Goal: Task Accomplishment & Management: Manage account settings

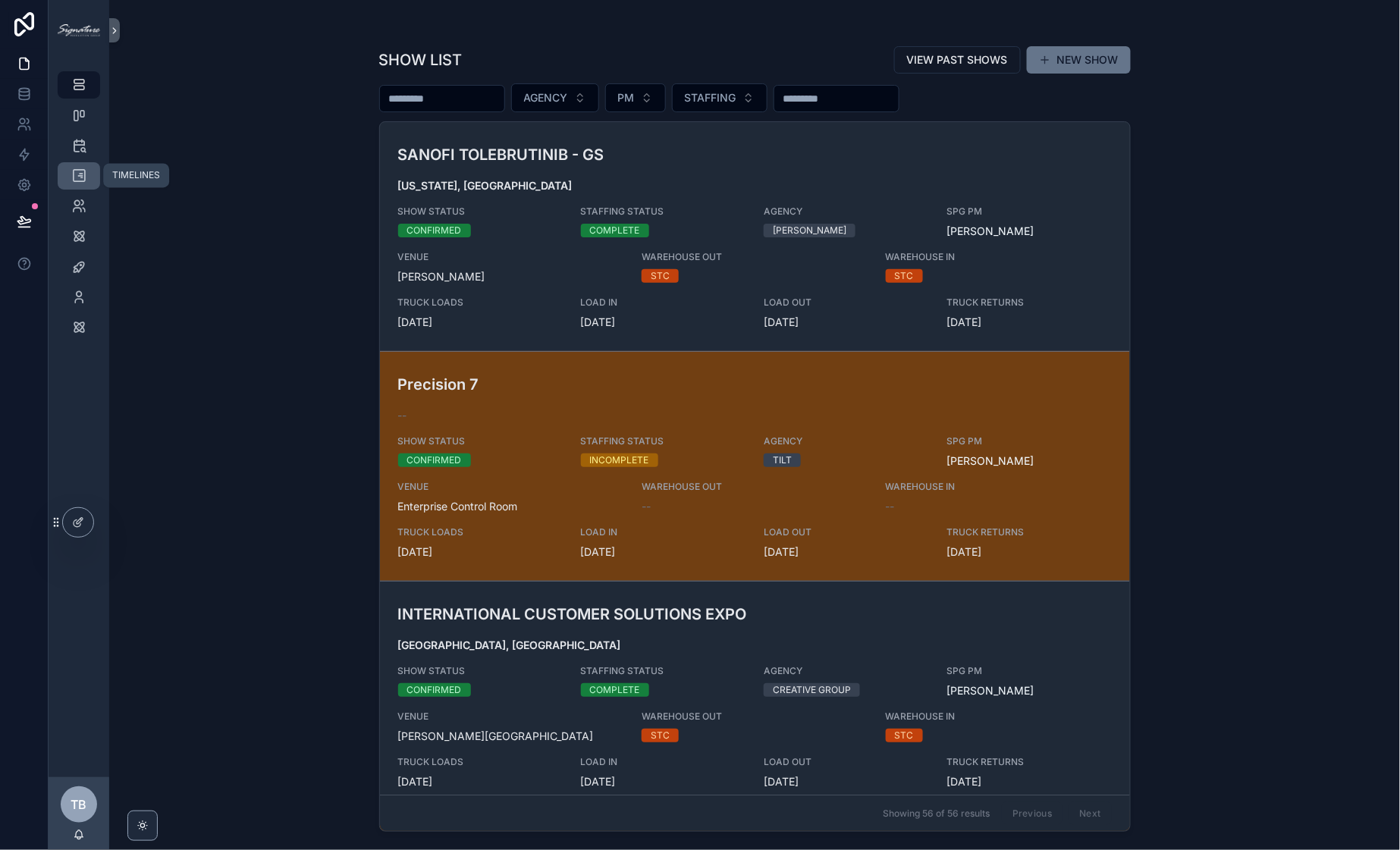
click at [74, 169] on icon "scrollable content" at bounding box center [79, 175] width 15 height 15
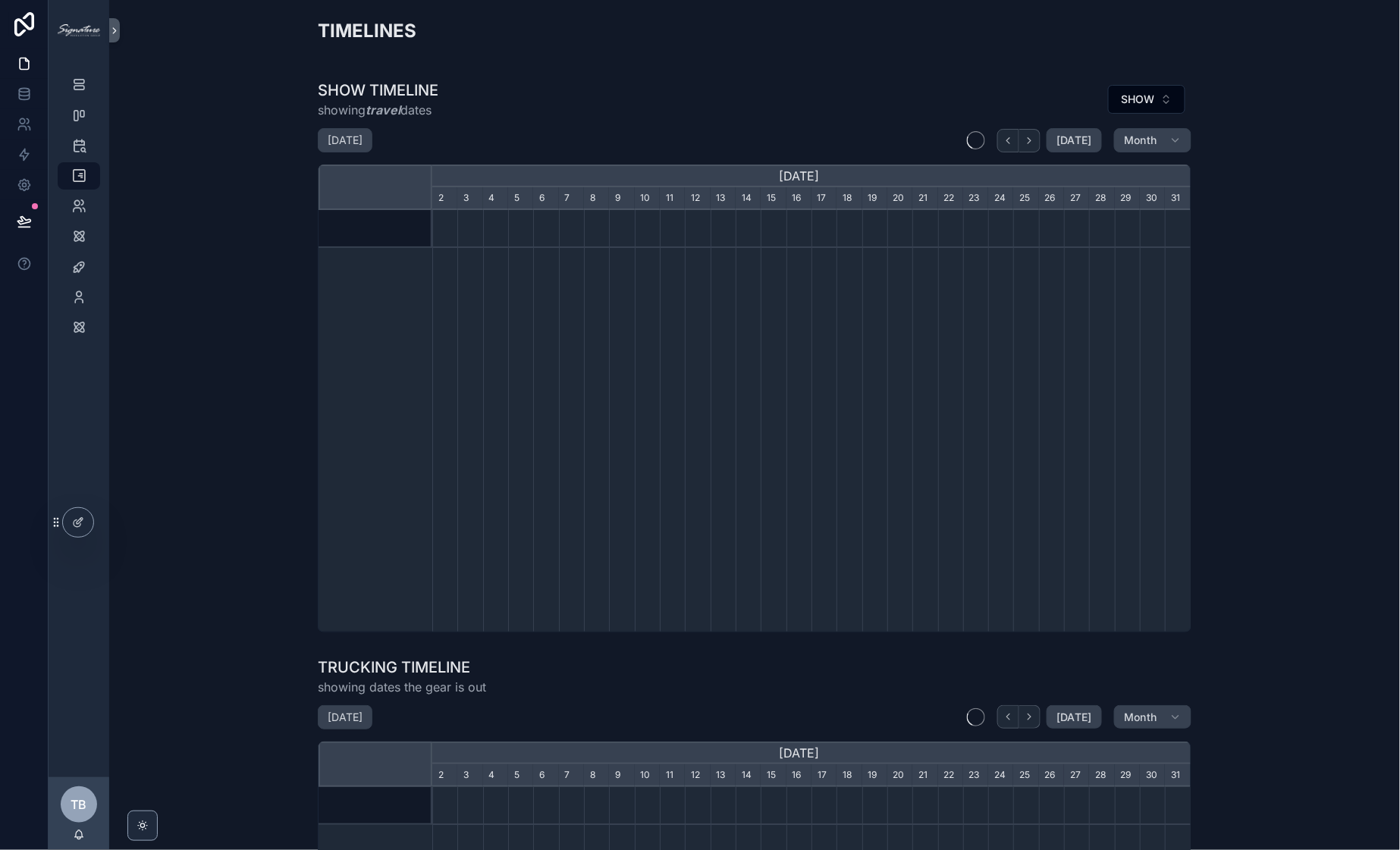
scroll to position [0, 758]
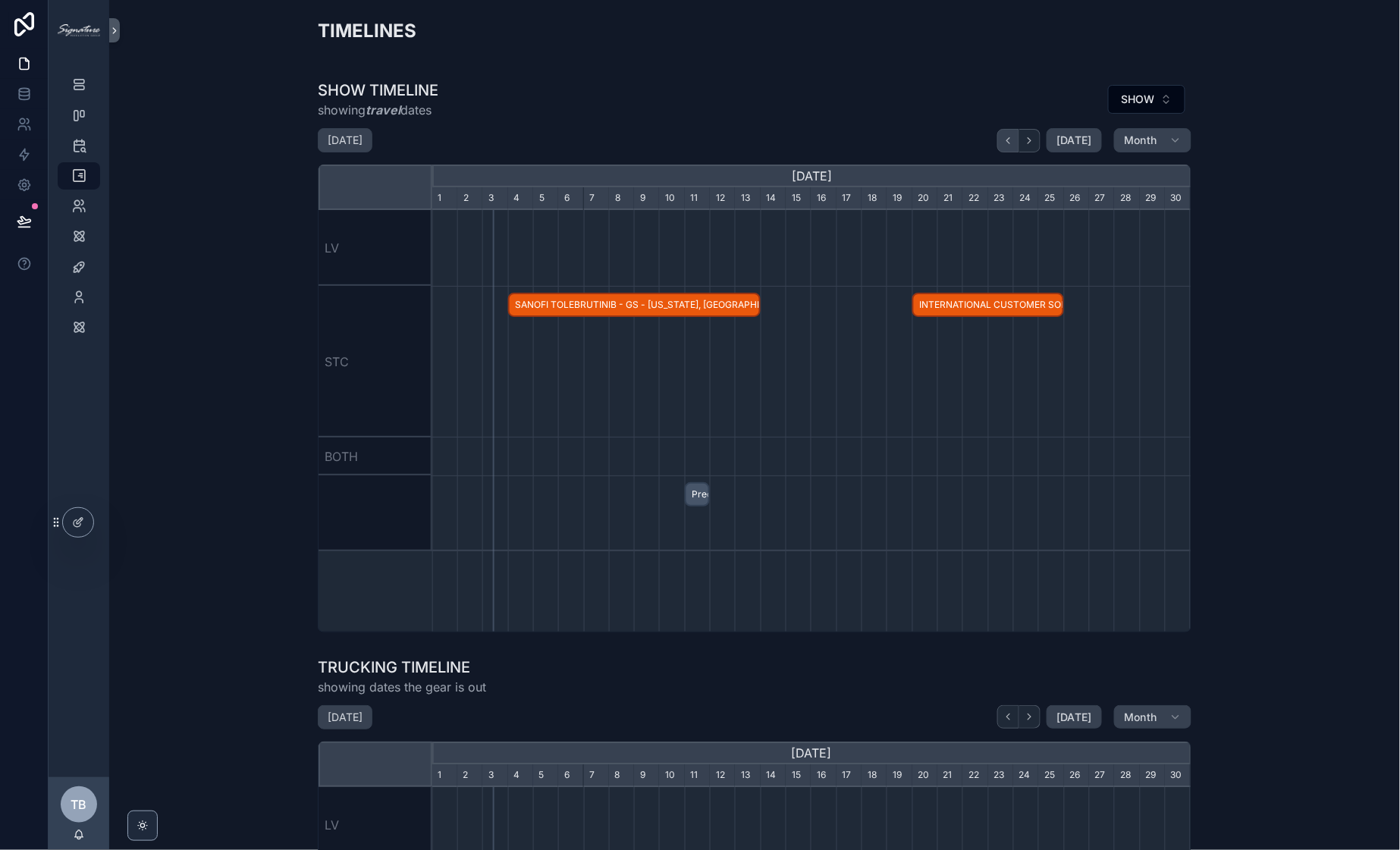
click at [1005, 138] on icon "scrollable content" at bounding box center [1008, 141] width 11 height 11
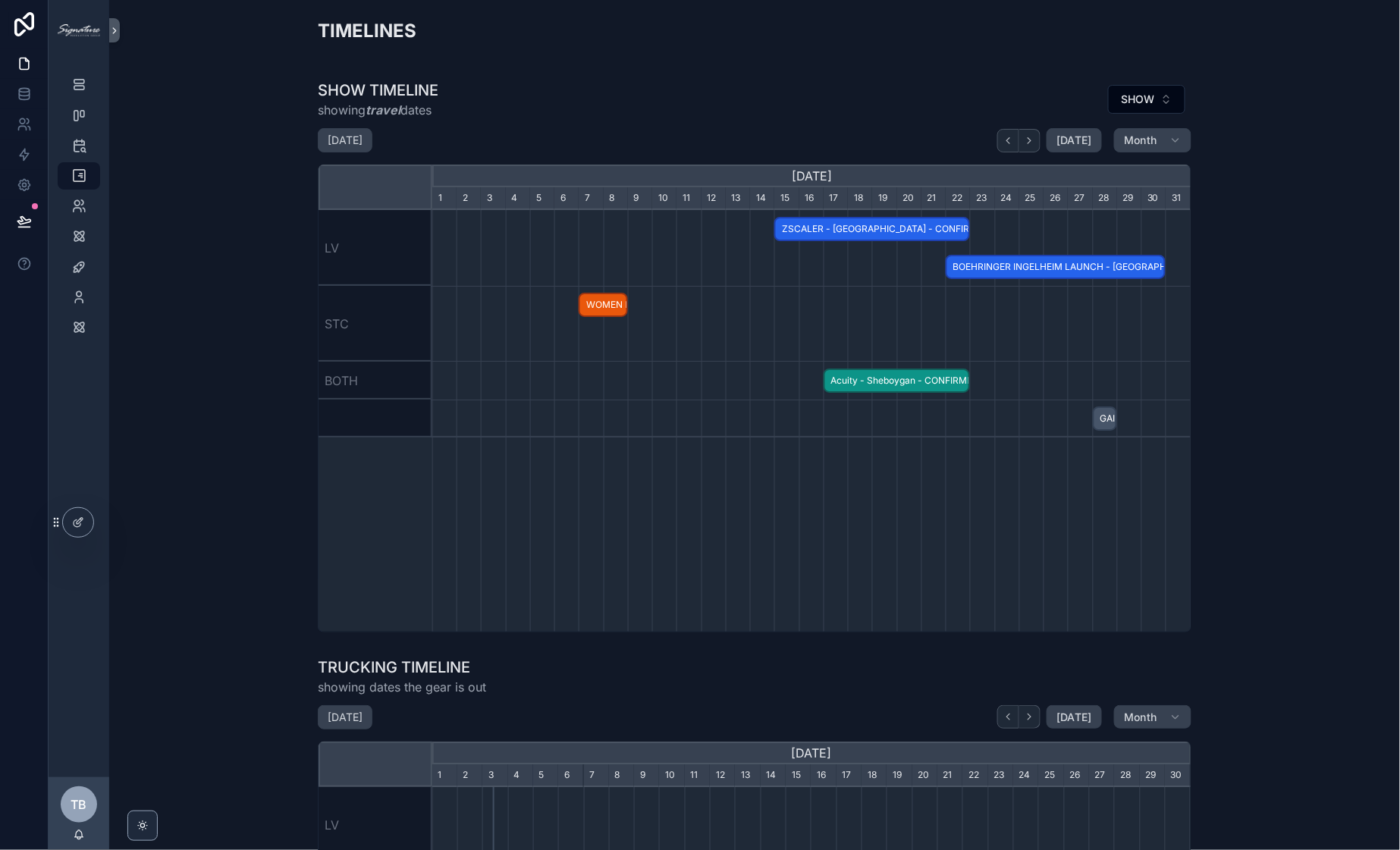
click at [1001, 267] on span "BOEHRINGER INGELHEIM LAUNCH - [GEOGRAPHIC_DATA], [GEOGRAPHIC_DATA] - CONFIRMED" at bounding box center [1055, 267] width 217 height 25
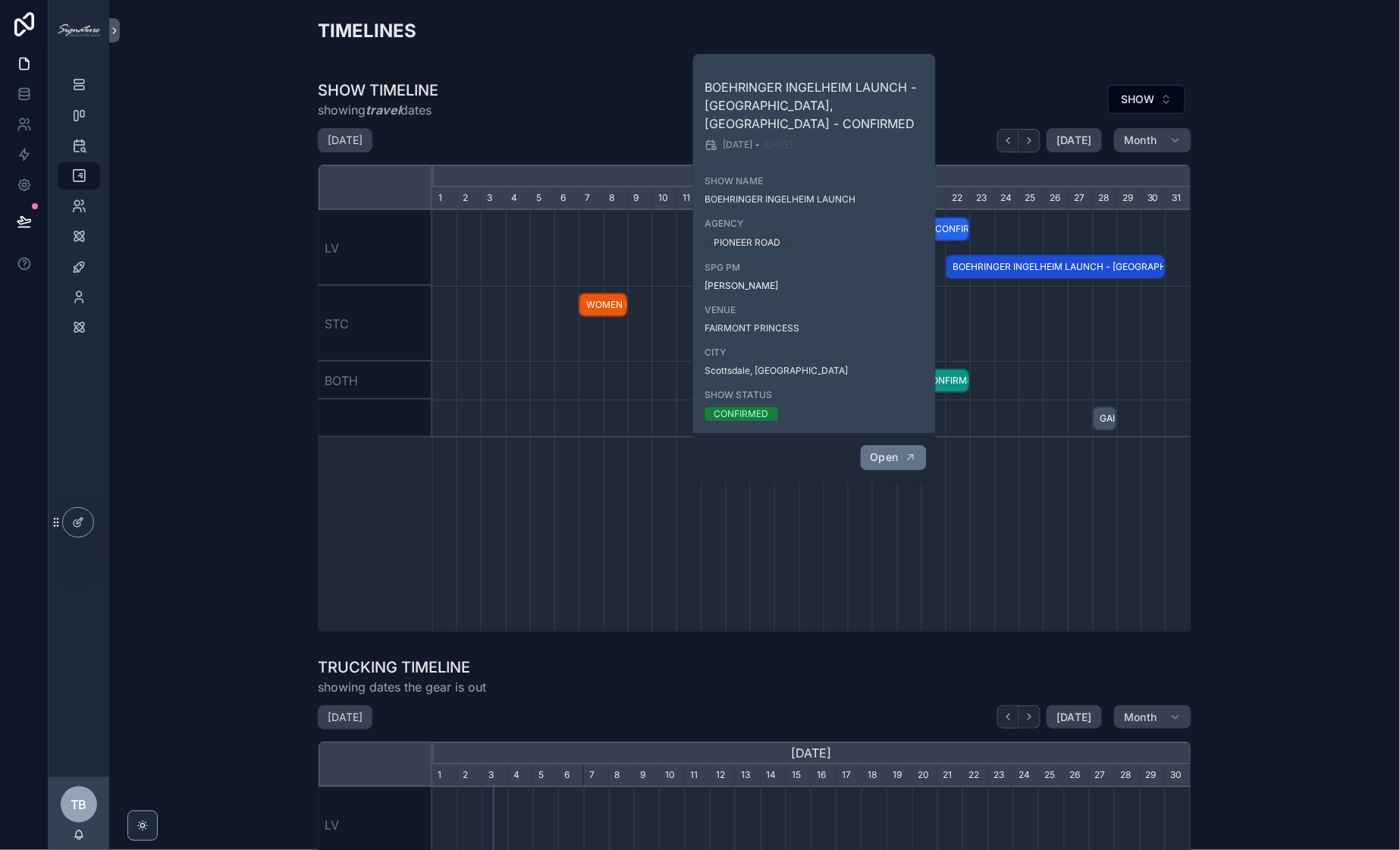
click at [871, 451] on span "Open" at bounding box center [884, 457] width 28 height 14
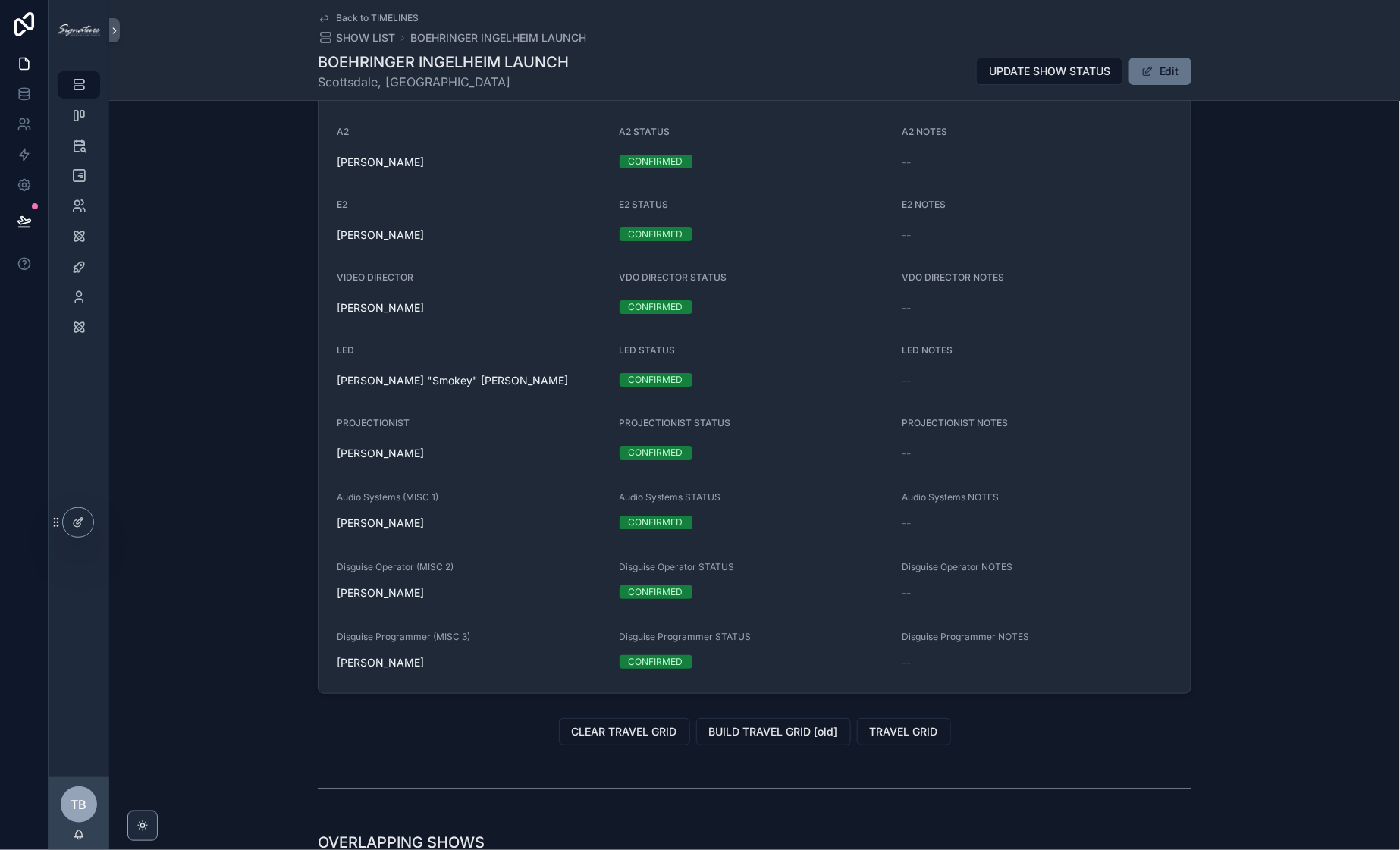
scroll to position [1293, 0]
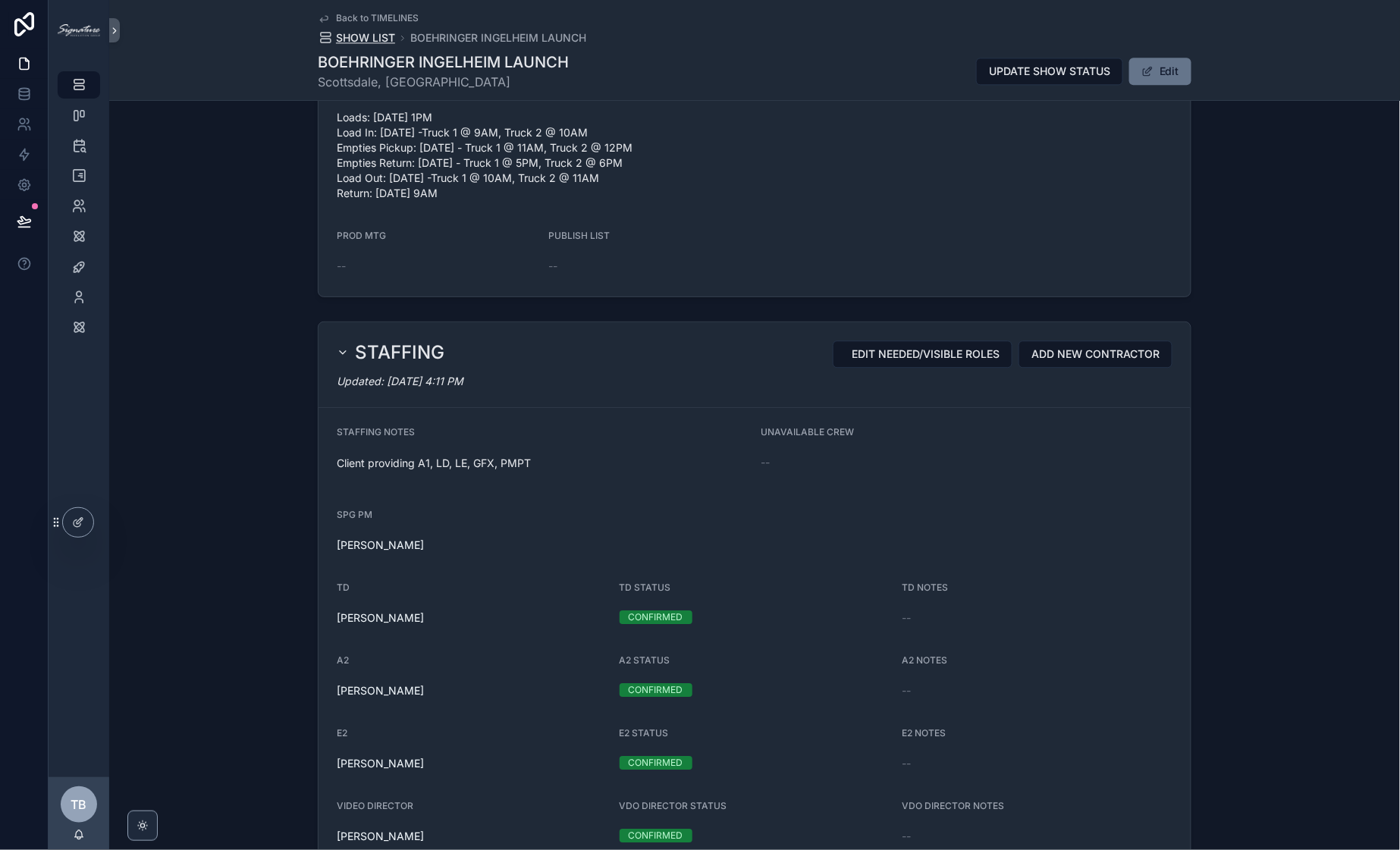
click at [349, 44] on span "SHOW LIST" at bounding box center [365, 38] width 59 height 15
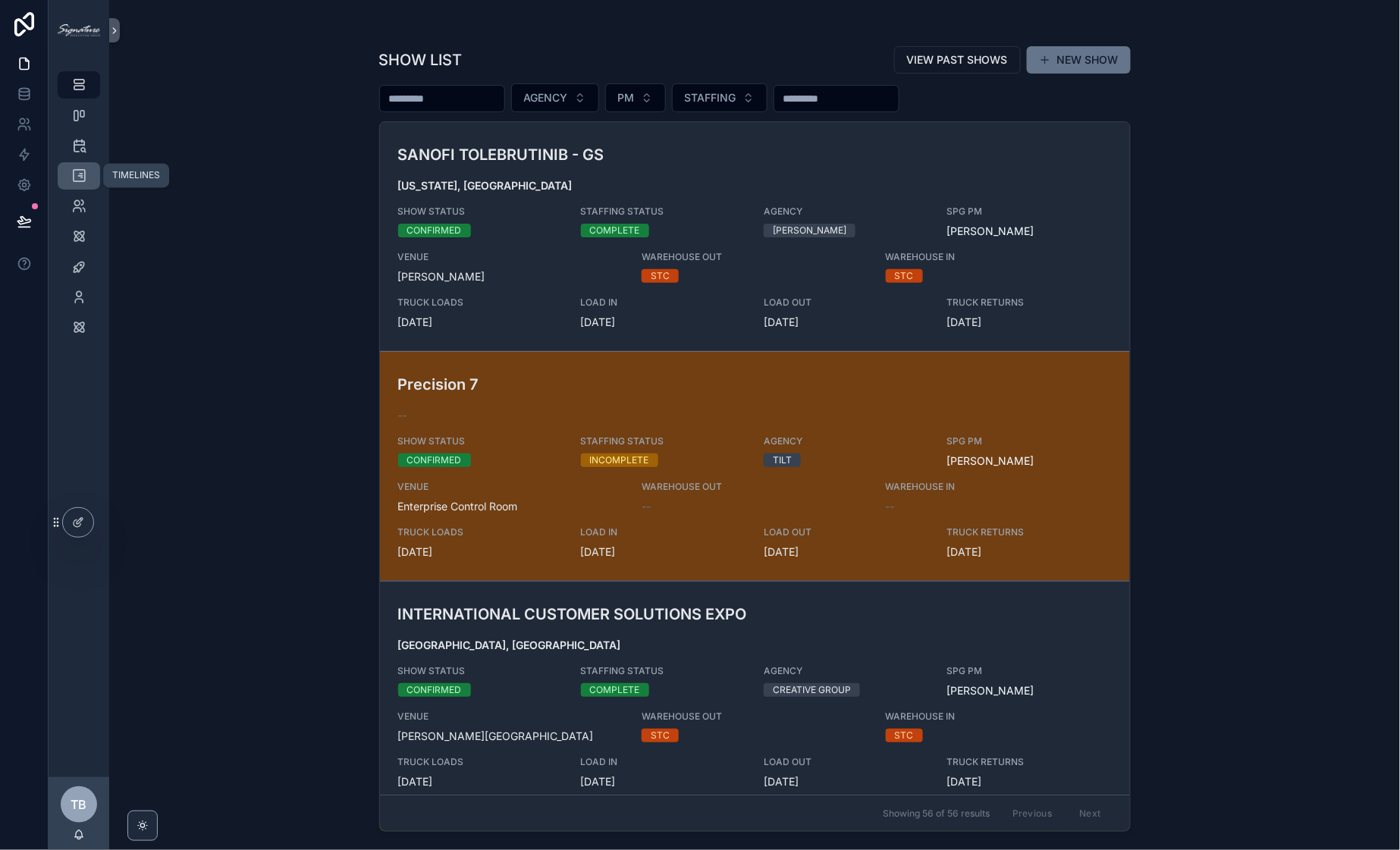
click at [70, 171] on div "TIMELINES" at bounding box center [79, 175] width 24 height 24
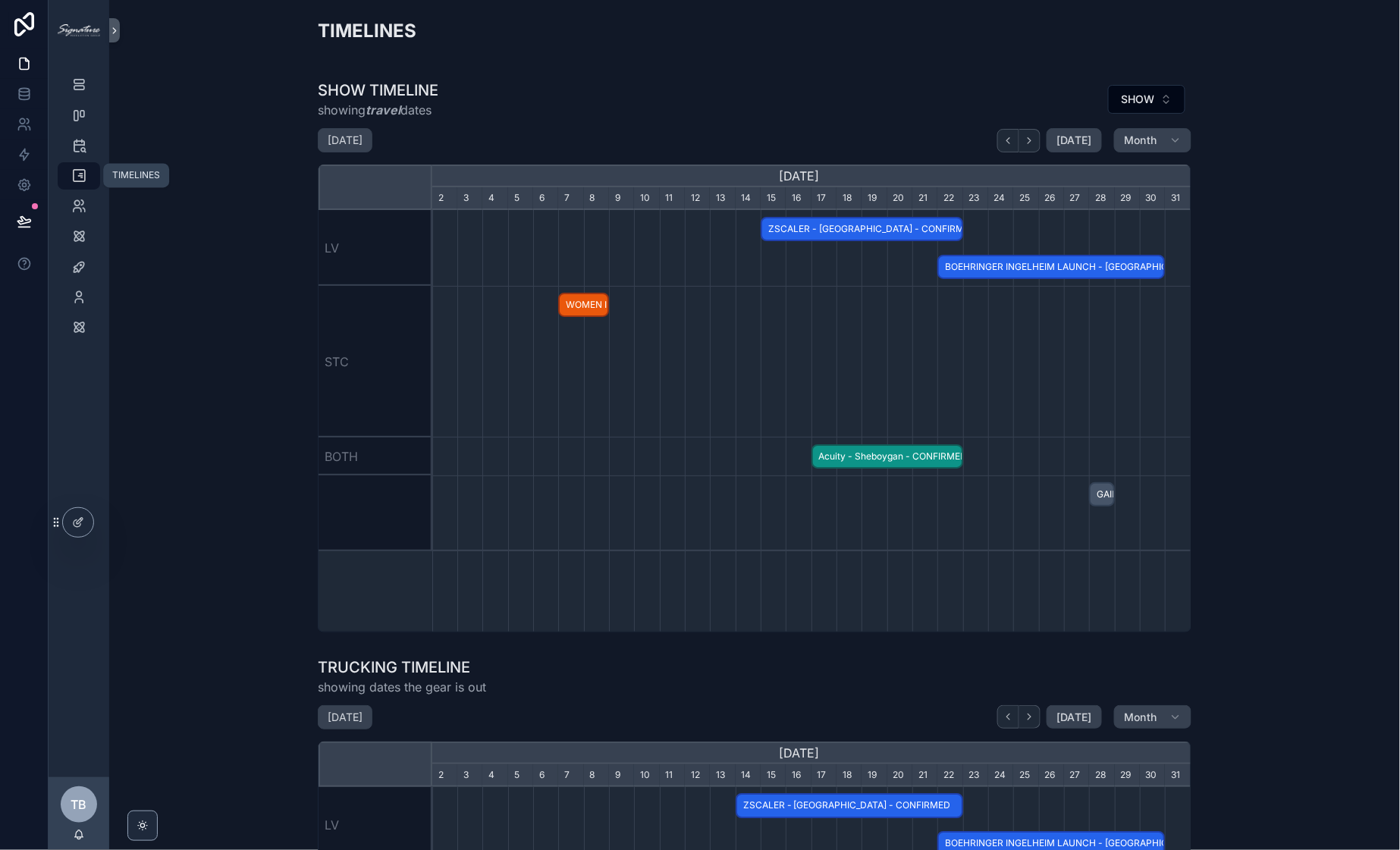
scroll to position [0, 758]
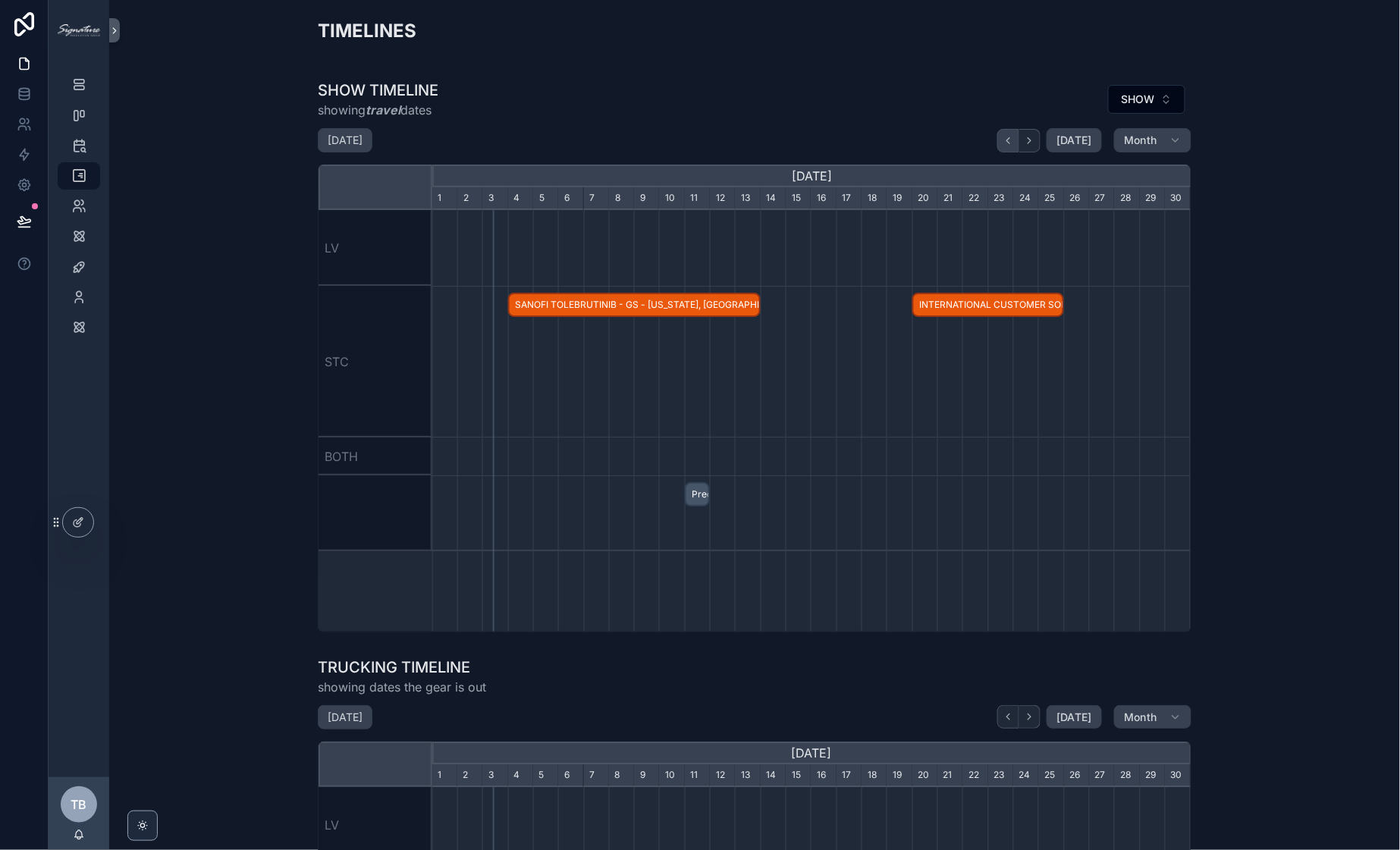
click at [1003, 147] on button "scrollable content" at bounding box center [1008, 140] width 22 height 23
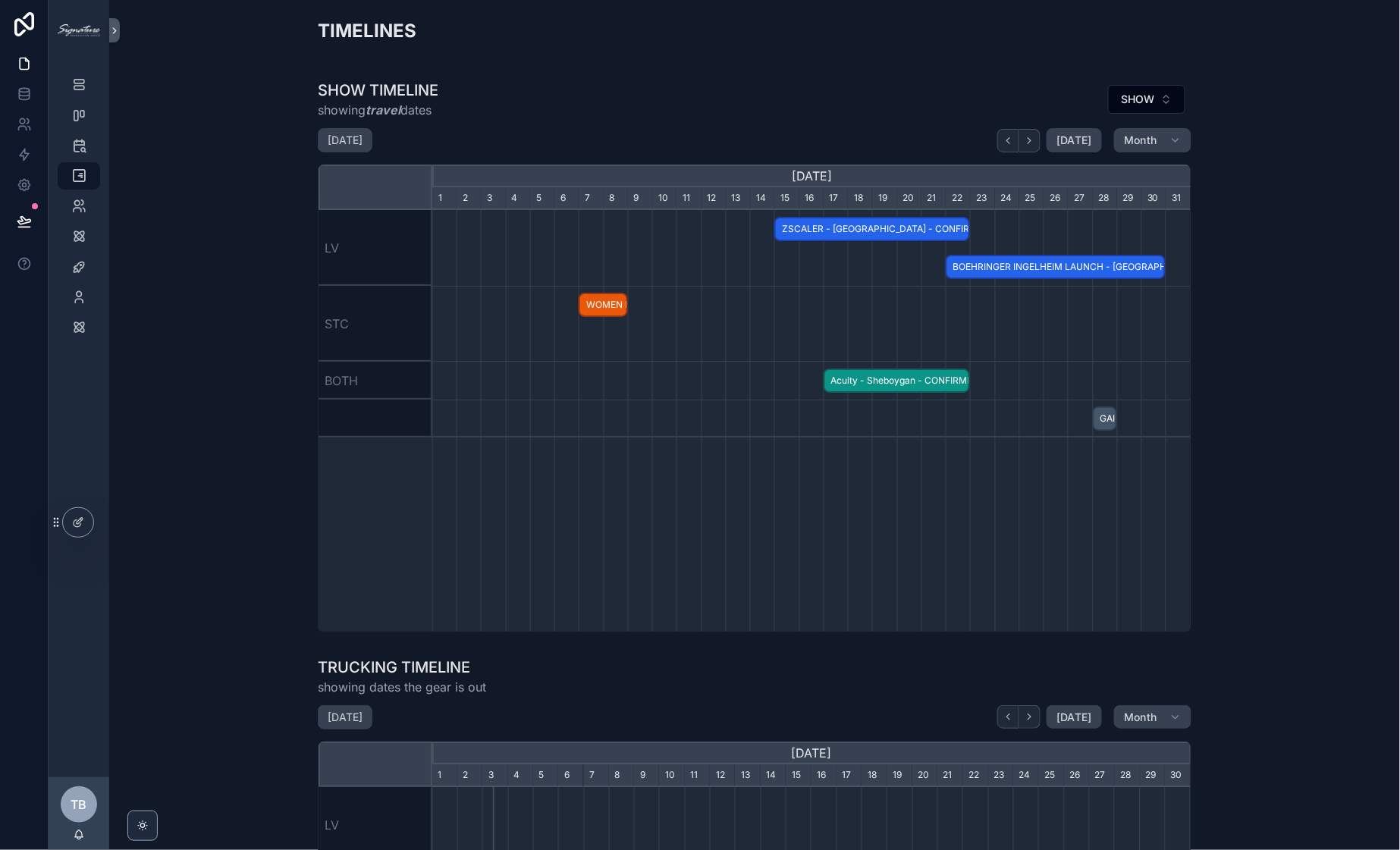
click at [899, 386] on span "Acuity - Sheboygan - CONFIRMED" at bounding box center [897, 381] width 144 height 25
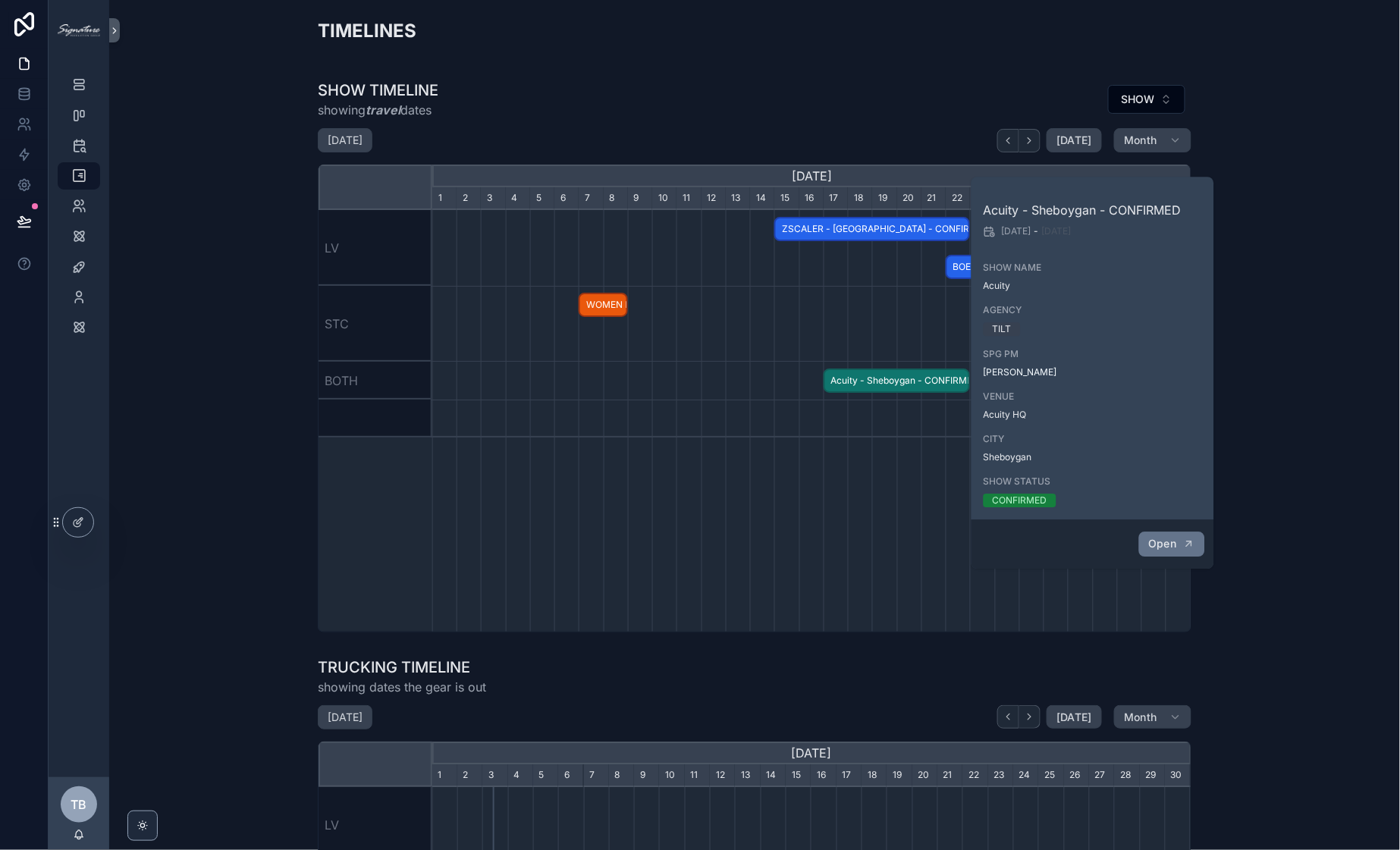
click at [1180, 539] on button "Open" at bounding box center [1171, 543] width 66 height 25
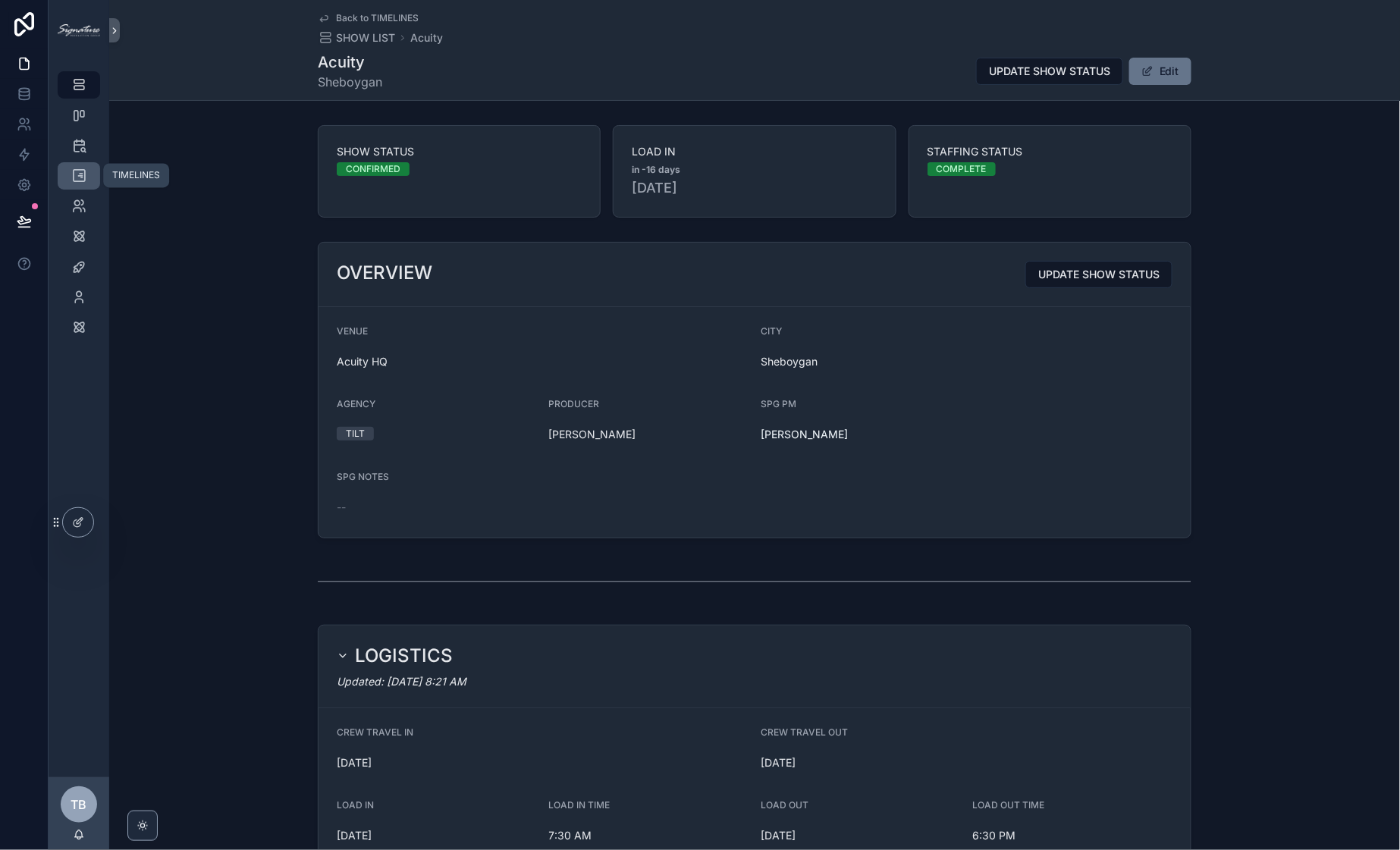
click at [82, 170] on icon "scrollable content" at bounding box center [79, 175] width 15 height 15
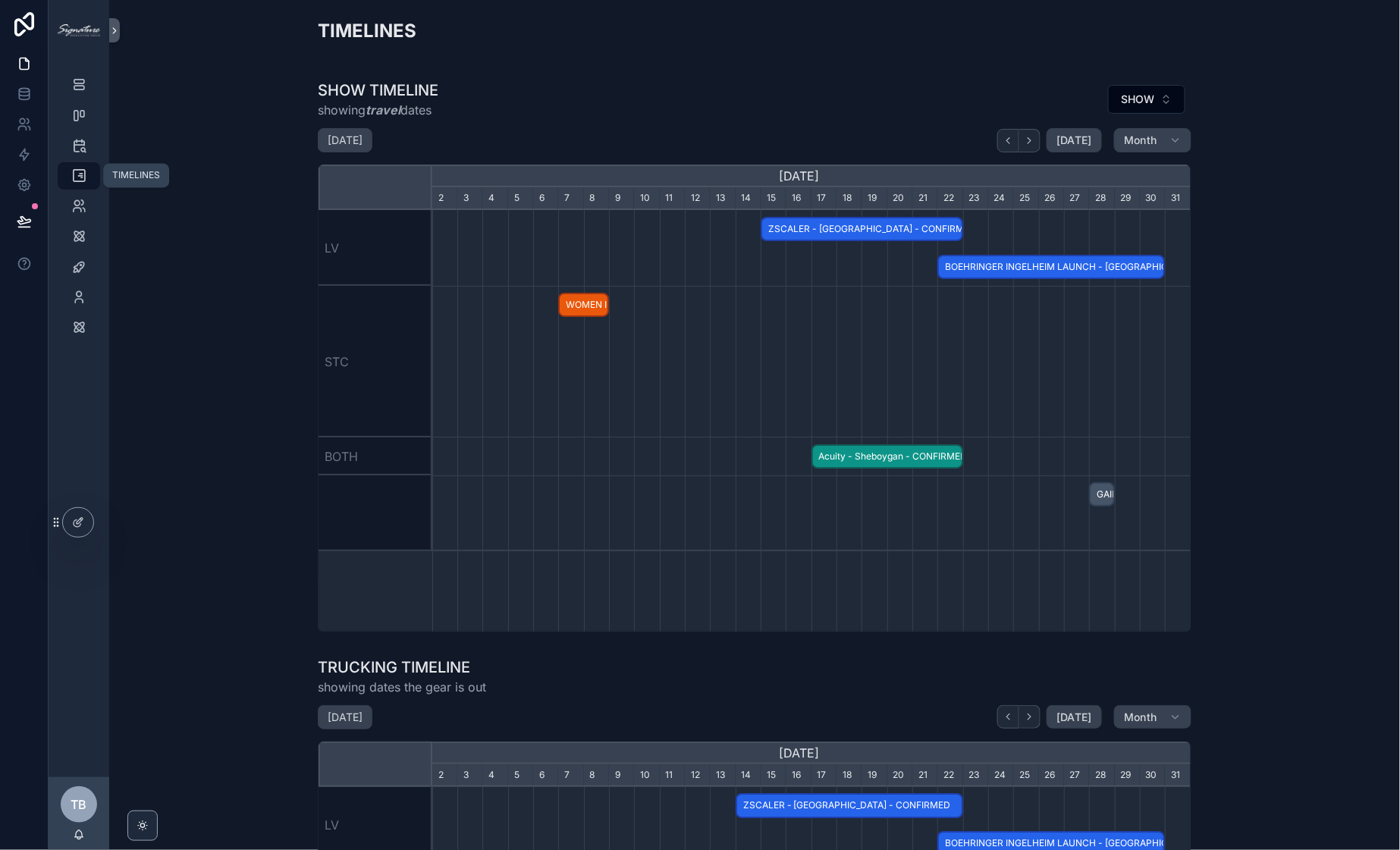
scroll to position [0, 758]
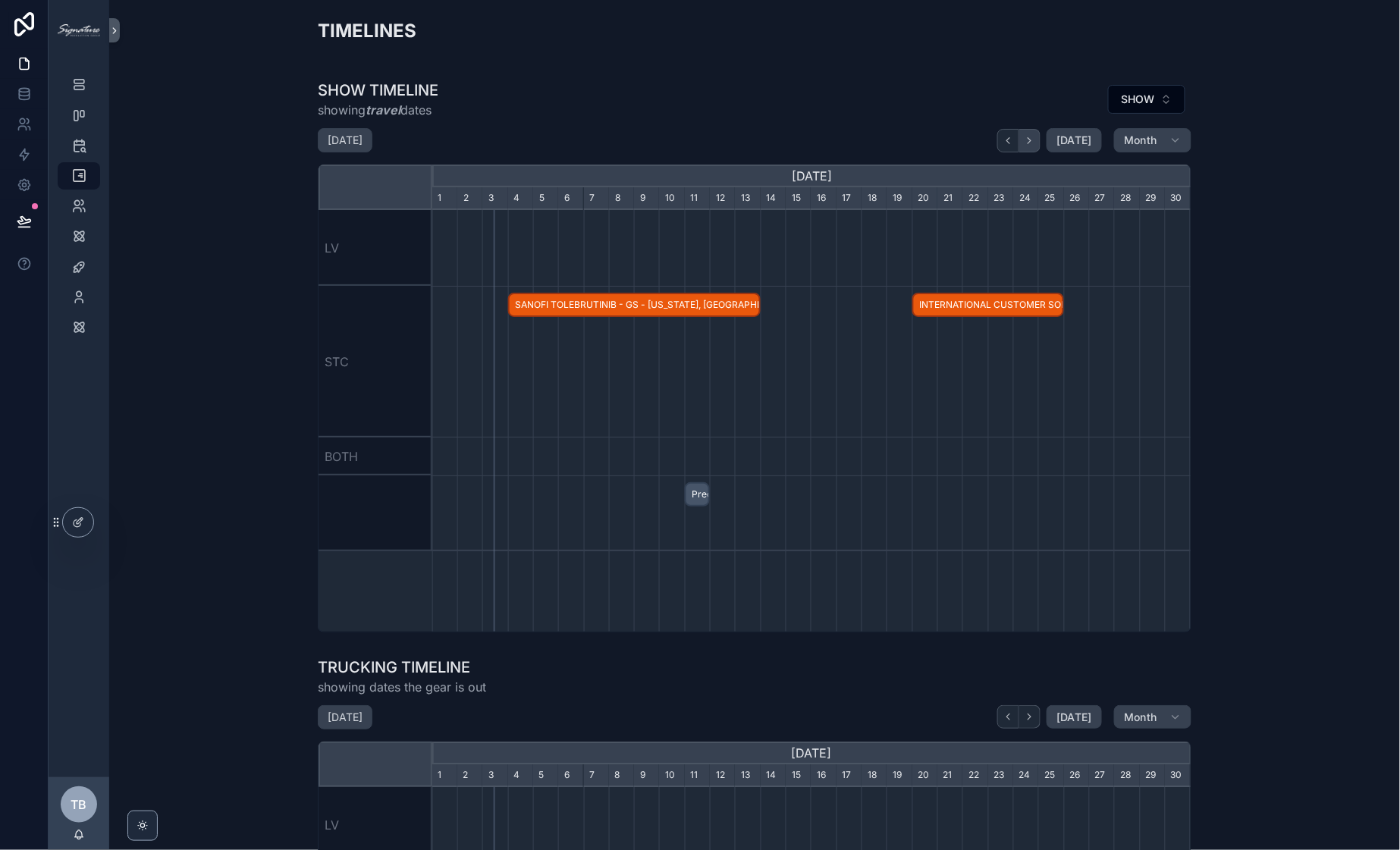
click at [1034, 150] on button "scrollable content" at bounding box center [1030, 140] width 21 height 23
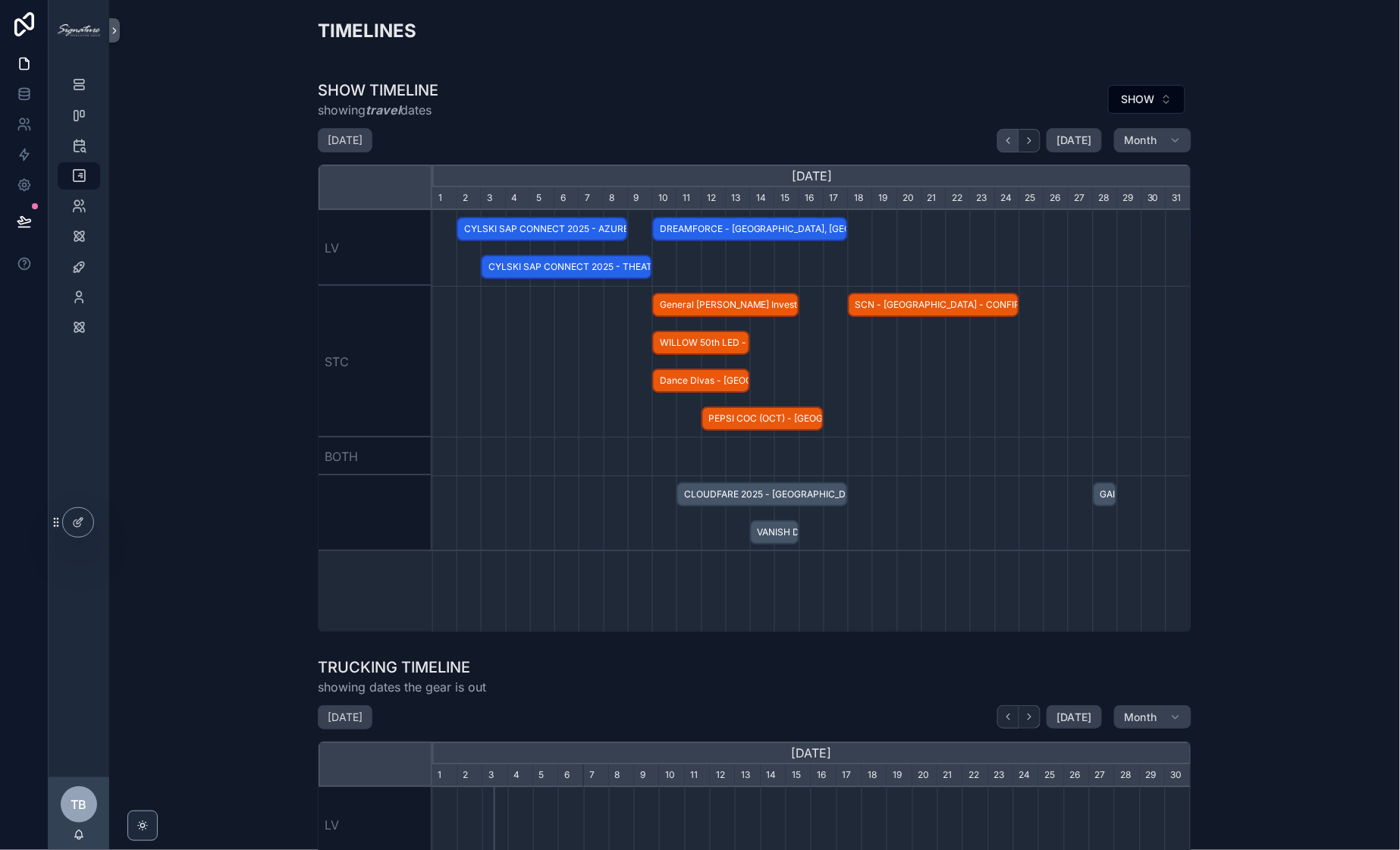
click at [1006, 148] on button "scrollable content" at bounding box center [1008, 140] width 22 height 23
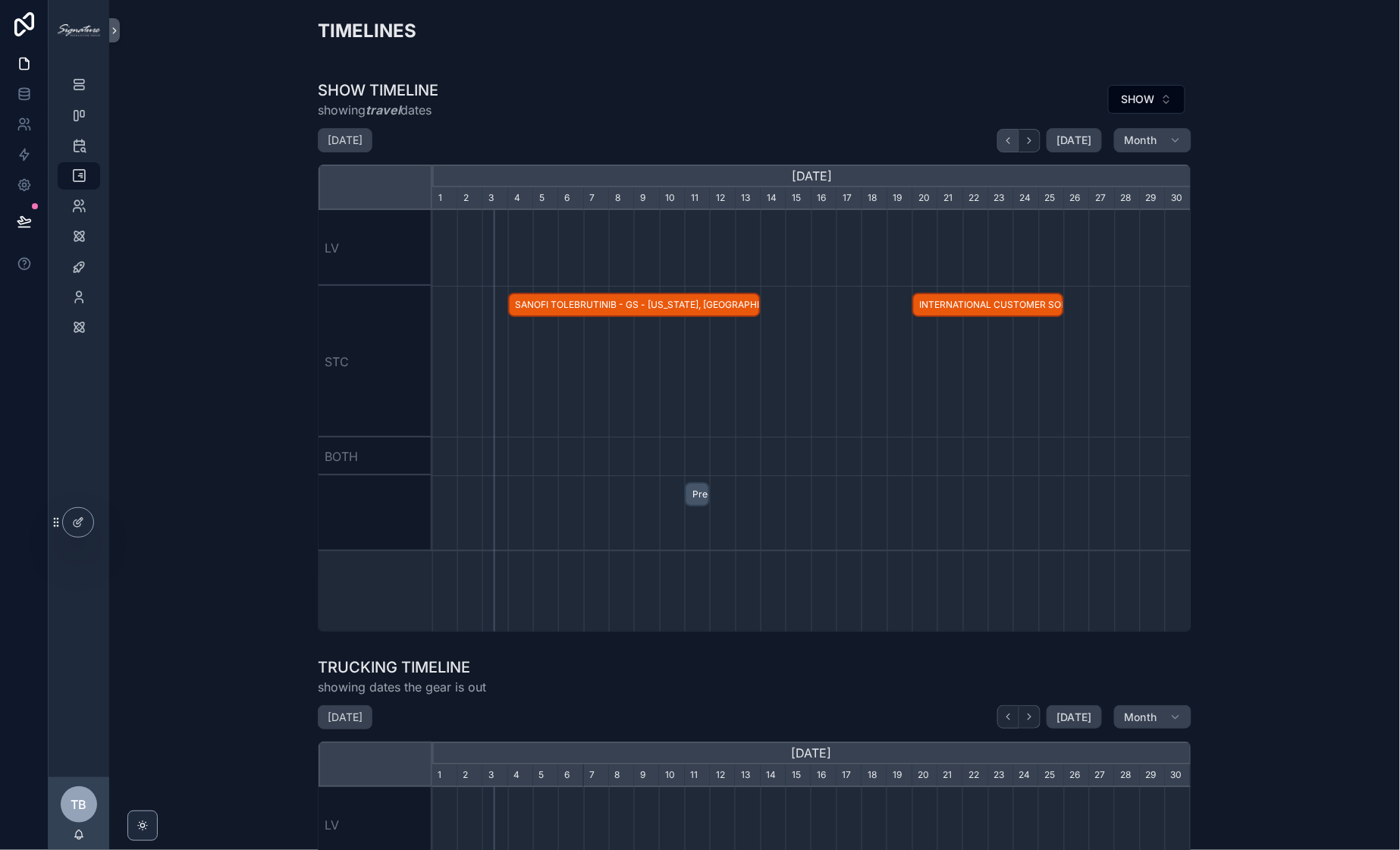
click at [1007, 140] on icon "scrollable content" at bounding box center [1009, 141] width 3 height 6
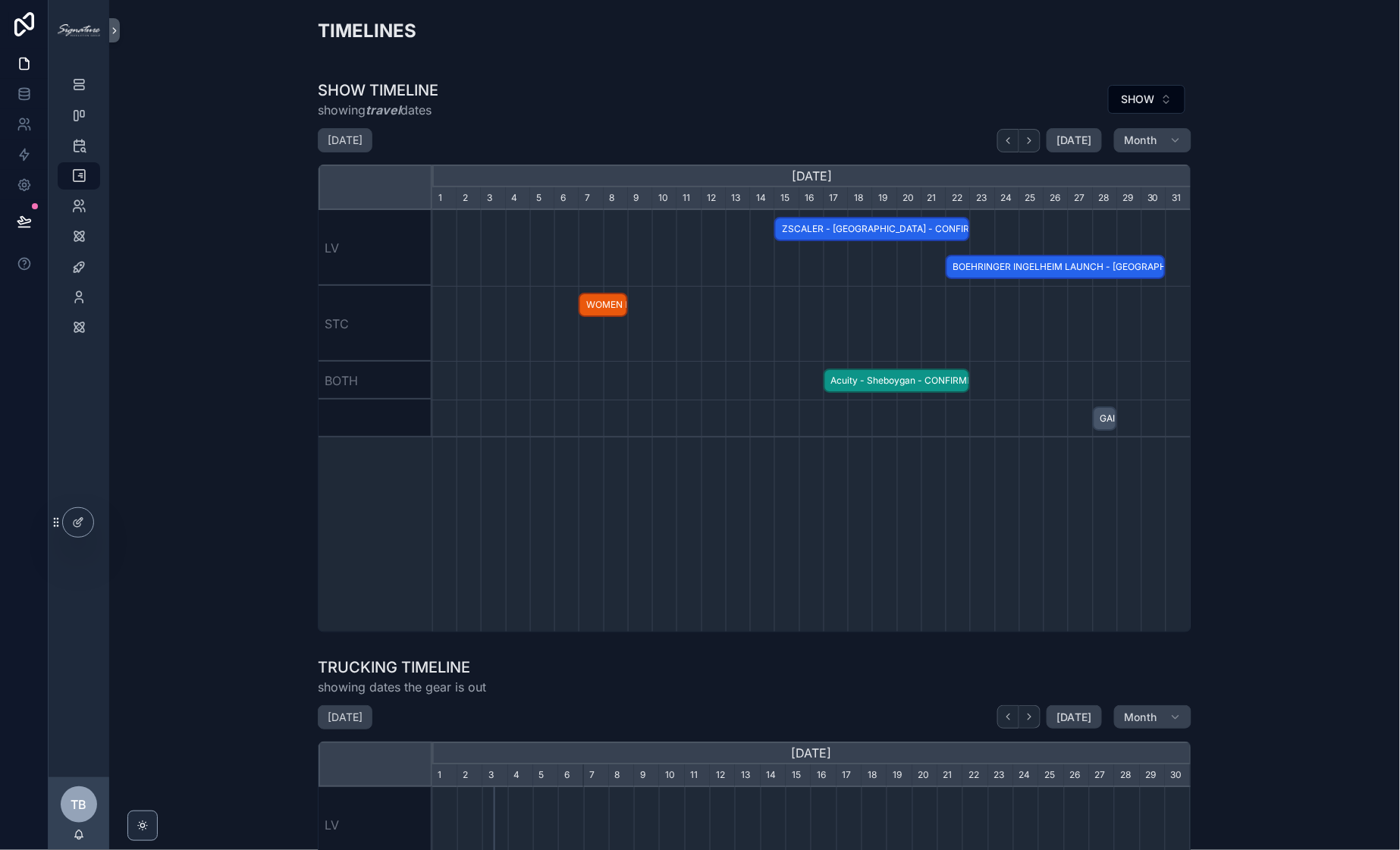
click at [962, 270] on span "BOEHRINGER INGELHEIM LAUNCH - [GEOGRAPHIC_DATA], [GEOGRAPHIC_DATA] - CONFIRMED" at bounding box center [1055, 267] width 217 height 25
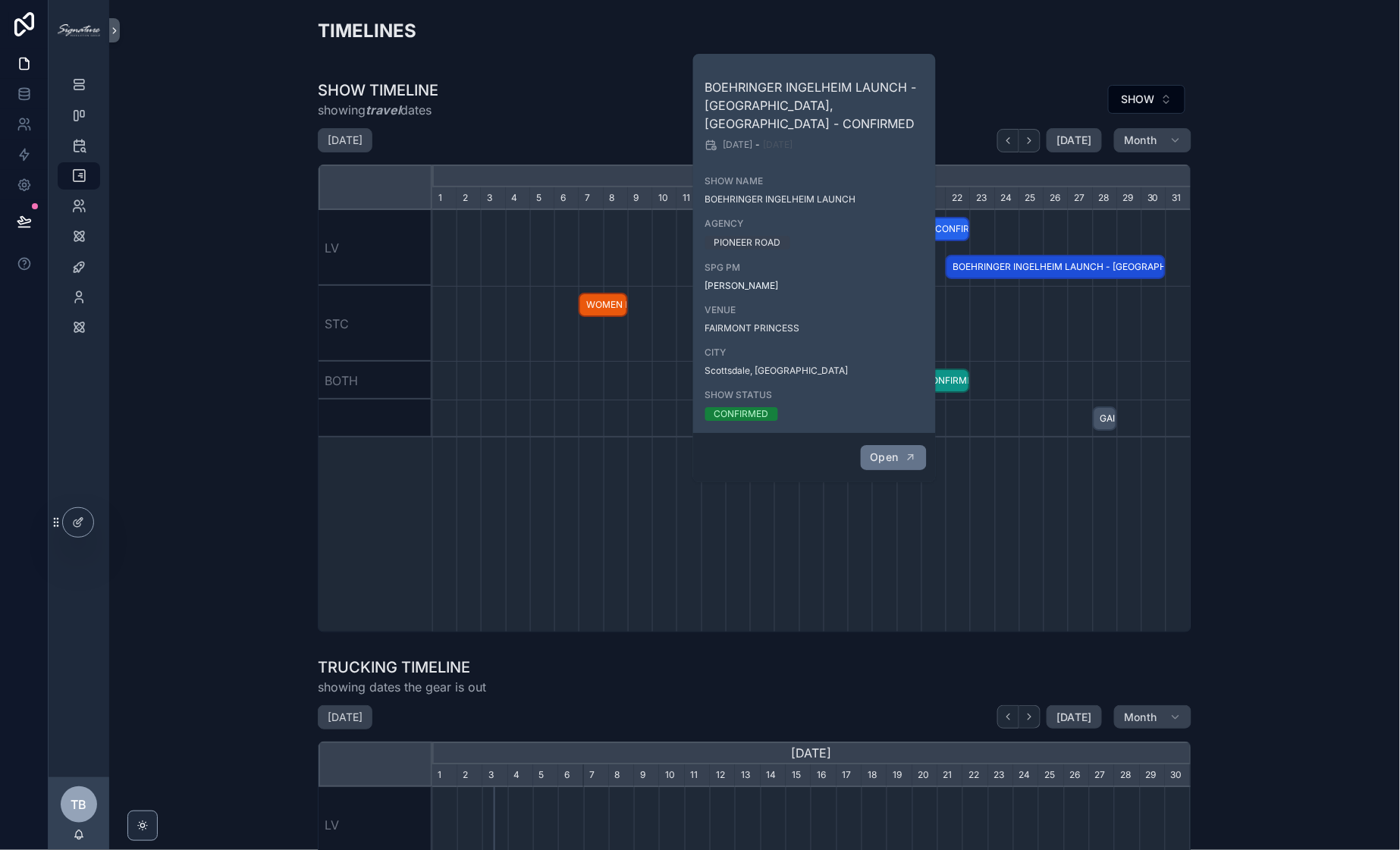
click at [911, 445] on button "Open" at bounding box center [893, 457] width 66 height 25
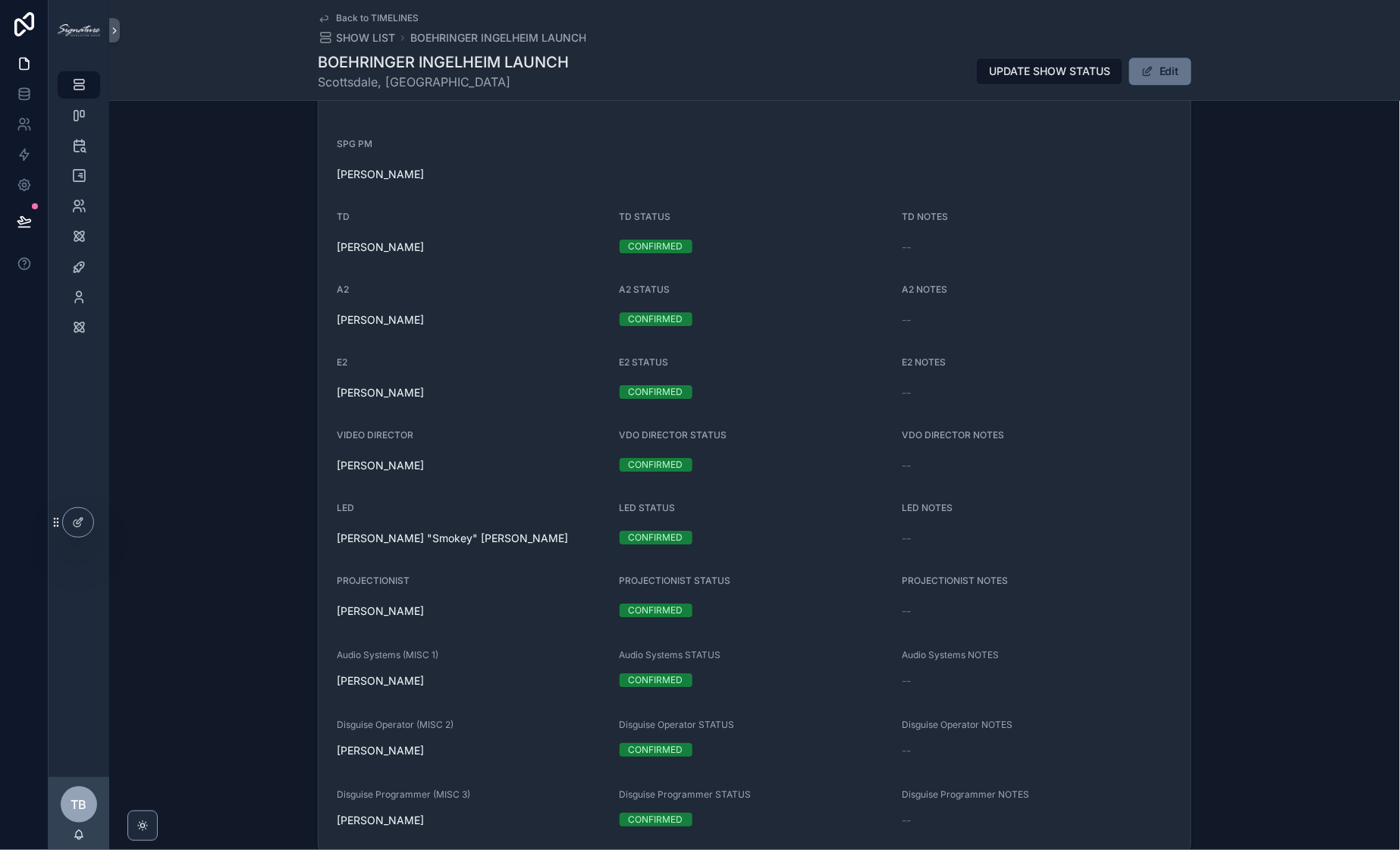
scroll to position [1650, 0]
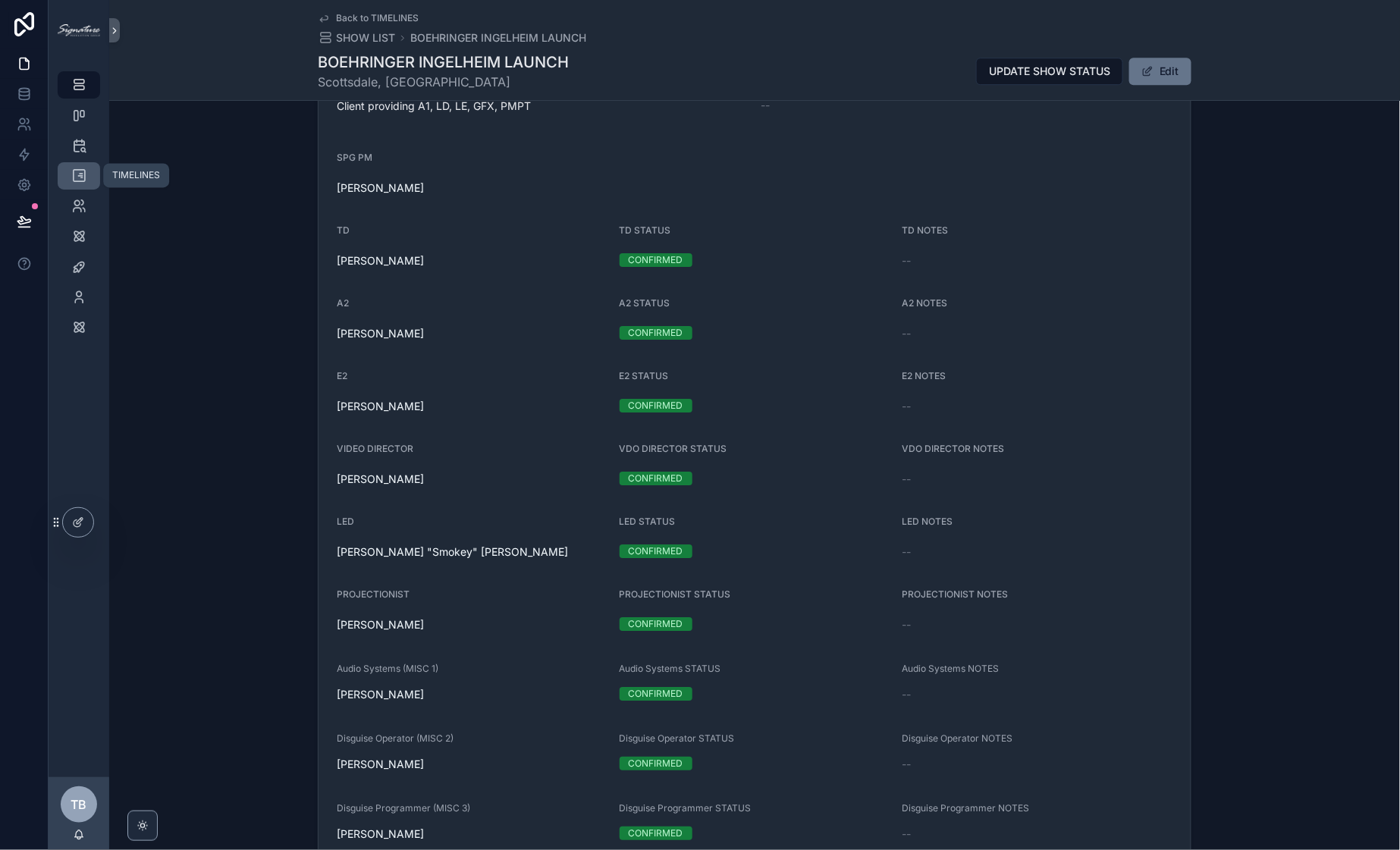
click at [77, 168] on icon "scrollable content" at bounding box center [79, 175] width 15 height 15
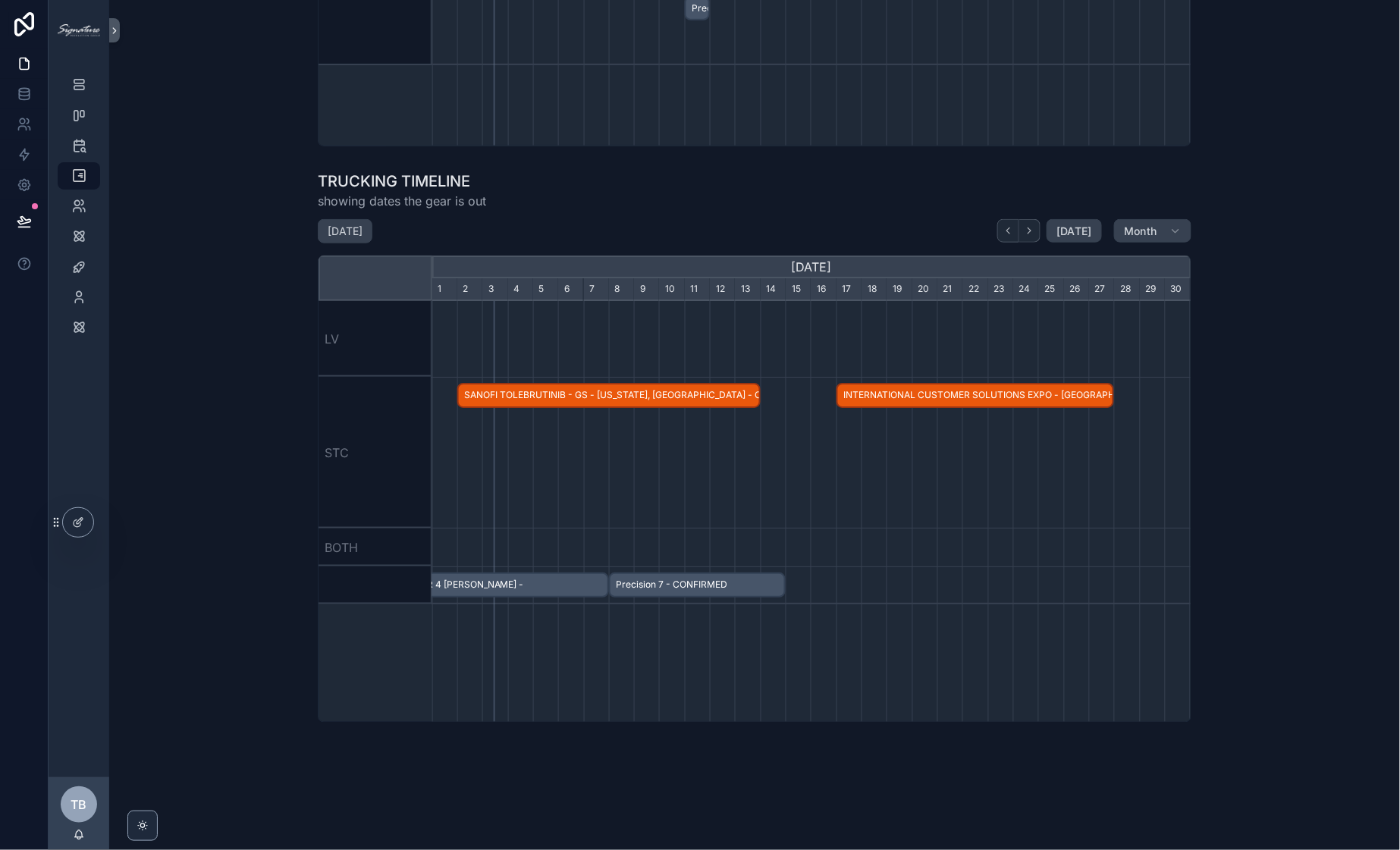
scroll to position [10, 0]
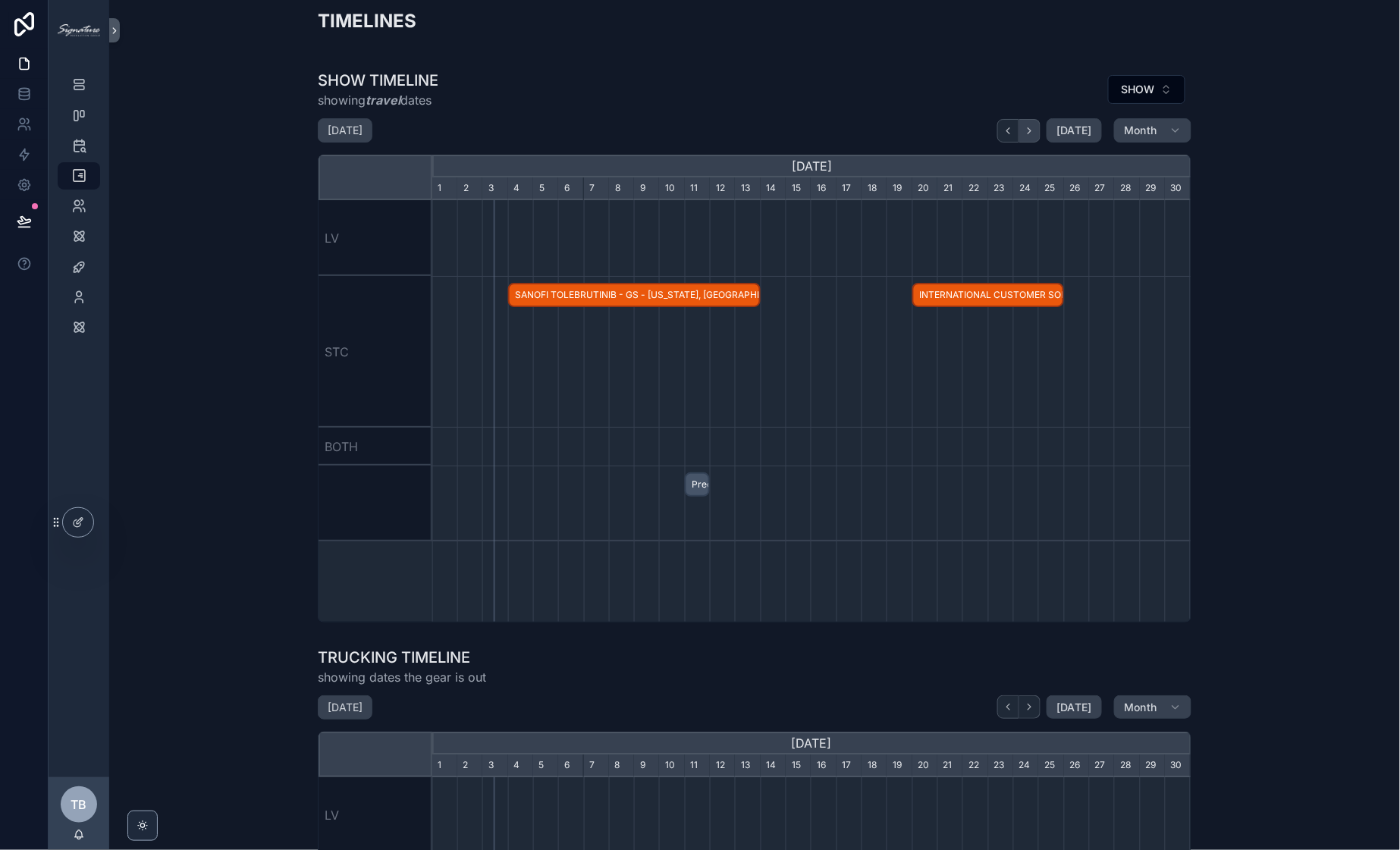
click at [1024, 138] on button "scrollable content" at bounding box center [1030, 130] width 21 height 23
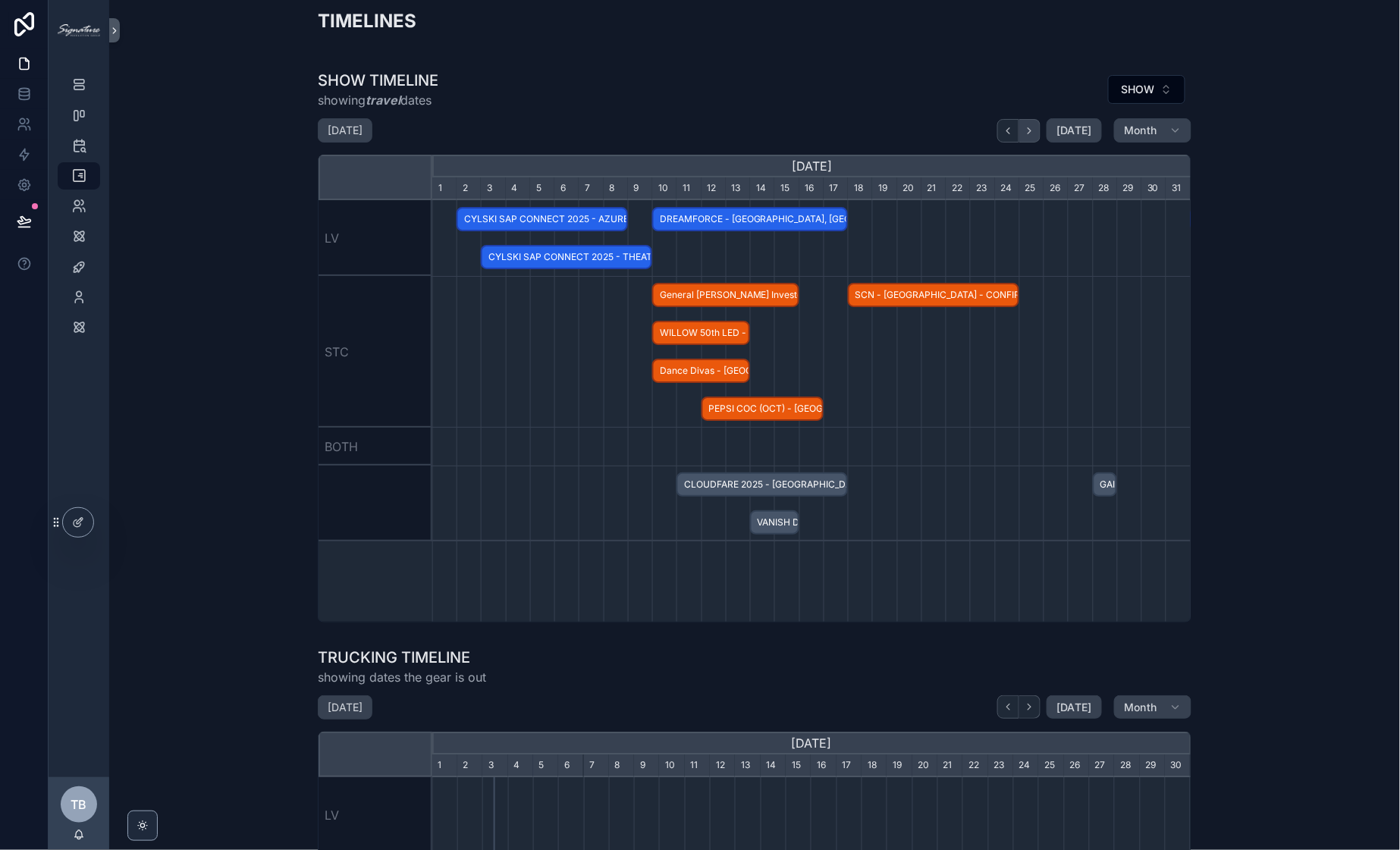
click at [1024, 136] on button "scrollable content" at bounding box center [1030, 130] width 21 height 23
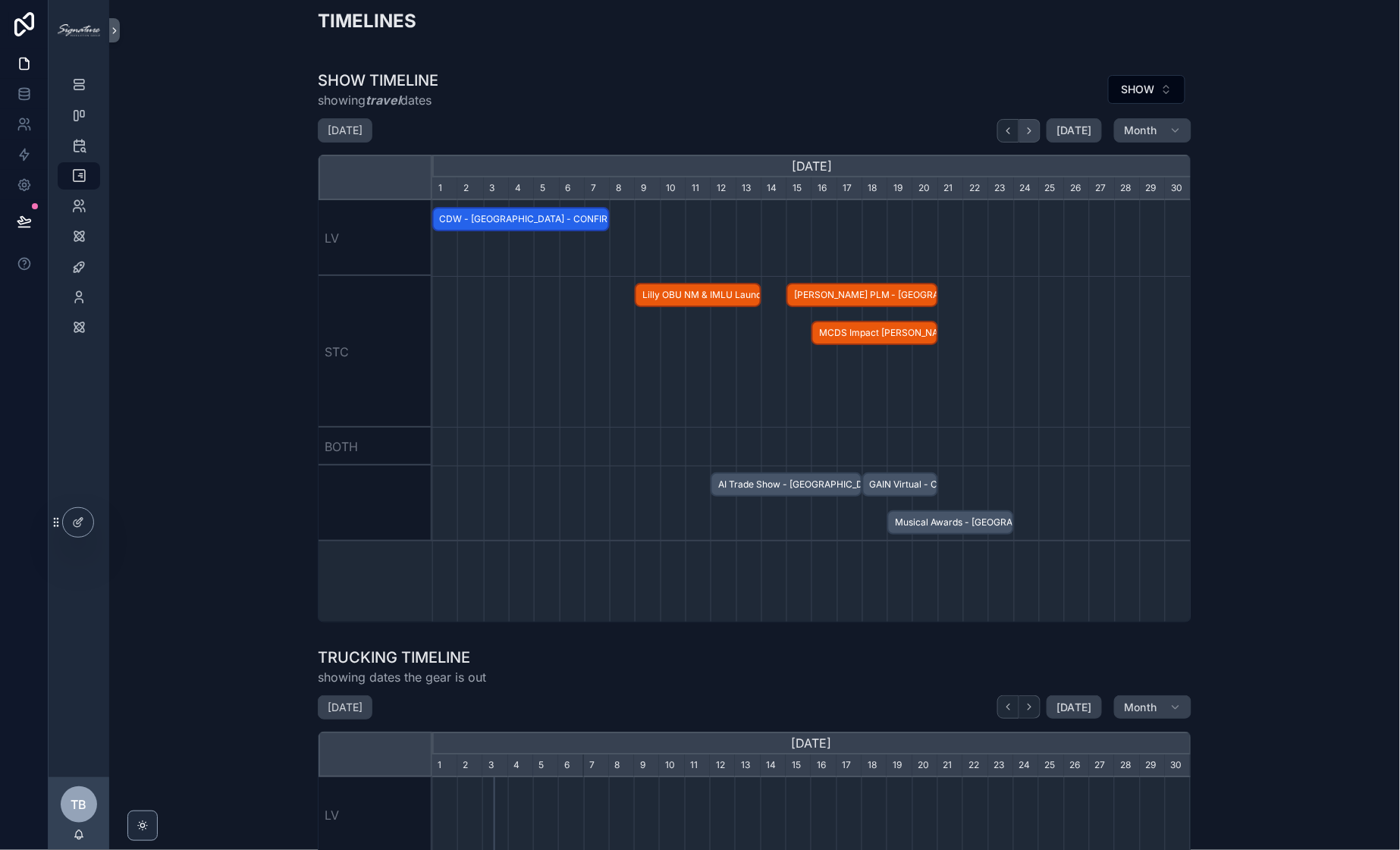
click at [1024, 136] on button "scrollable content" at bounding box center [1030, 130] width 21 height 23
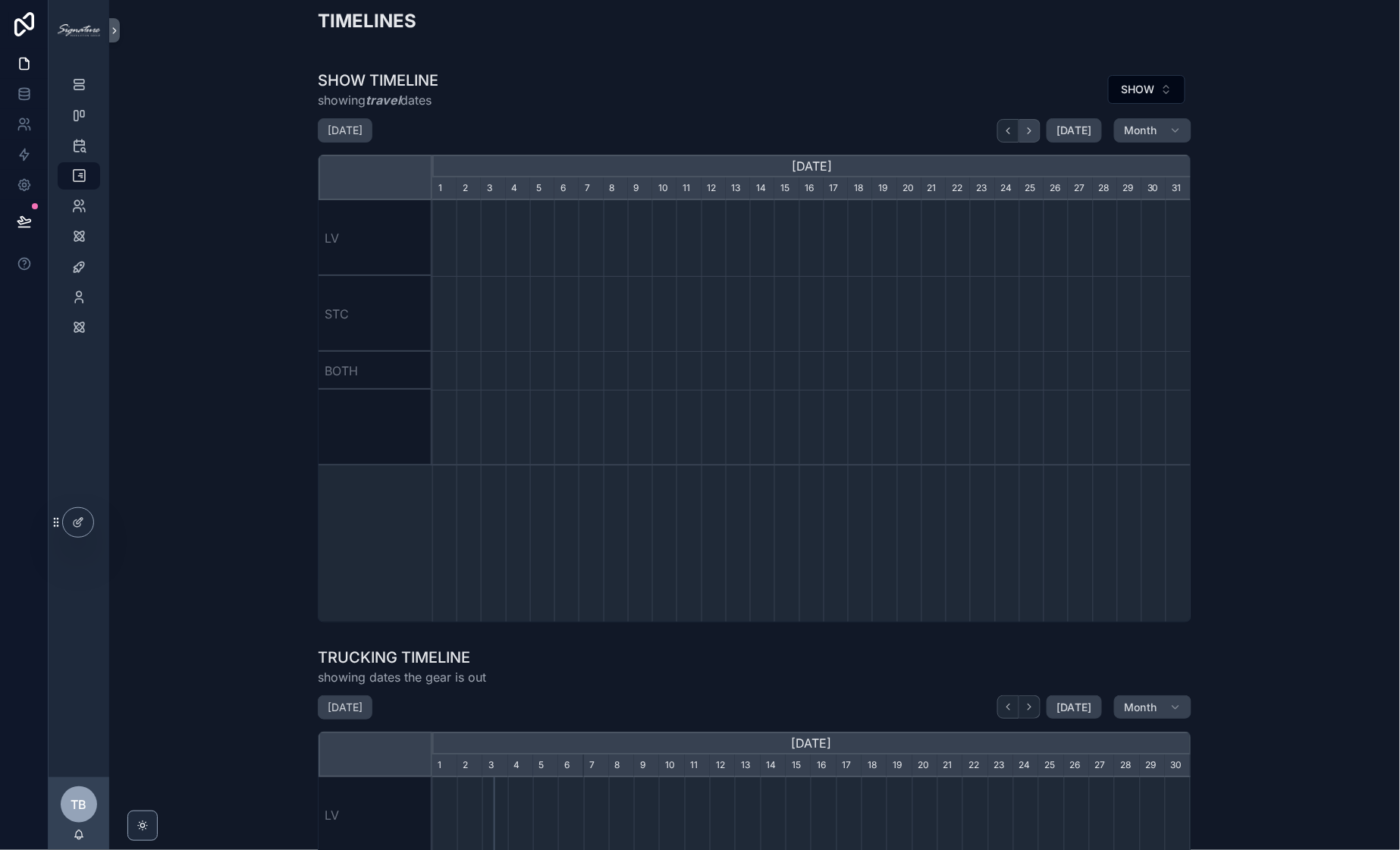
click at [1024, 136] on button "scrollable content" at bounding box center [1030, 130] width 21 height 23
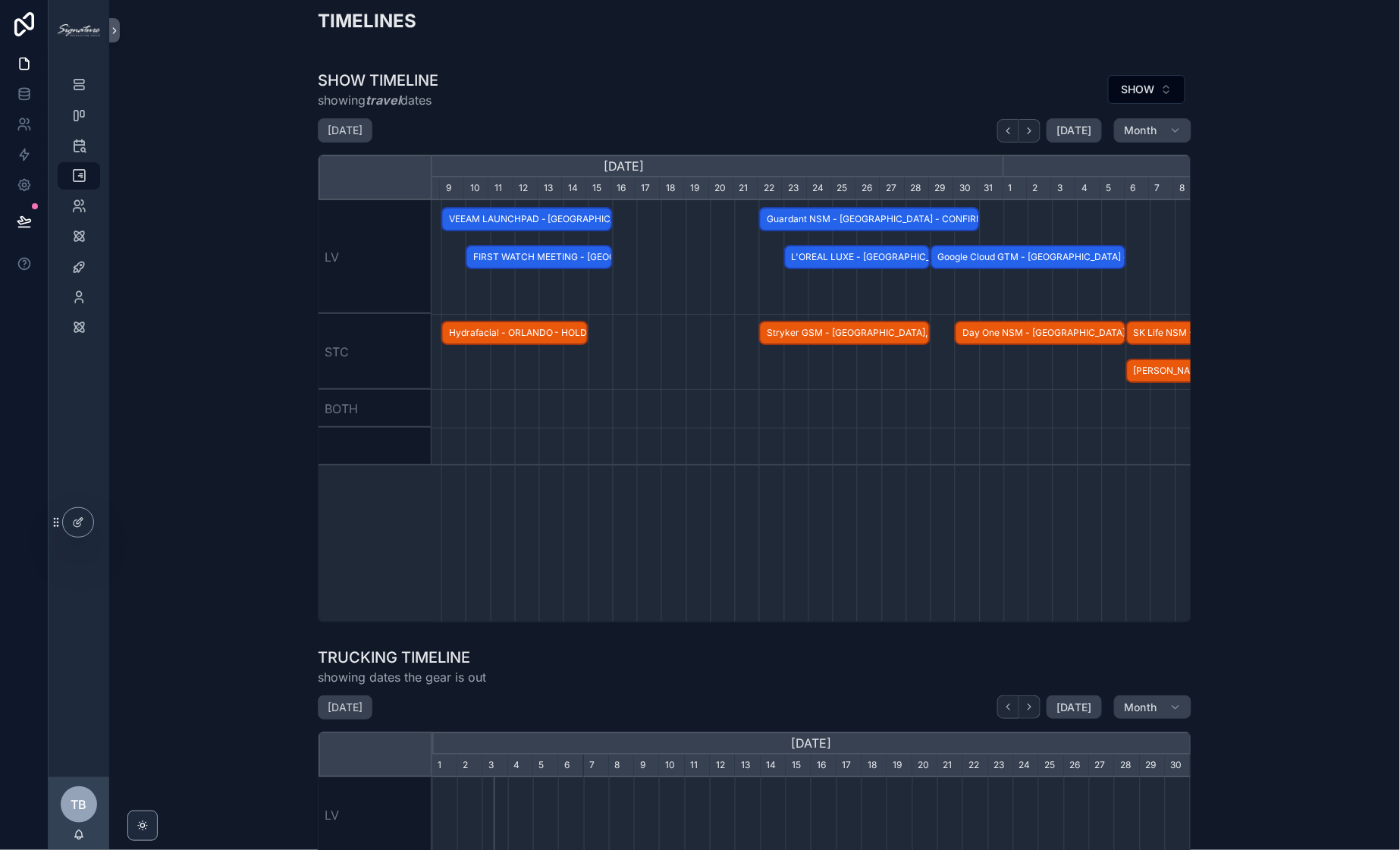
scroll to position [0, 969]
click at [567, 262] on span "FIRST WATCH MEETING - [GEOGRAPHIC_DATA], [GEOGRAPHIC_DATA] - CONFIRMED" at bounding box center [539, 257] width 144 height 25
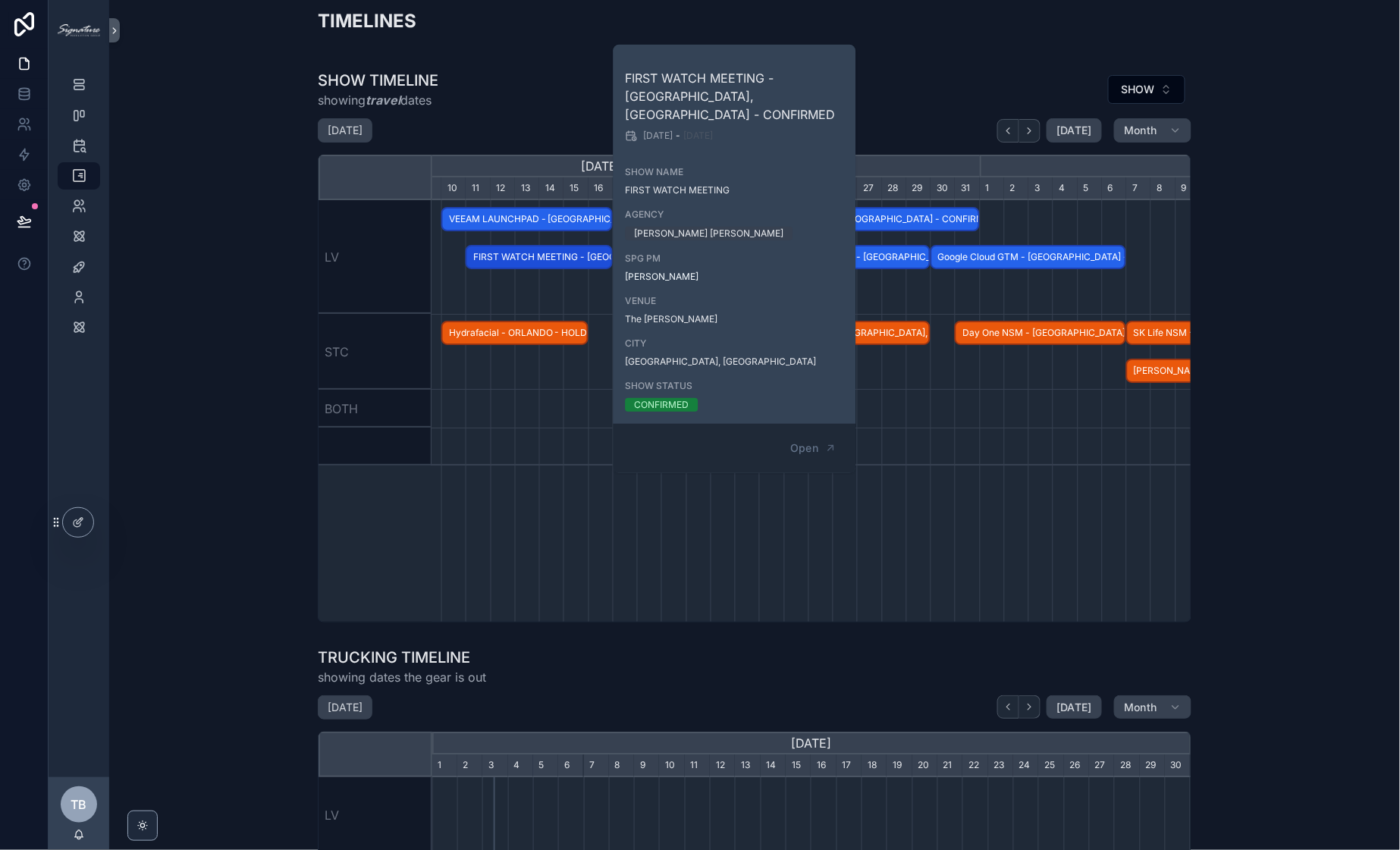
click at [776, 429] on div "Open" at bounding box center [733, 448] width 242 height 49
click at [824, 442] on icon "scrollable content" at bounding box center [830, 448] width 12 height 12
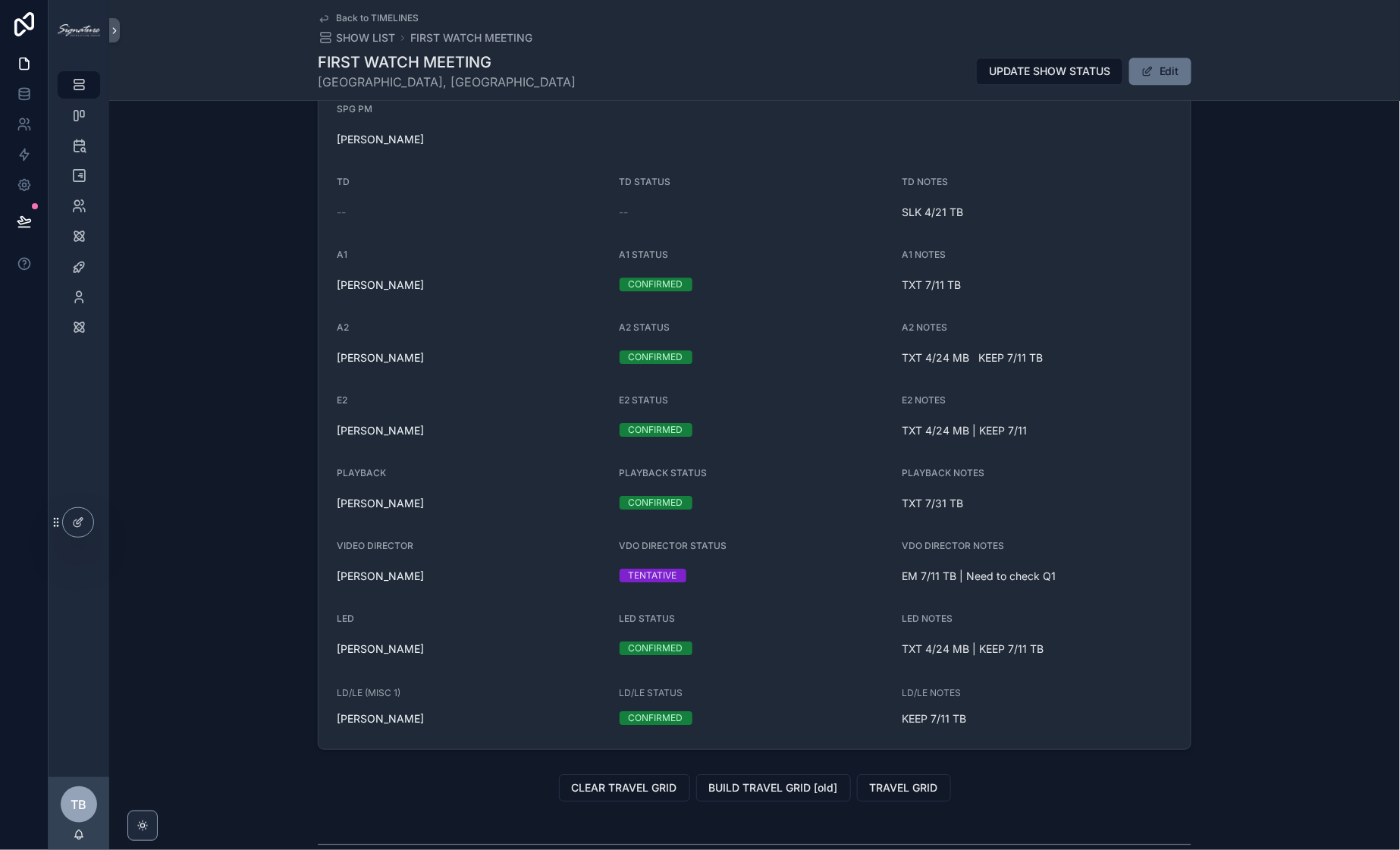
scroll to position [1181, 0]
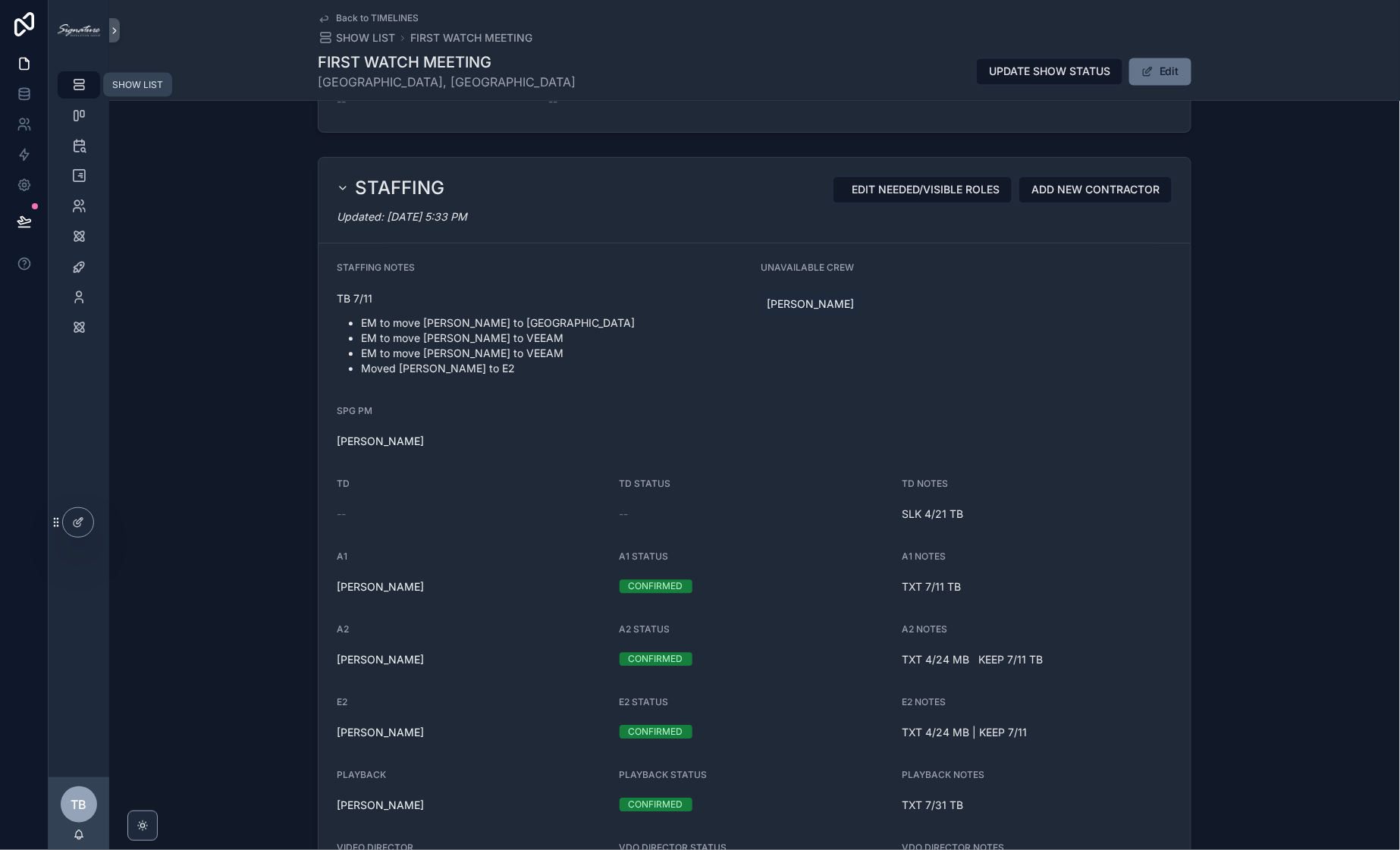
click at [76, 77] on icon "scrollable content" at bounding box center [79, 85] width 15 height 15
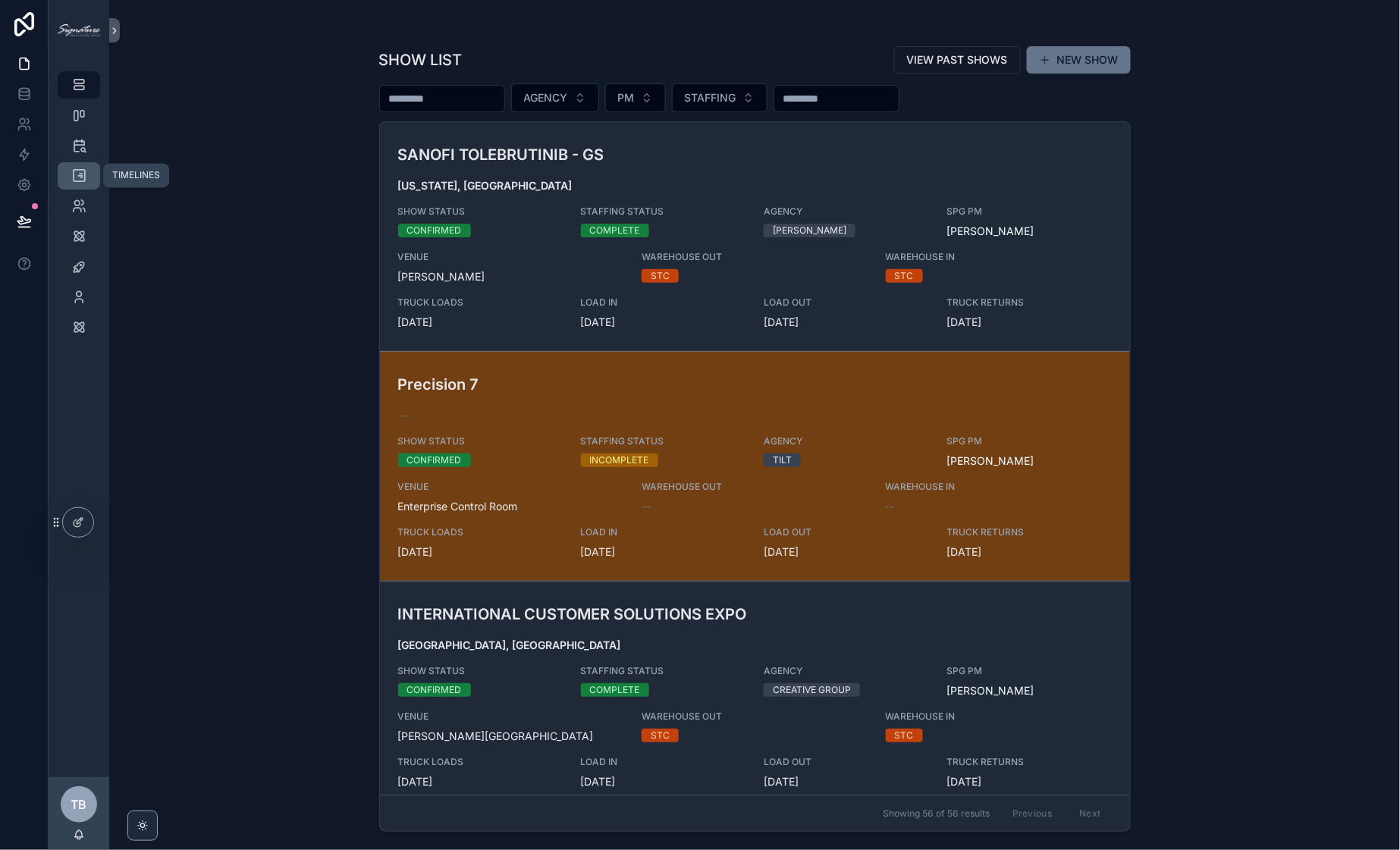
click at [87, 172] on div "TIMELINES" at bounding box center [79, 175] width 24 height 24
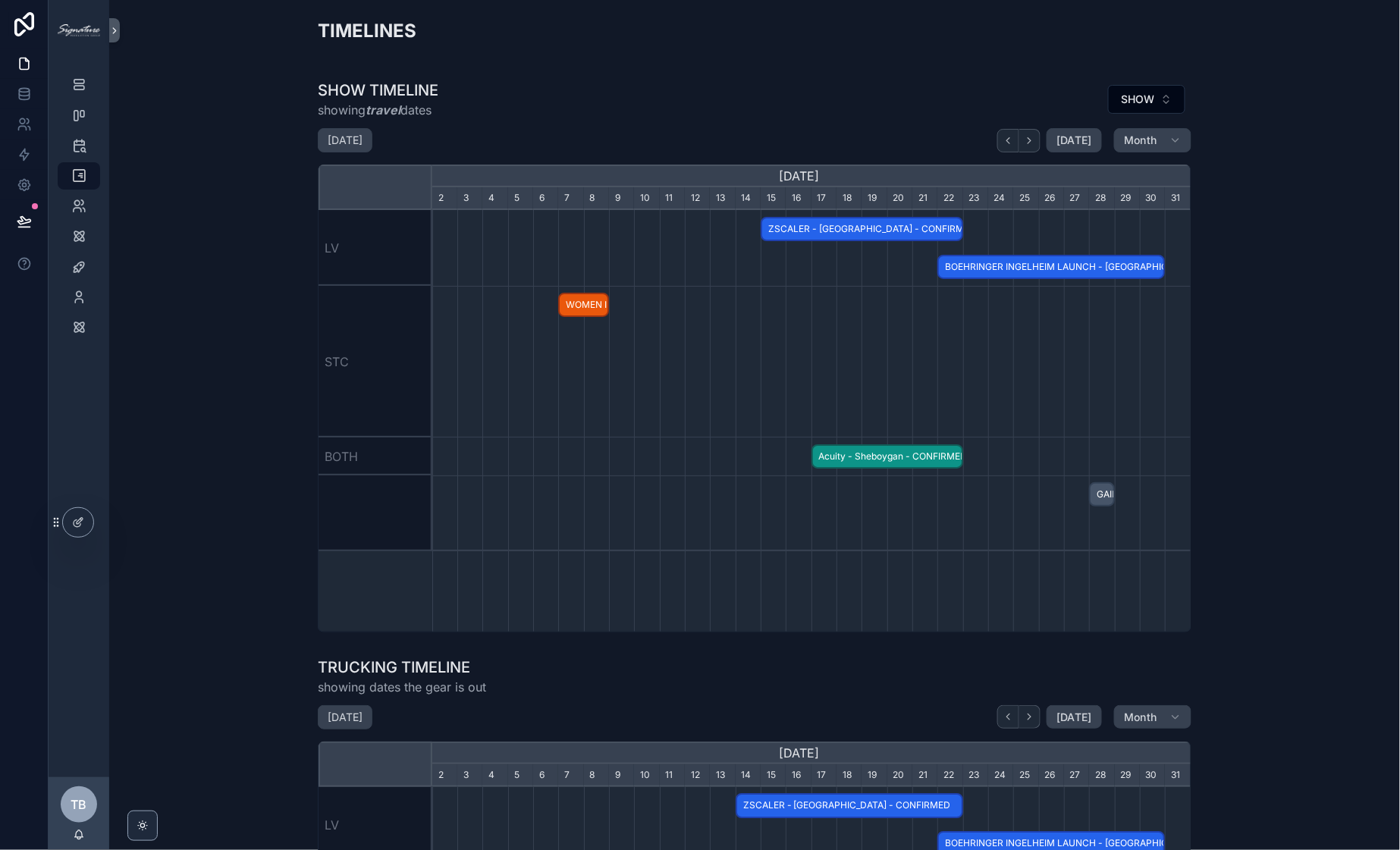
scroll to position [0, 758]
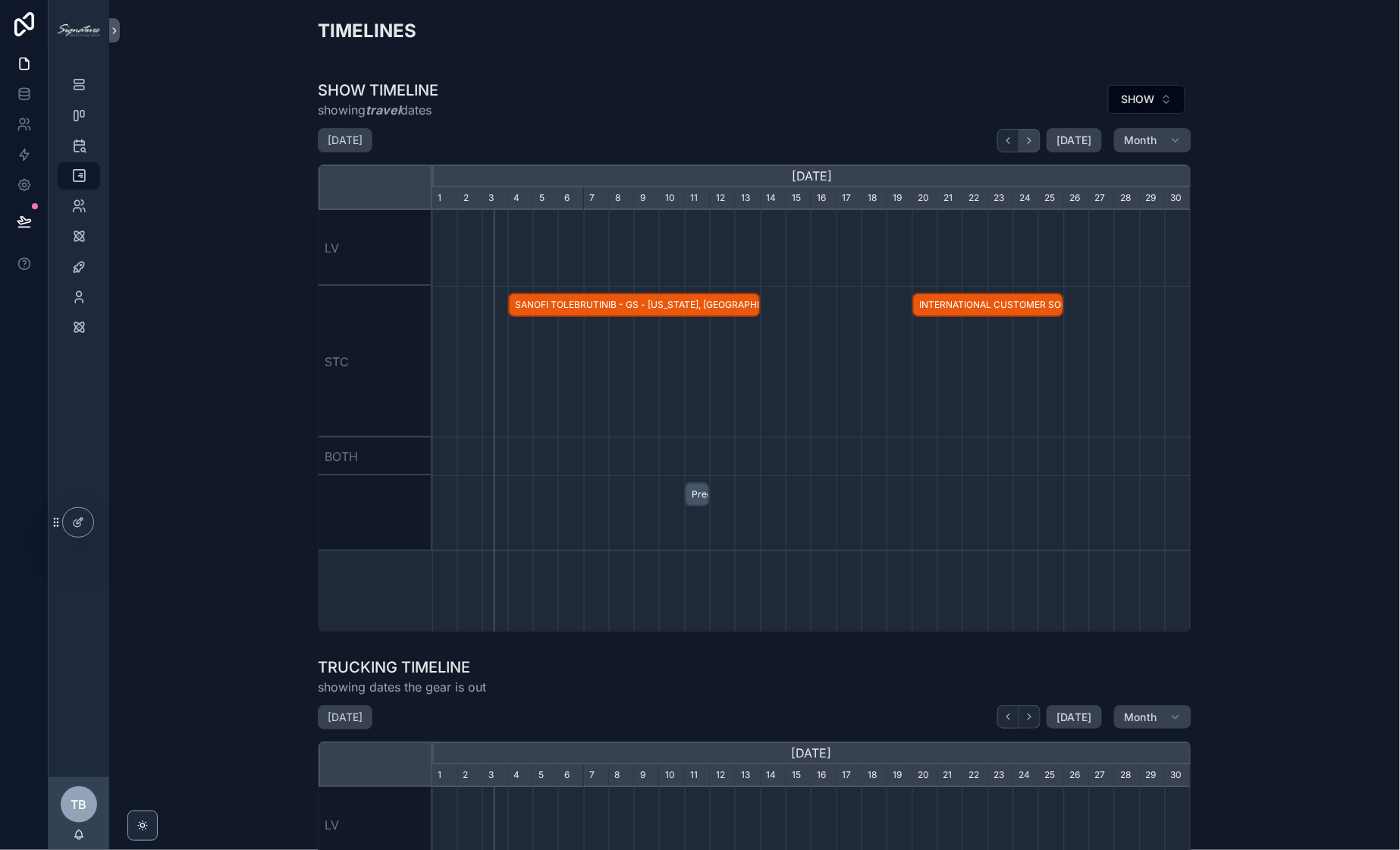
click at [1026, 143] on icon "scrollable content" at bounding box center [1030, 141] width 11 height 11
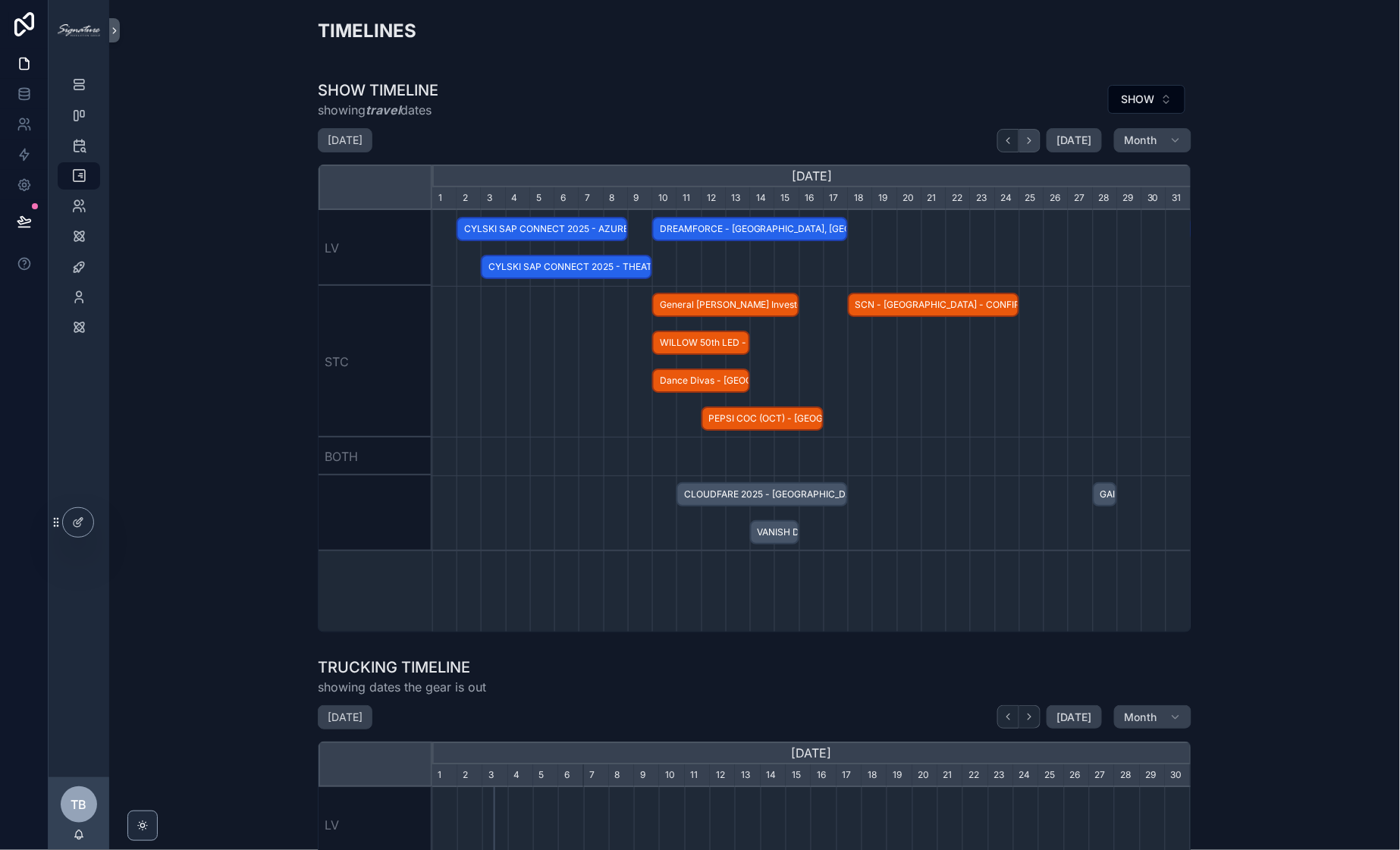
click at [1026, 143] on icon "scrollable content" at bounding box center [1030, 141] width 11 height 11
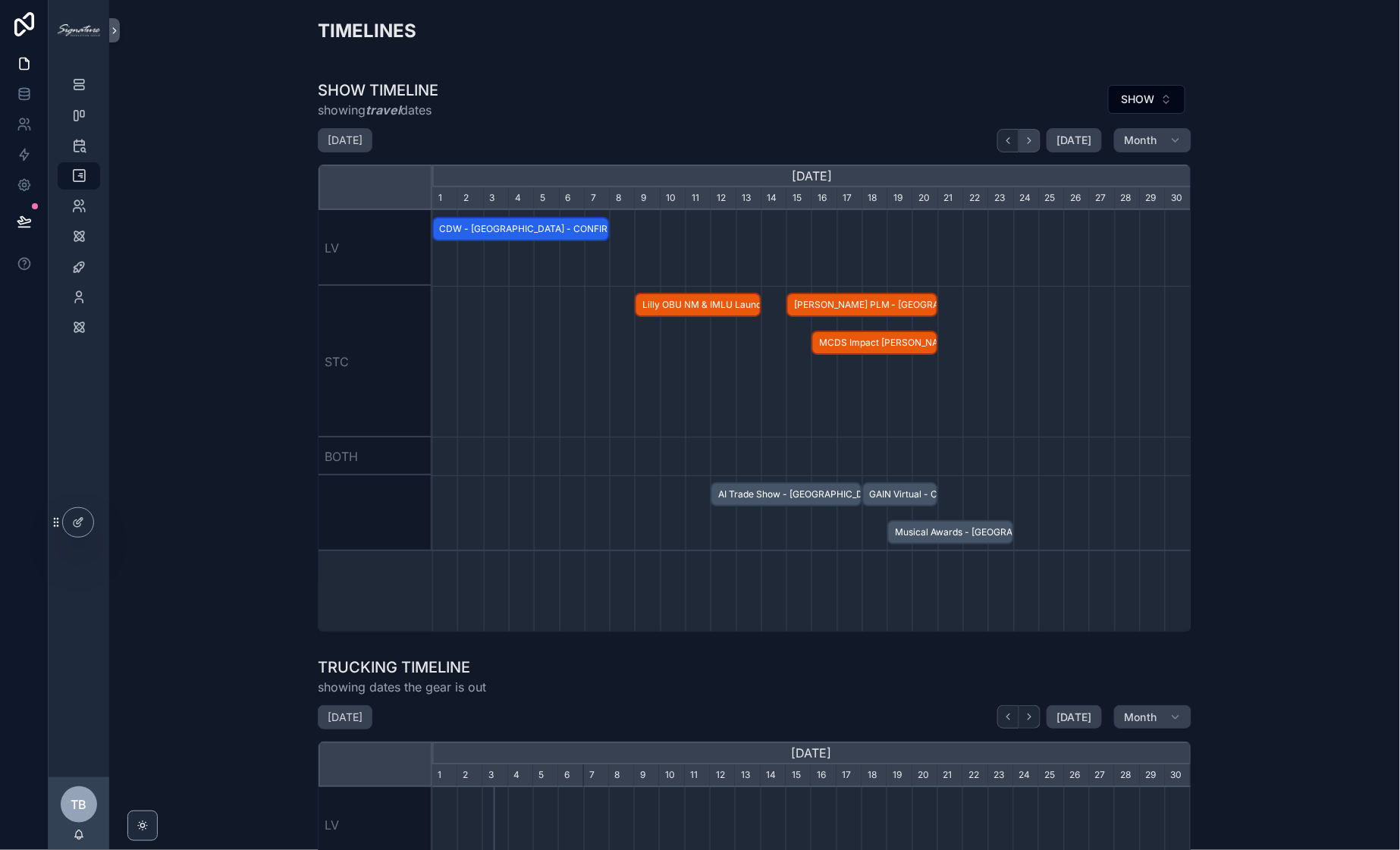
click at [1026, 143] on icon "scrollable content" at bounding box center [1030, 141] width 11 height 11
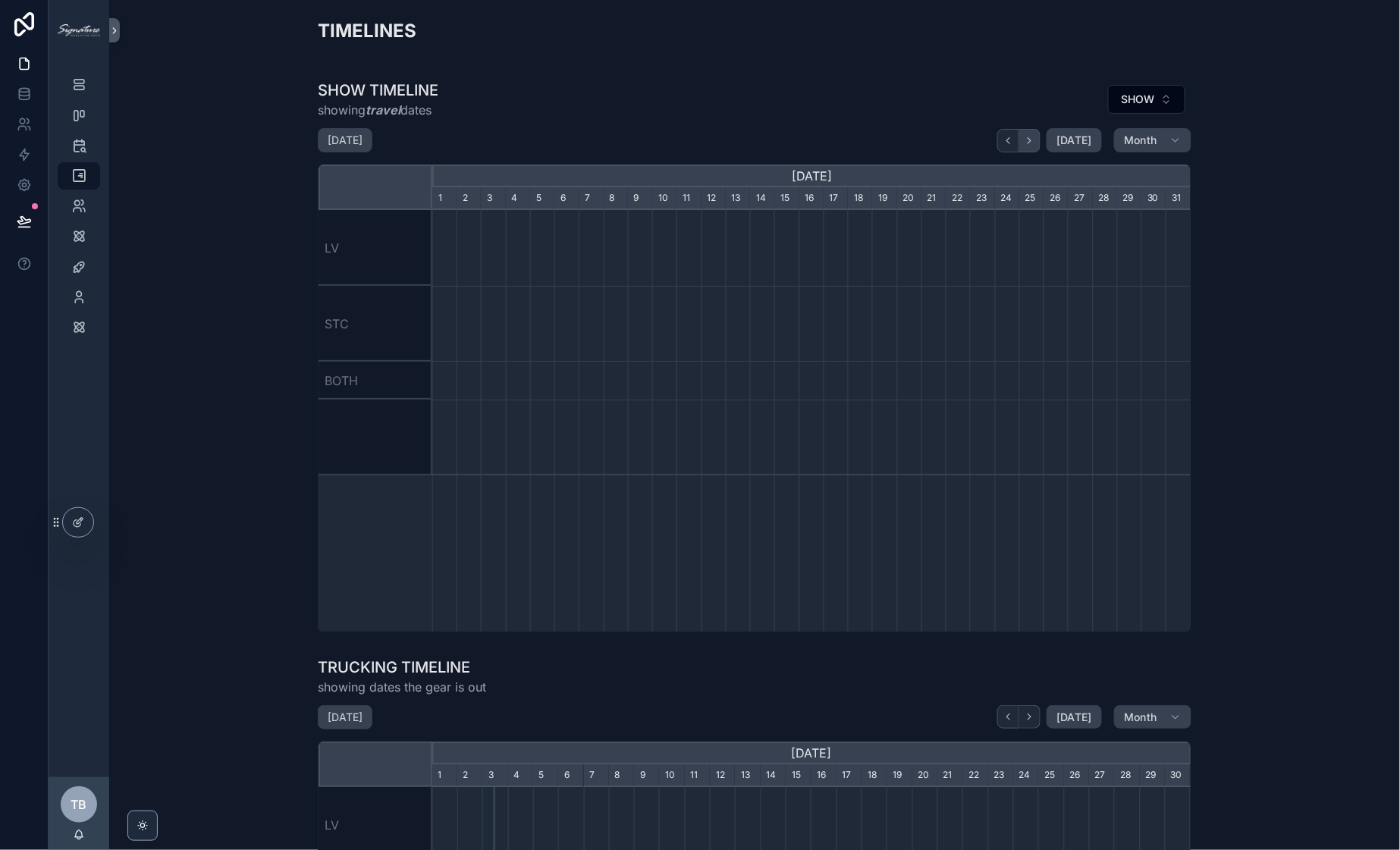
click at [1024, 138] on icon "scrollable content" at bounding box center [1030, 141] width 11 height 11
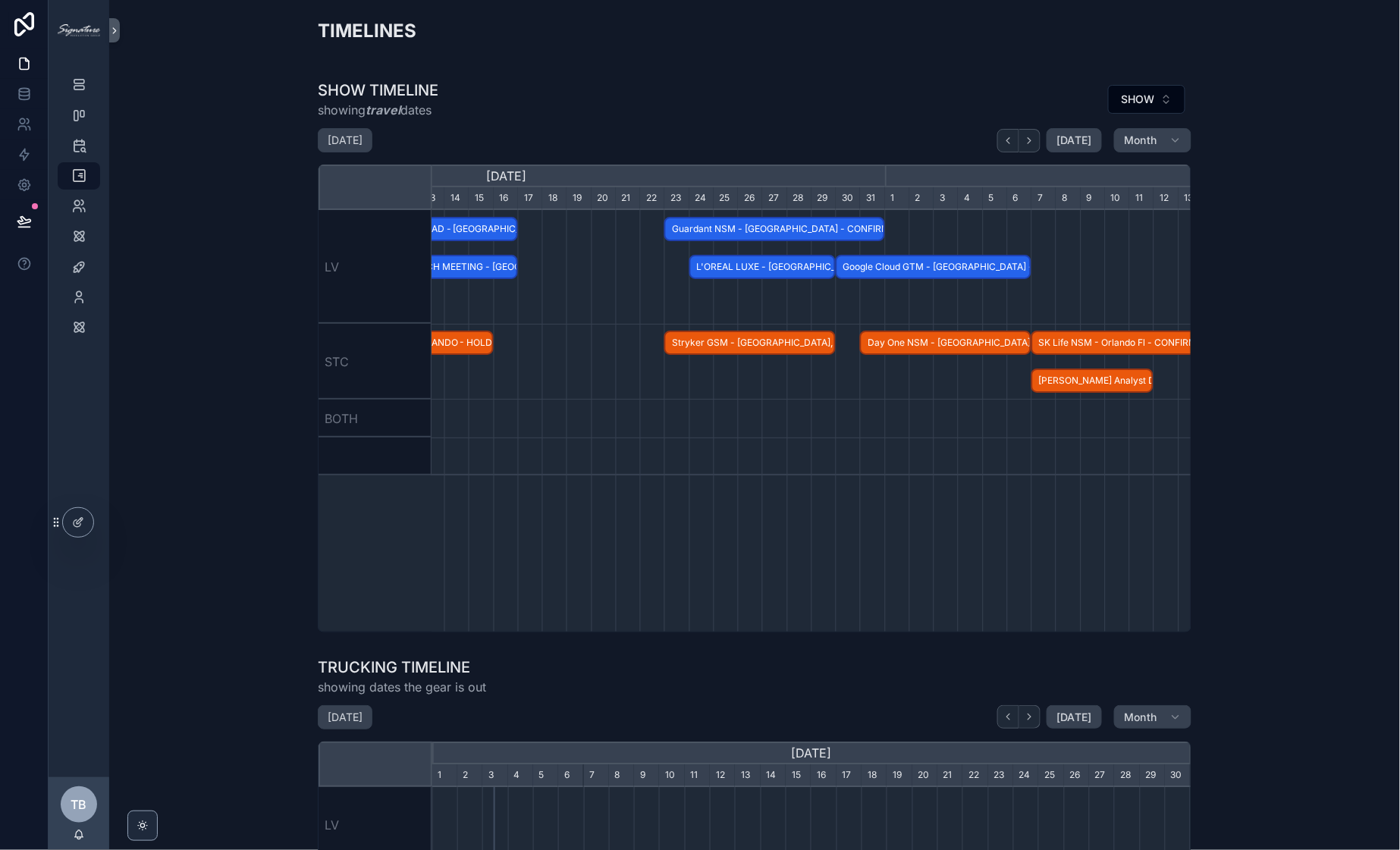
scroll to position [0, 1070]
click at [907, 266] on span "Google Cloud GTM - [GEOGRAPHIC_DATA] - CONFIRMED" at bounding box center [927, 267] width 192 height 25
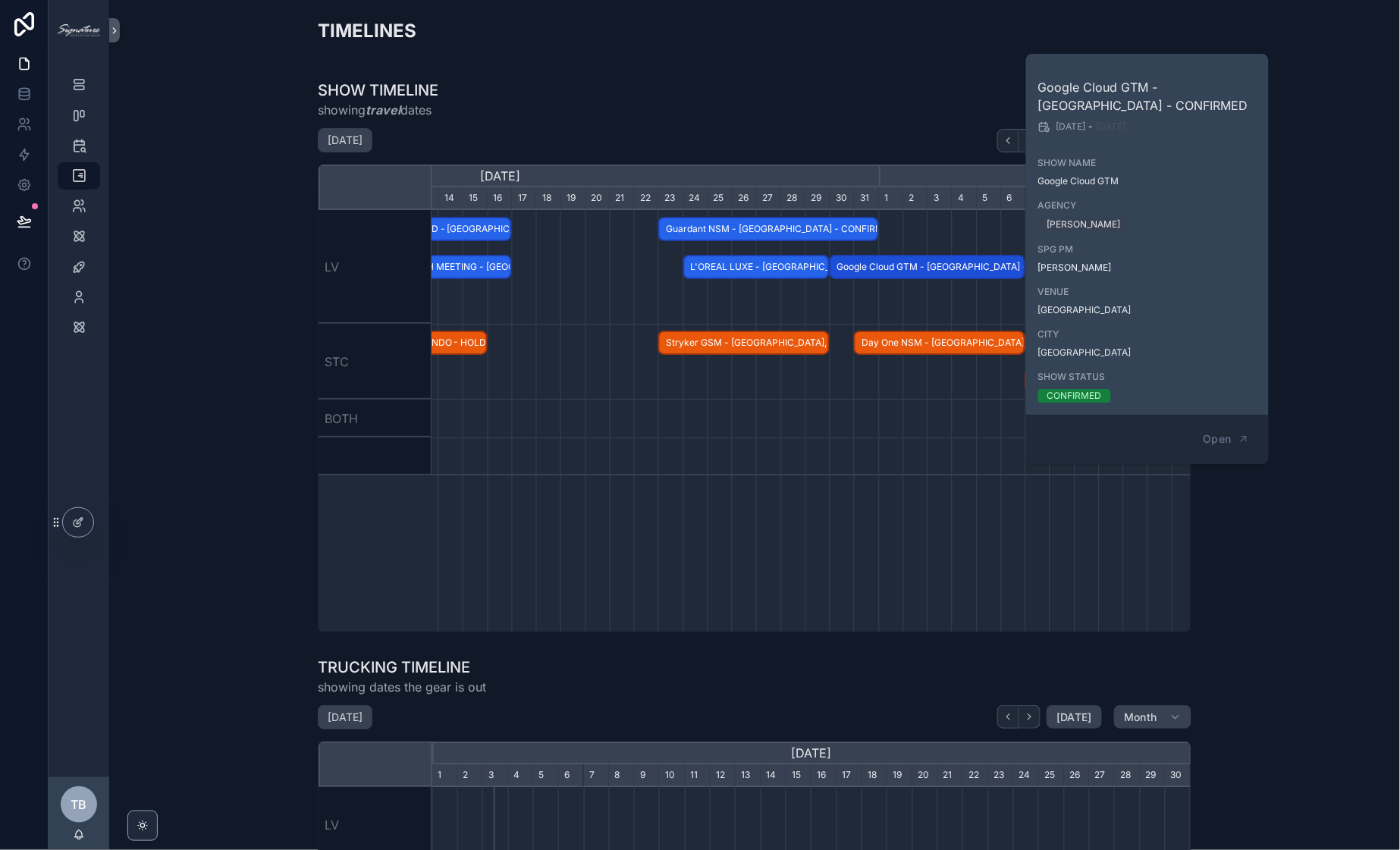
click at [942, 510] on div "Hydrafacial - [GEOGRAPHIC_DATA] - HOLD VEEAM LAUNCHPAD - [GEOGRAPHIC_DATA] - CO…" at bounding box center [812, 421] width 758 height 422
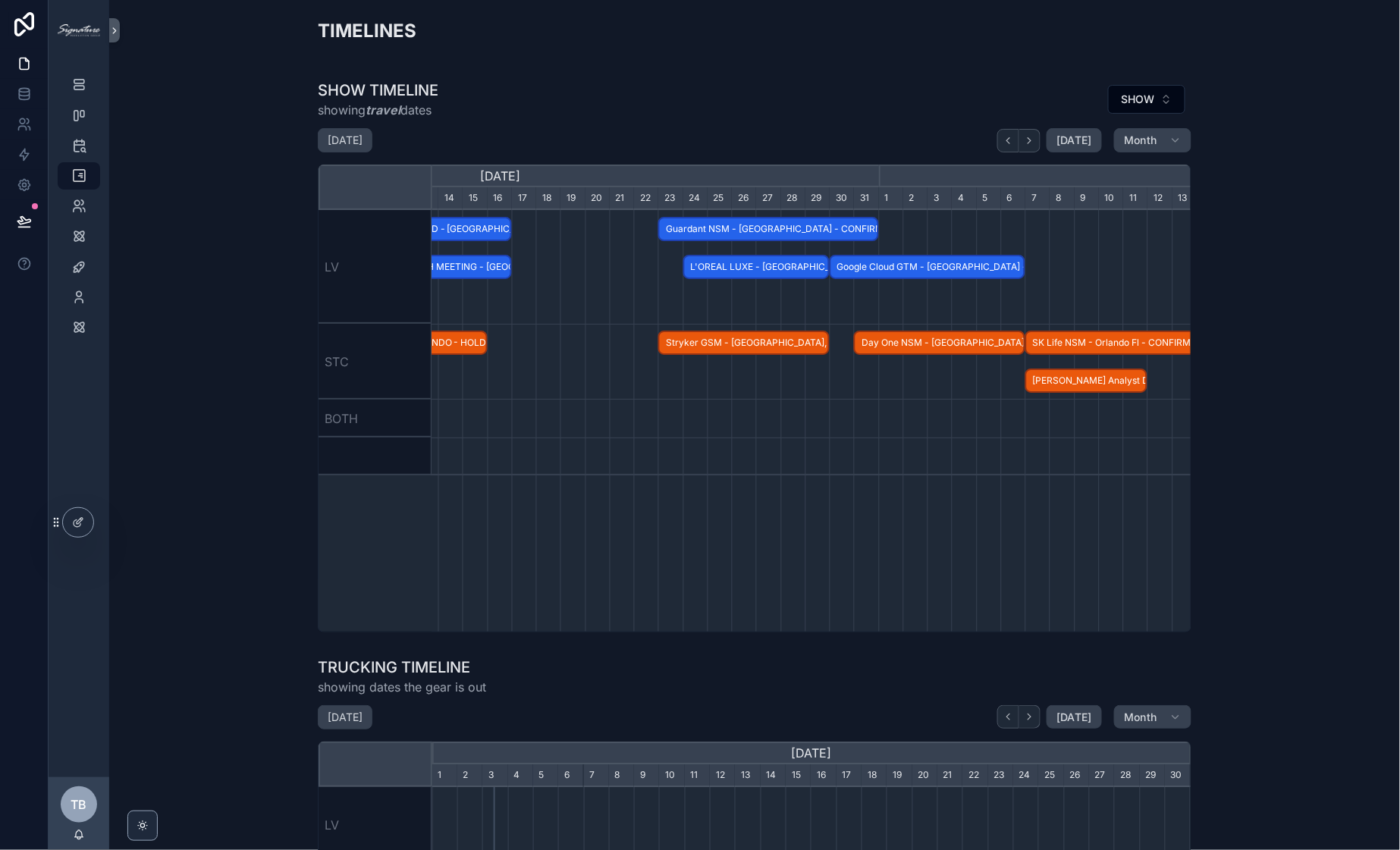
click at [963, 348] on span "Day One NSM - [GEOGRAPHIC_DATA] - CONFIRMED" at bounding box center [940, 343] width 168 height 25
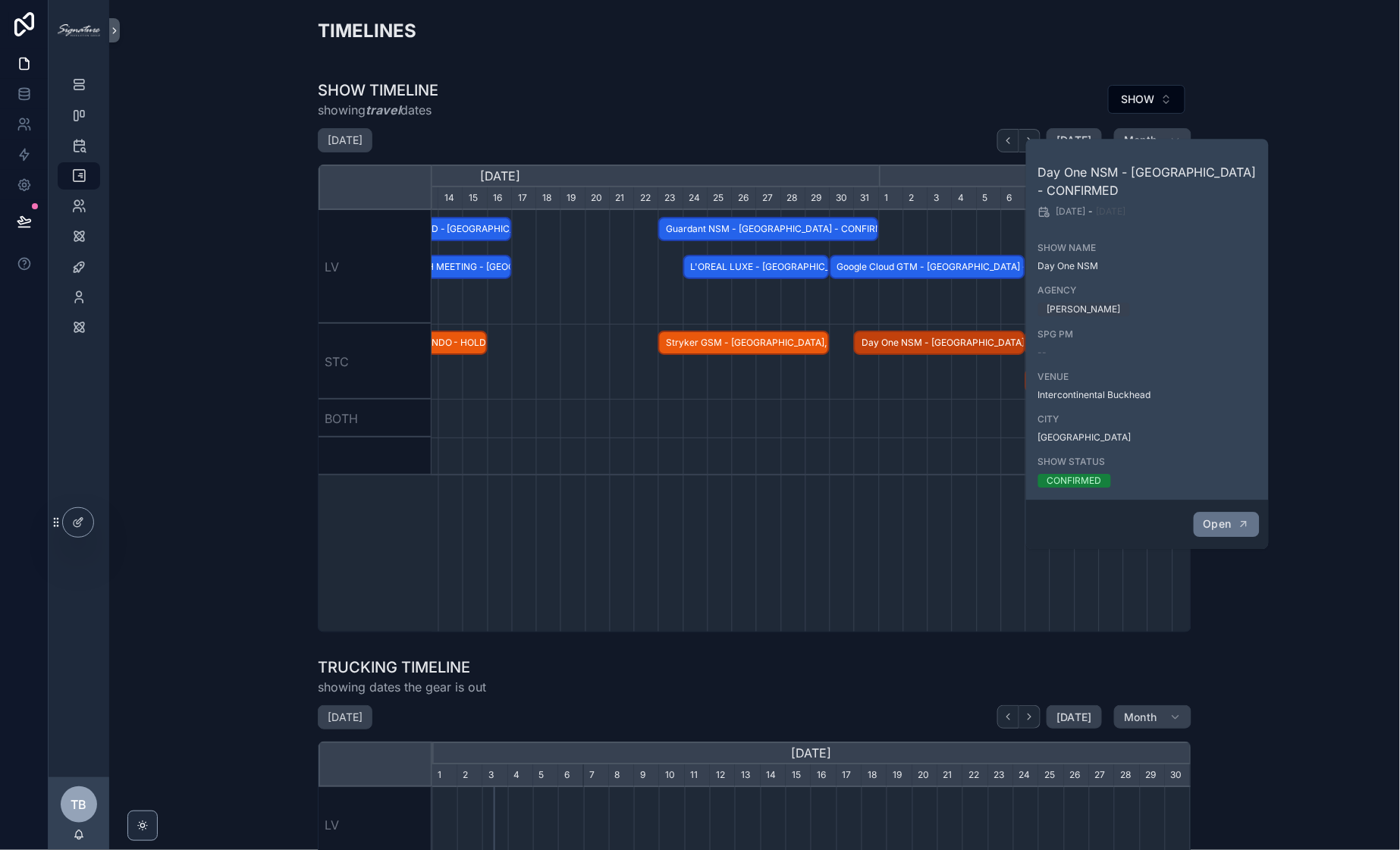
click at [1243, 518] on icon "scrollable content" at bounding box center [1244, 524] width 12 height 12
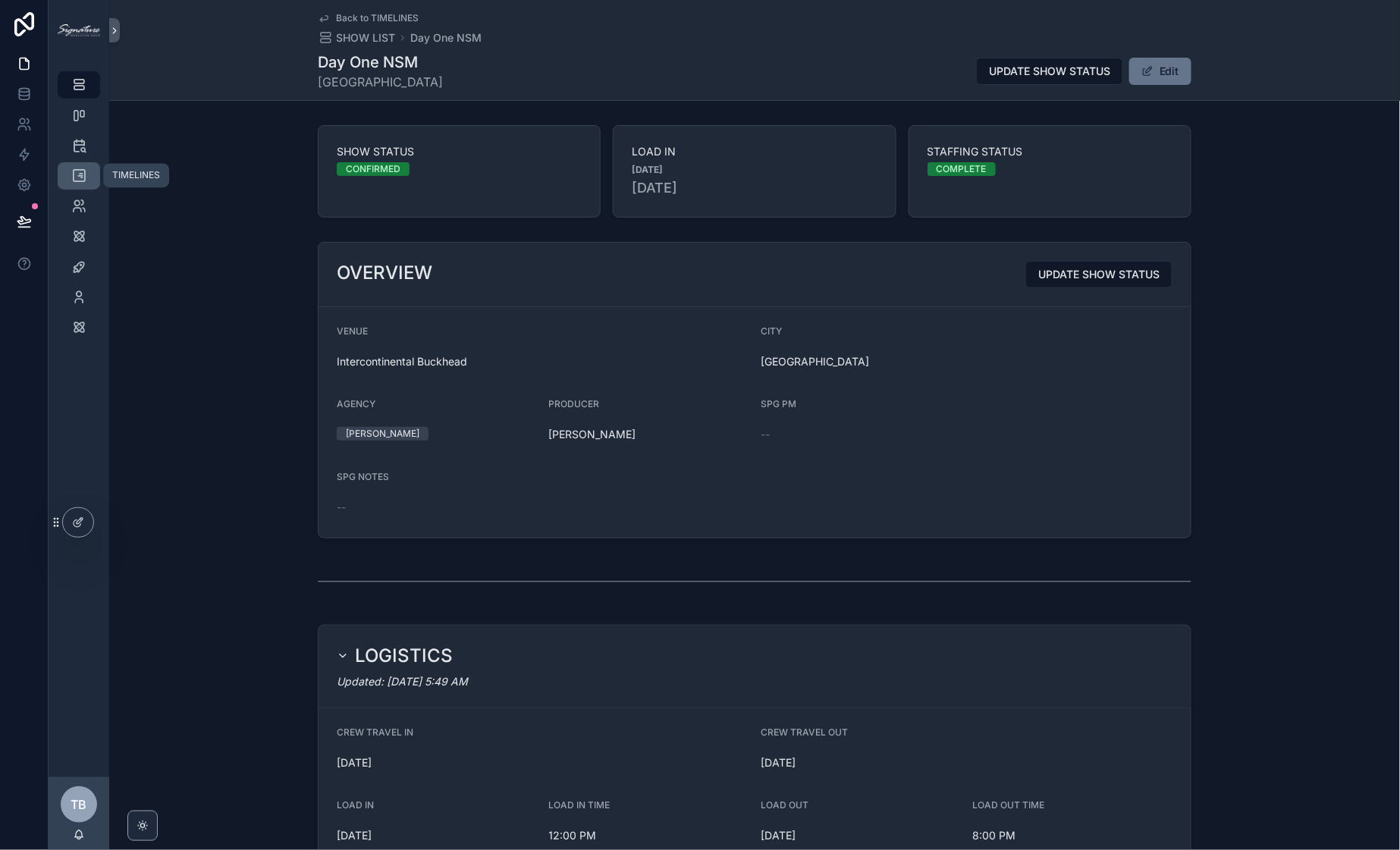
click at [81, 179] on icon "scrollable content" at bounding box center [79, 175] width 15 height 15
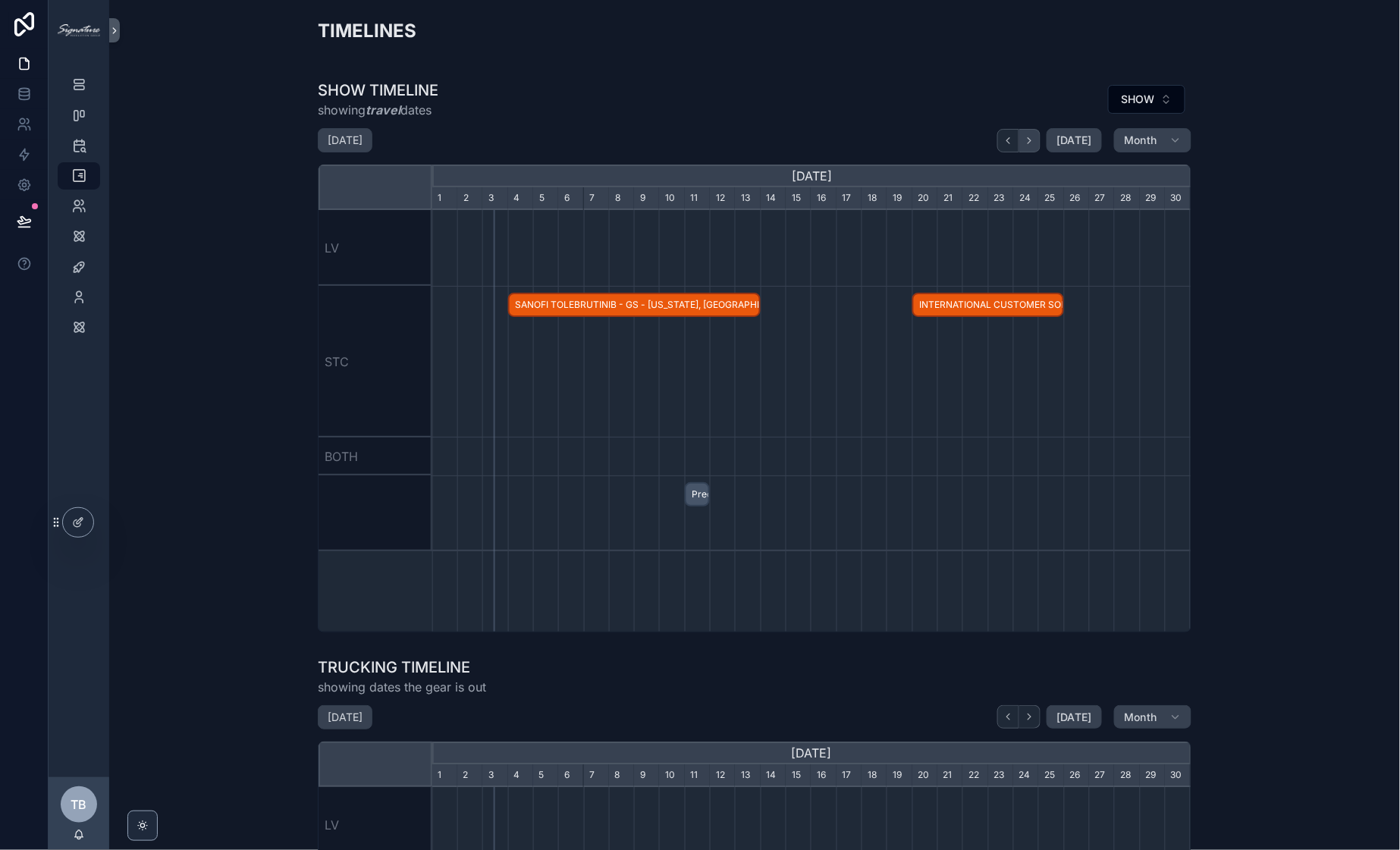
click at [1030, 147] on button "scrollable content" at bounding box center [1030, 140] width 21 height 23
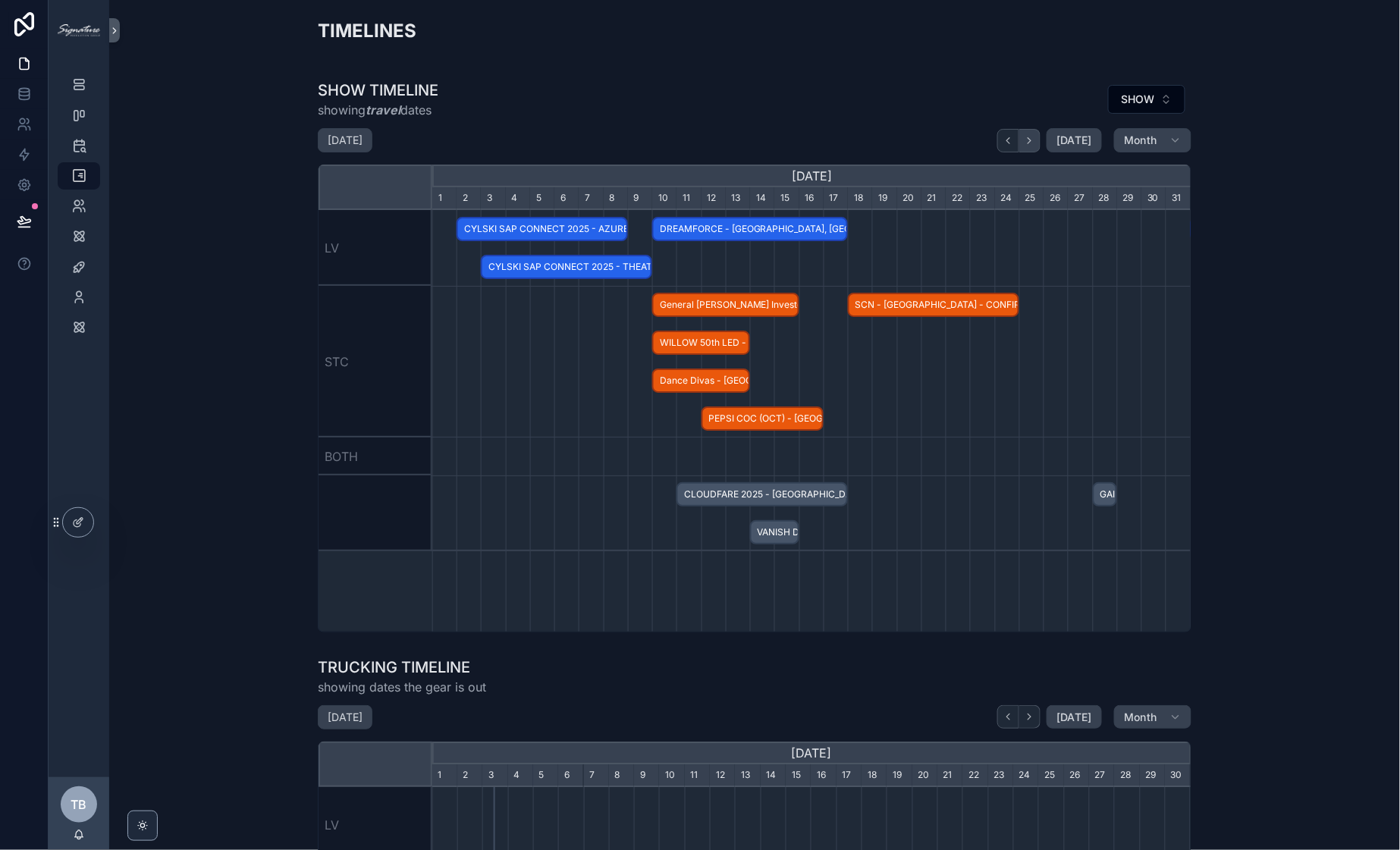
click at [1030, 147] on button "scrollable content" at bounding box center [1030, 140] width 21 height 23
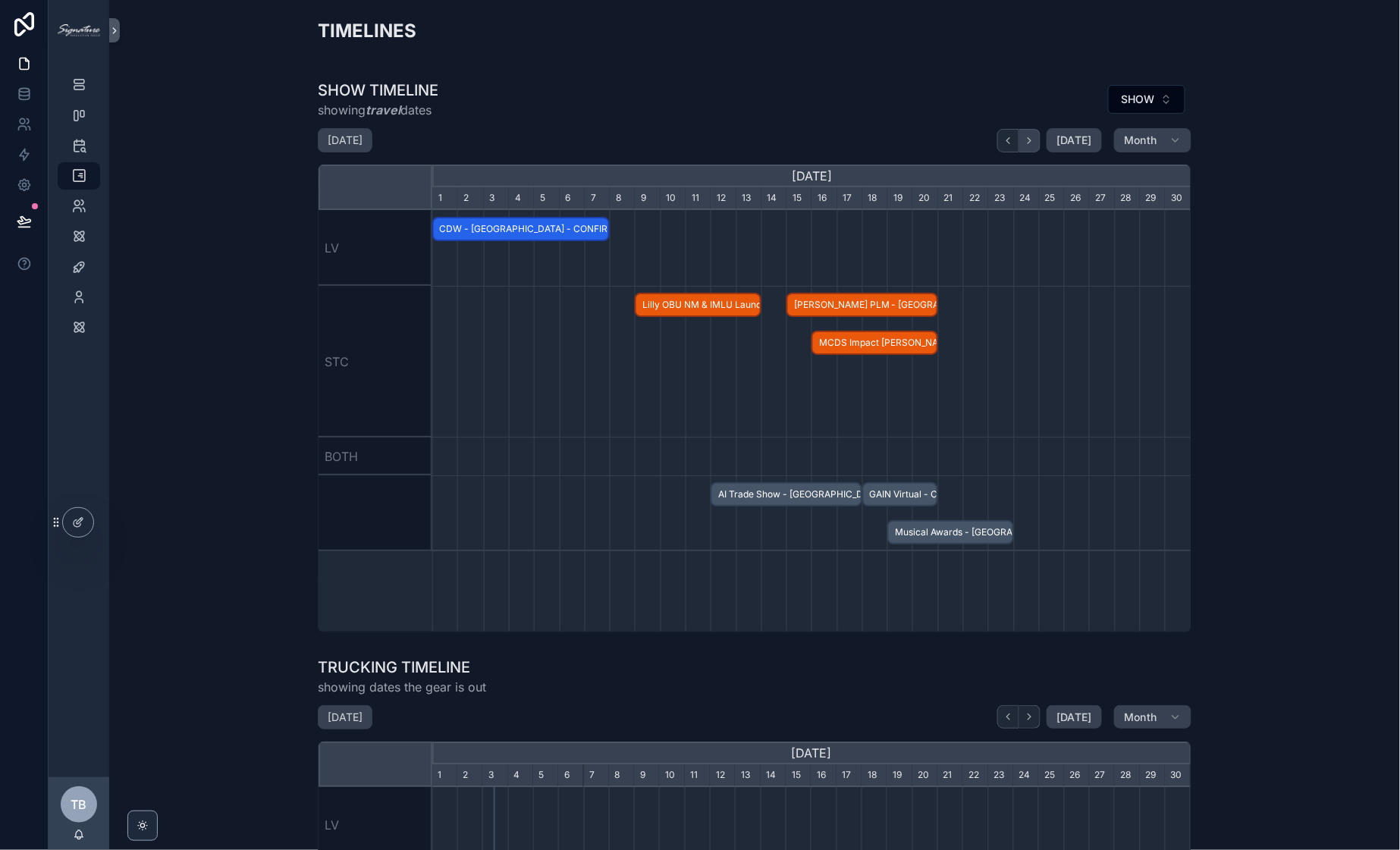
click at [1030, 147] on button "scrollable content" at bounding box center [1030, 140] width 21 height 23
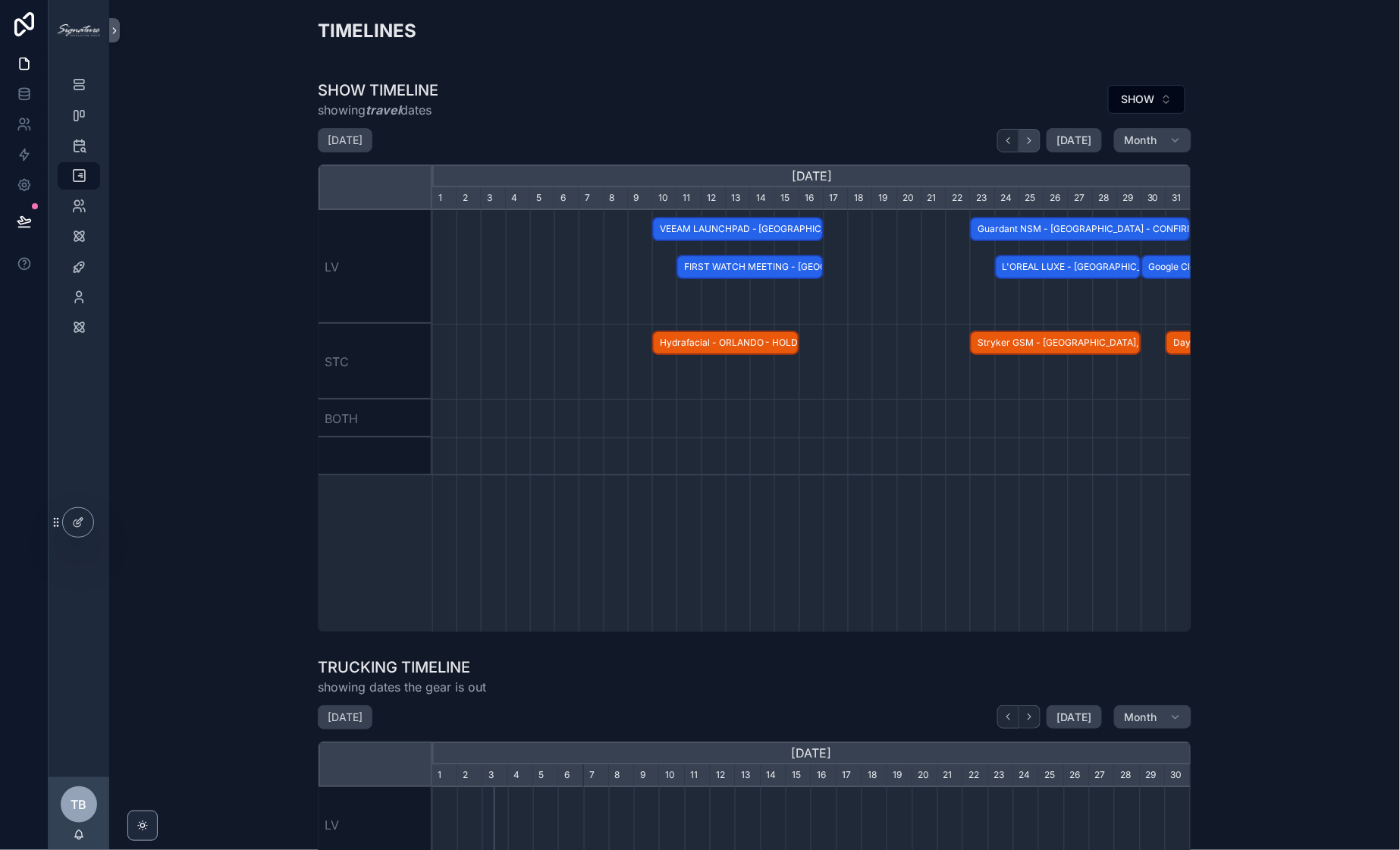
click at [1030, 147] on button "scrollable content" at bounding box center [1030, 140] width 21 height 23
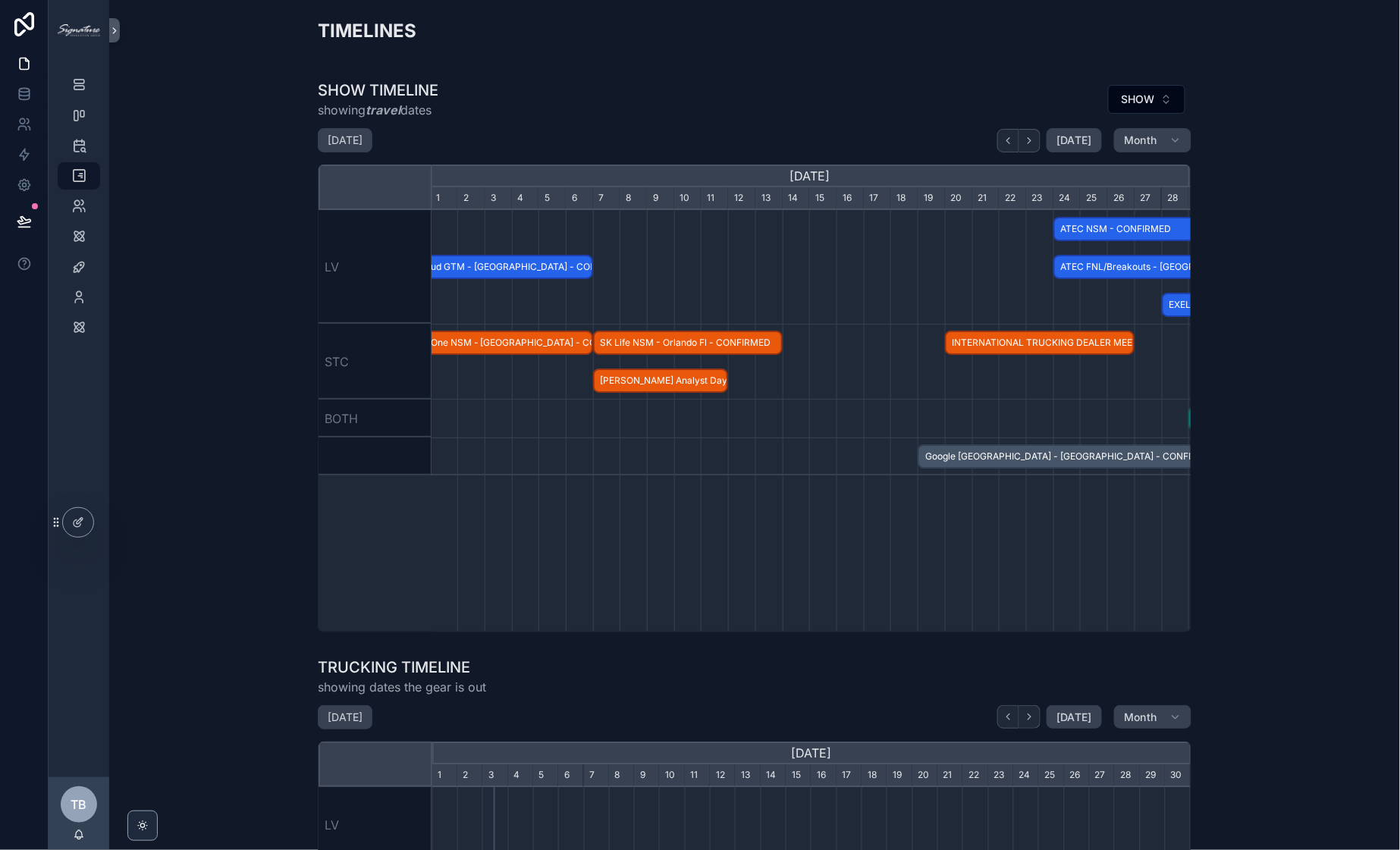
scroll to position [0, 413]
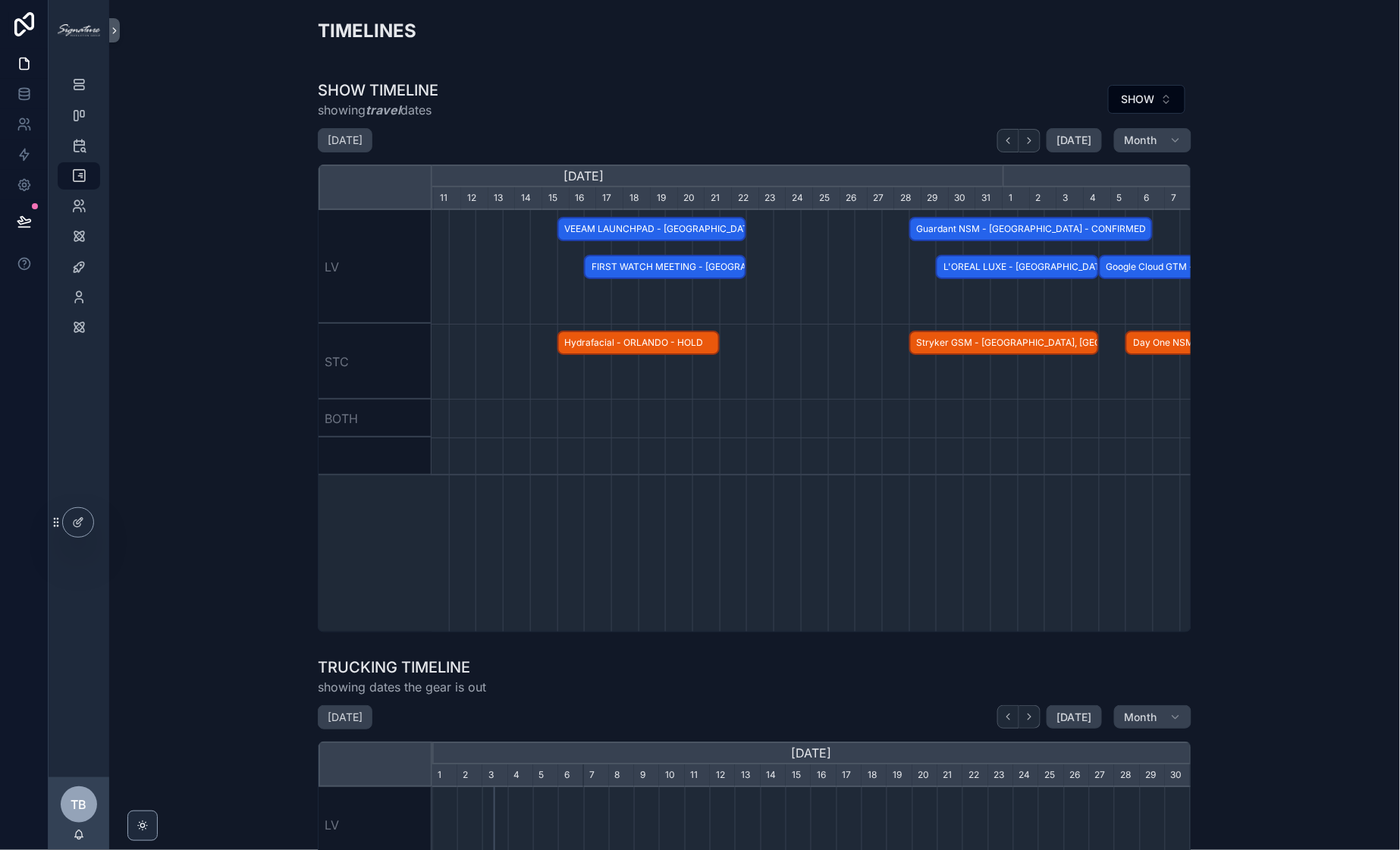
scroll to position [0, 607]
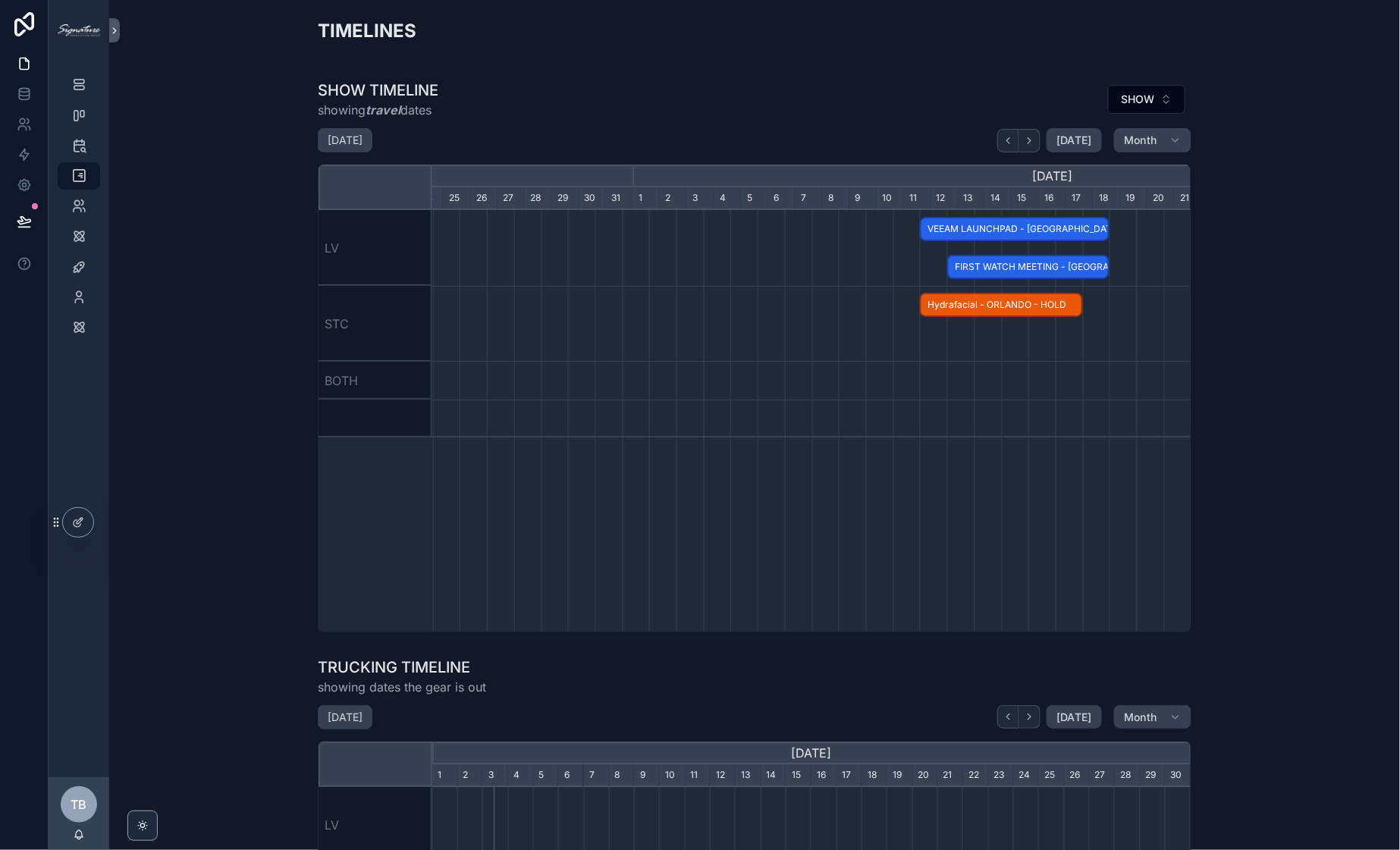
scroll to position [0, 746]
click at [1073, 139] on span "[DATE]" at bounding box center [1074, 140] width 35 height 14
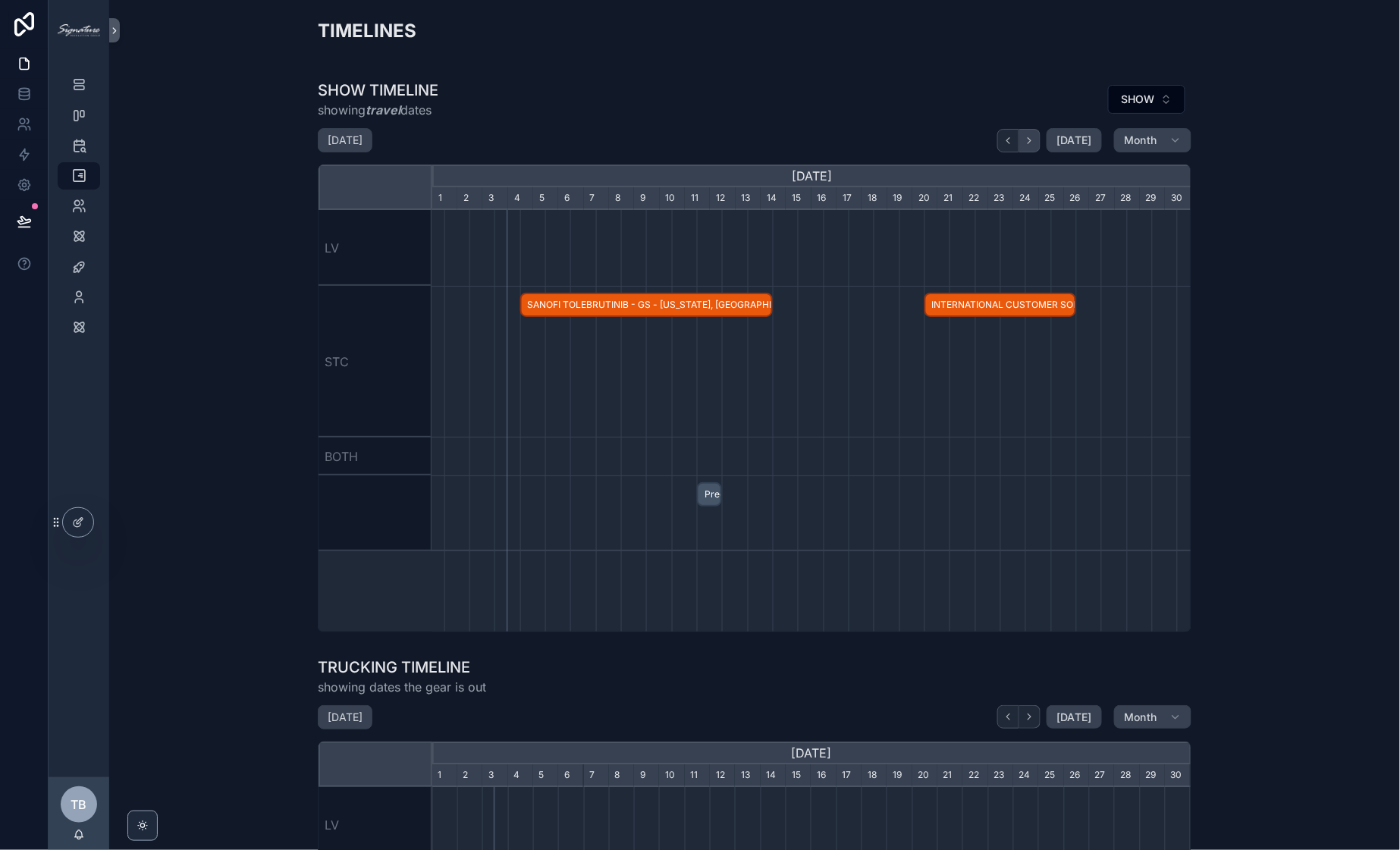
click at [1028, 145] on icon "scrollable content" at bounding box center [1030, 141] width 11 height 11
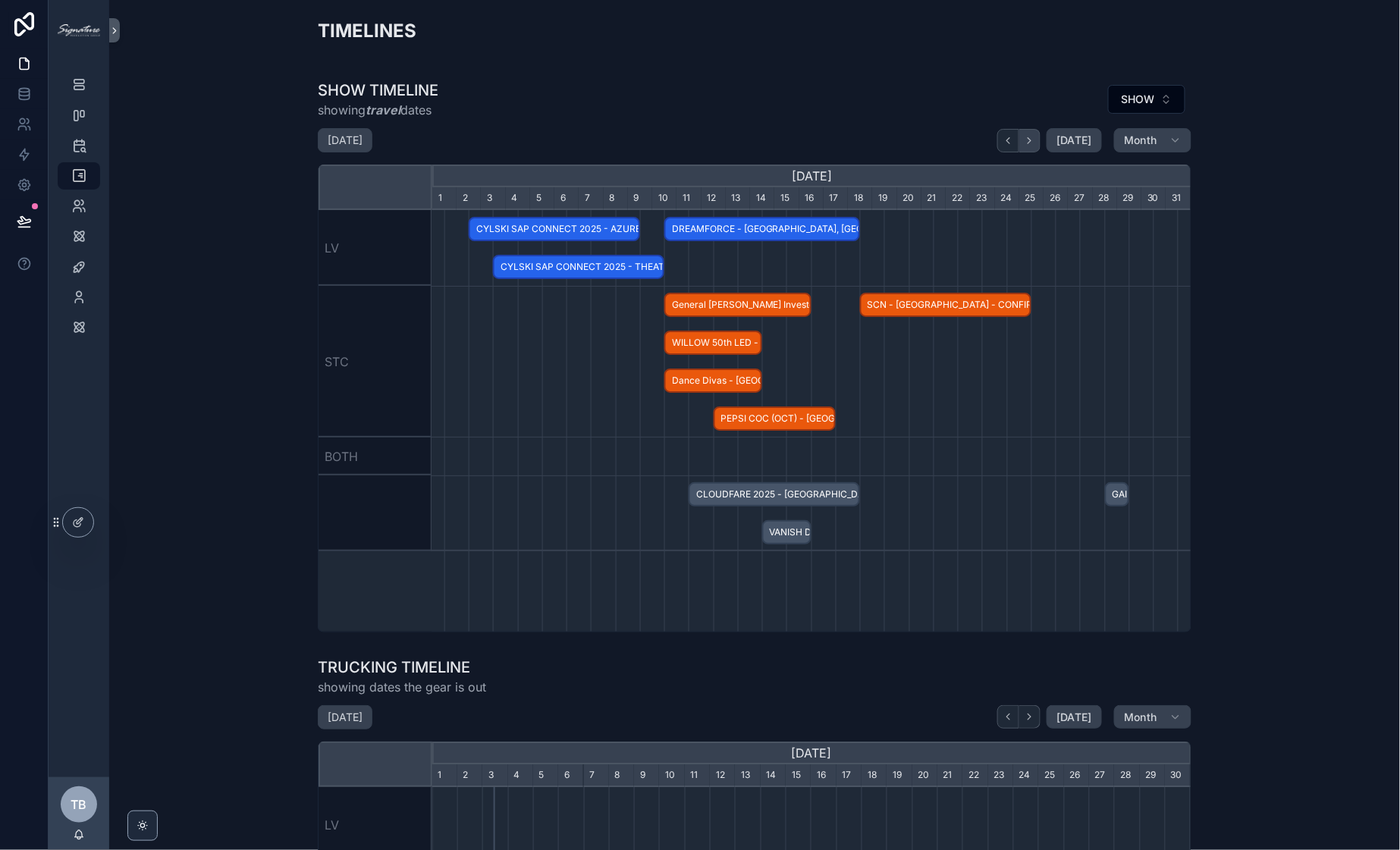
click at [1028, 145] on icon "scrollable content" at bounding box center [1030, 141] width 11 height 11
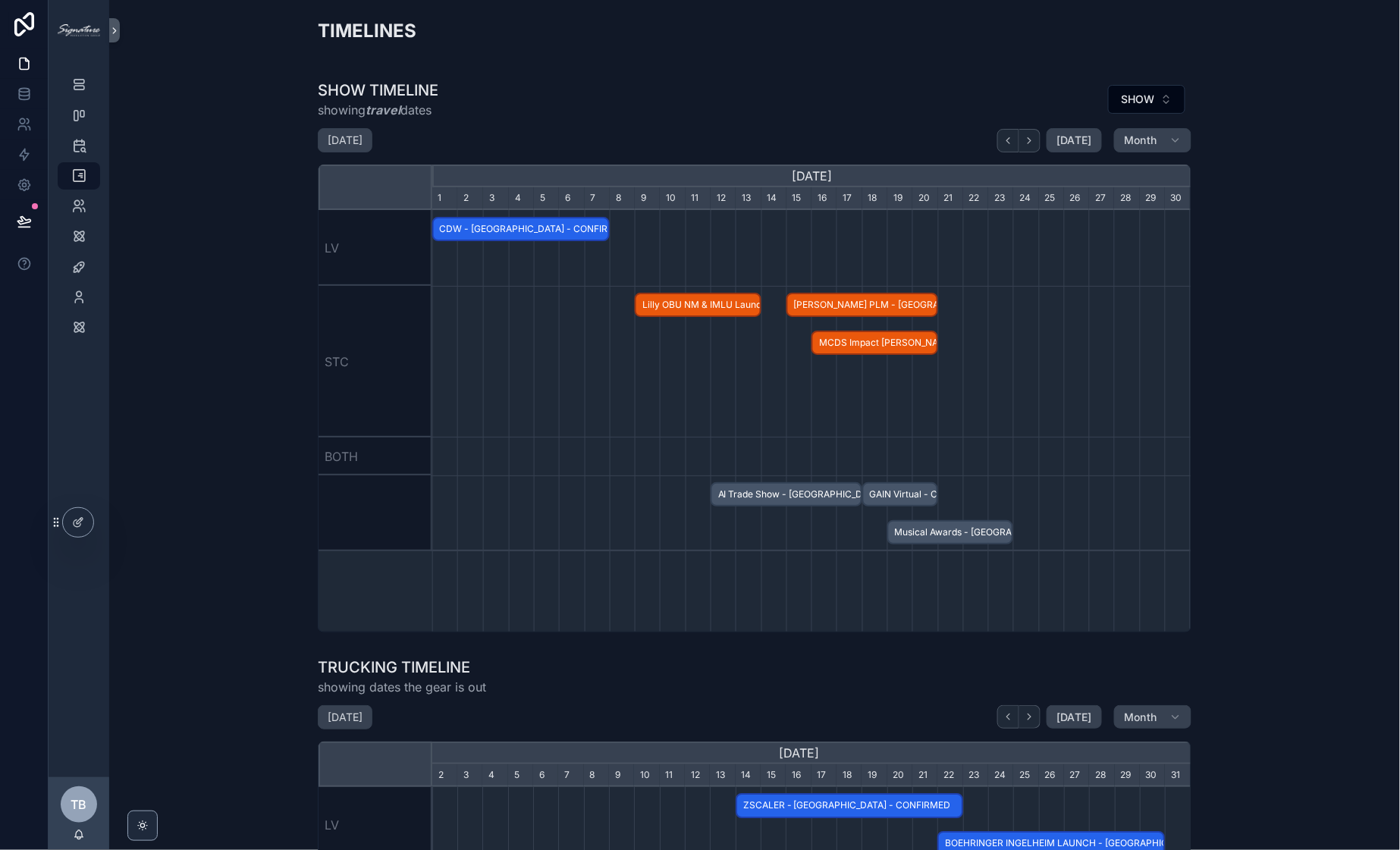
scroll to position [0, 758]
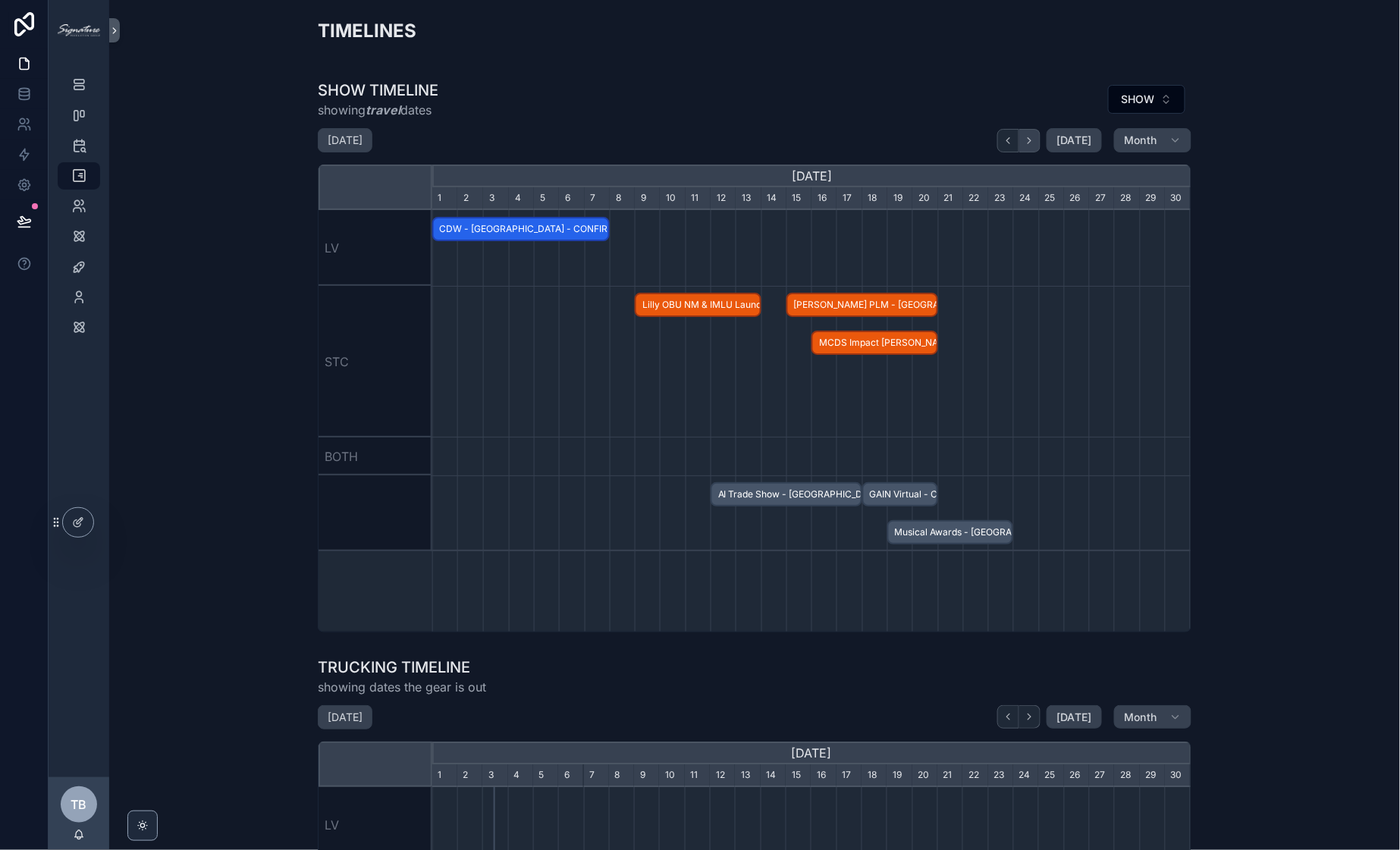
click at [1031, 142] on icon "scrollable content" at bounding box center [1030, 141] width 11 height 11
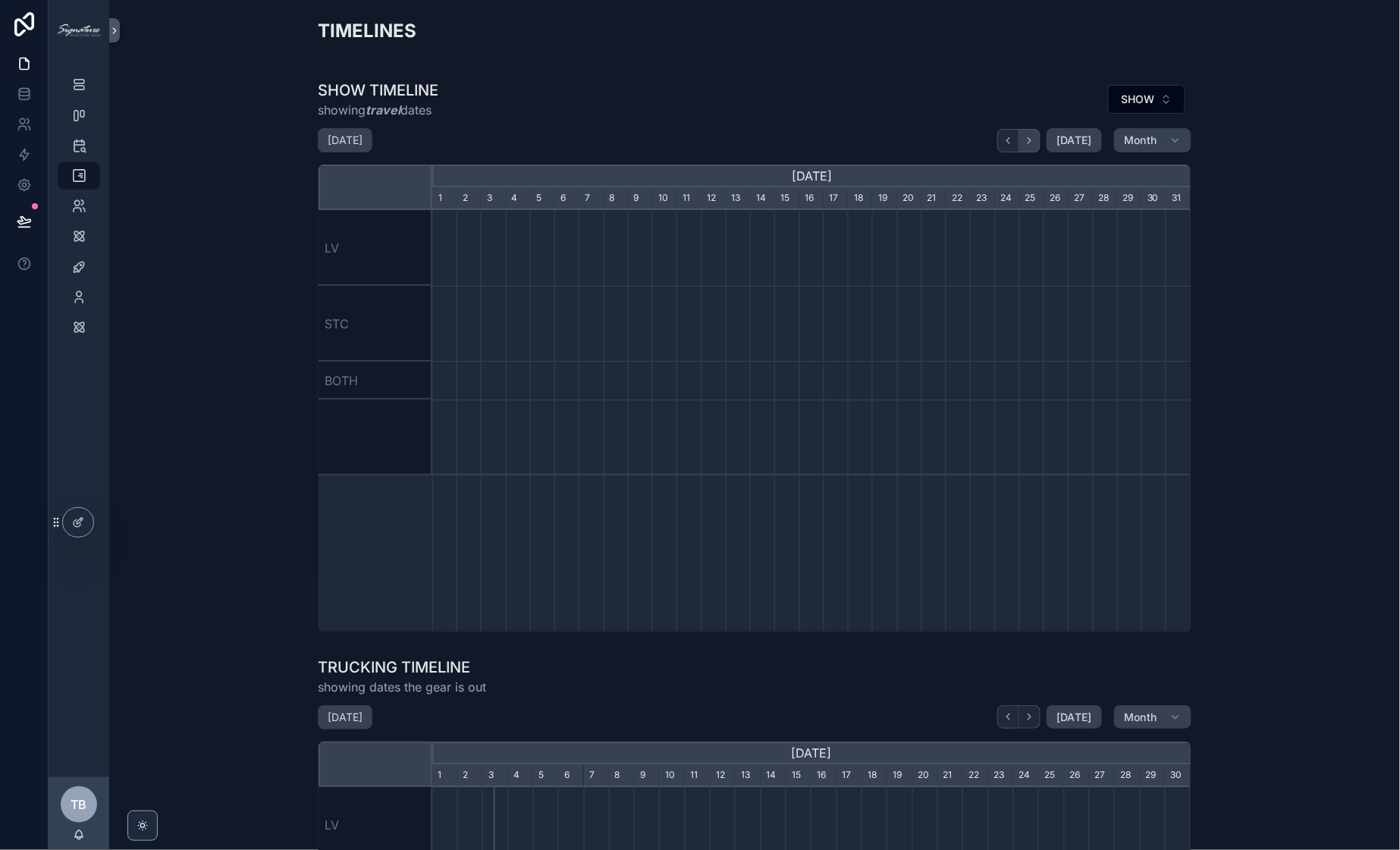
click at [1031, 142] on icon "scrollable content" at bounding box center [1030, 141] width 11 height 11
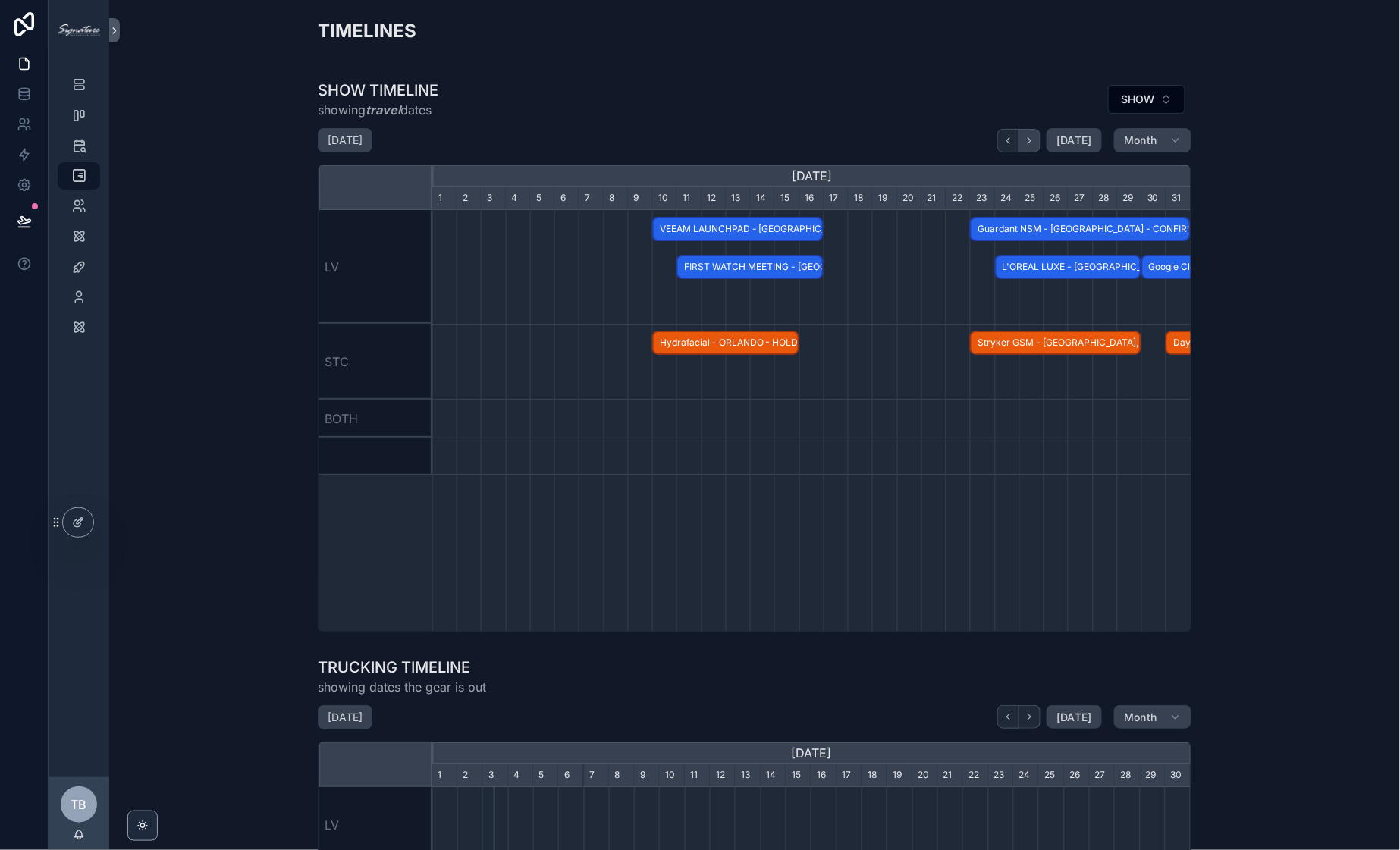
click at [1031, 142] on icon "scrollable content" at bounding box center [1030, 141] width 11 height 11
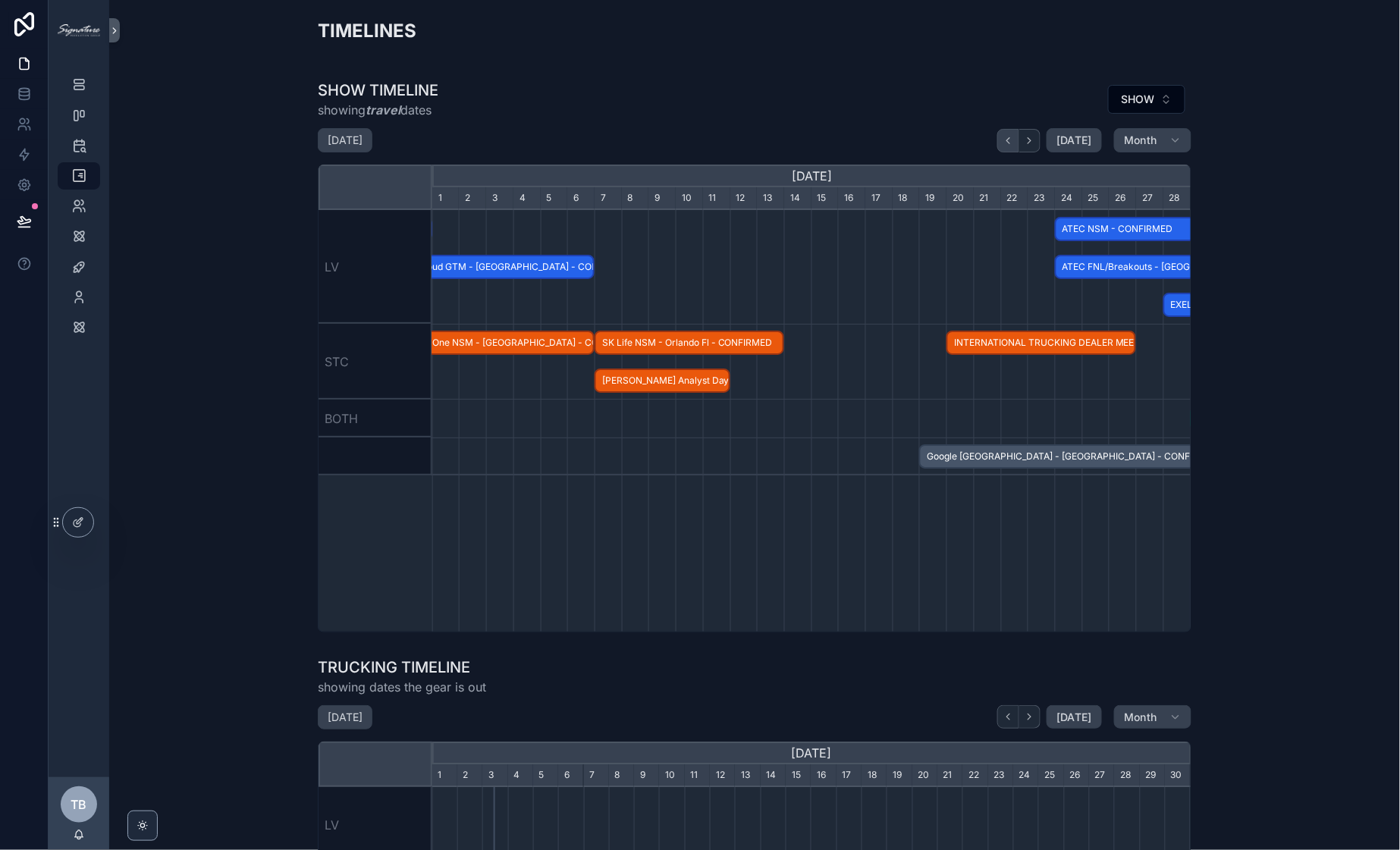
click at [1008, 138] on icon "scrollable content" at bounding box center [1008, 141] width 11 height 11
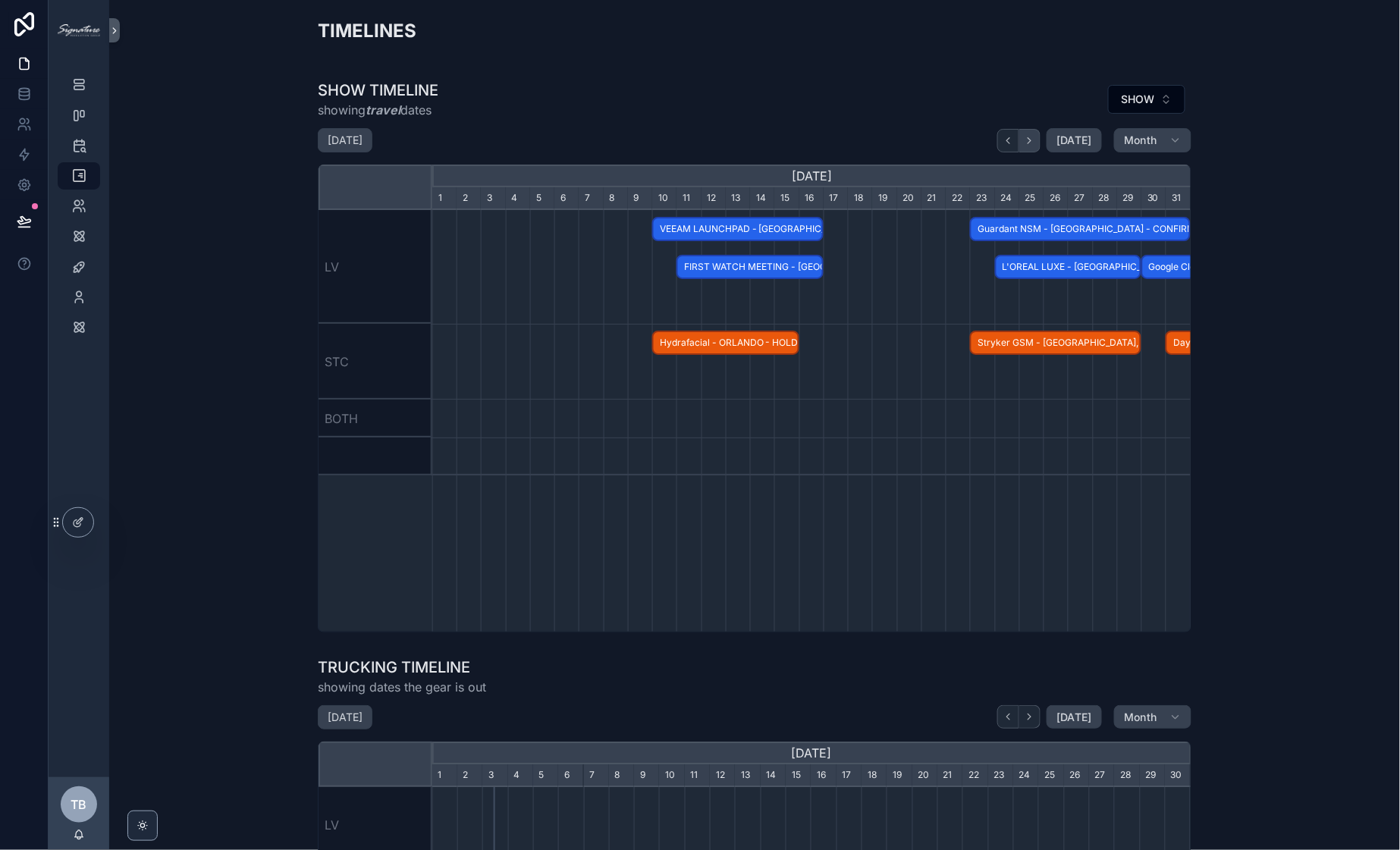
click at [1035, 147] on button "scrollable content" at bounding box center [1030, 140] width 21 height 23
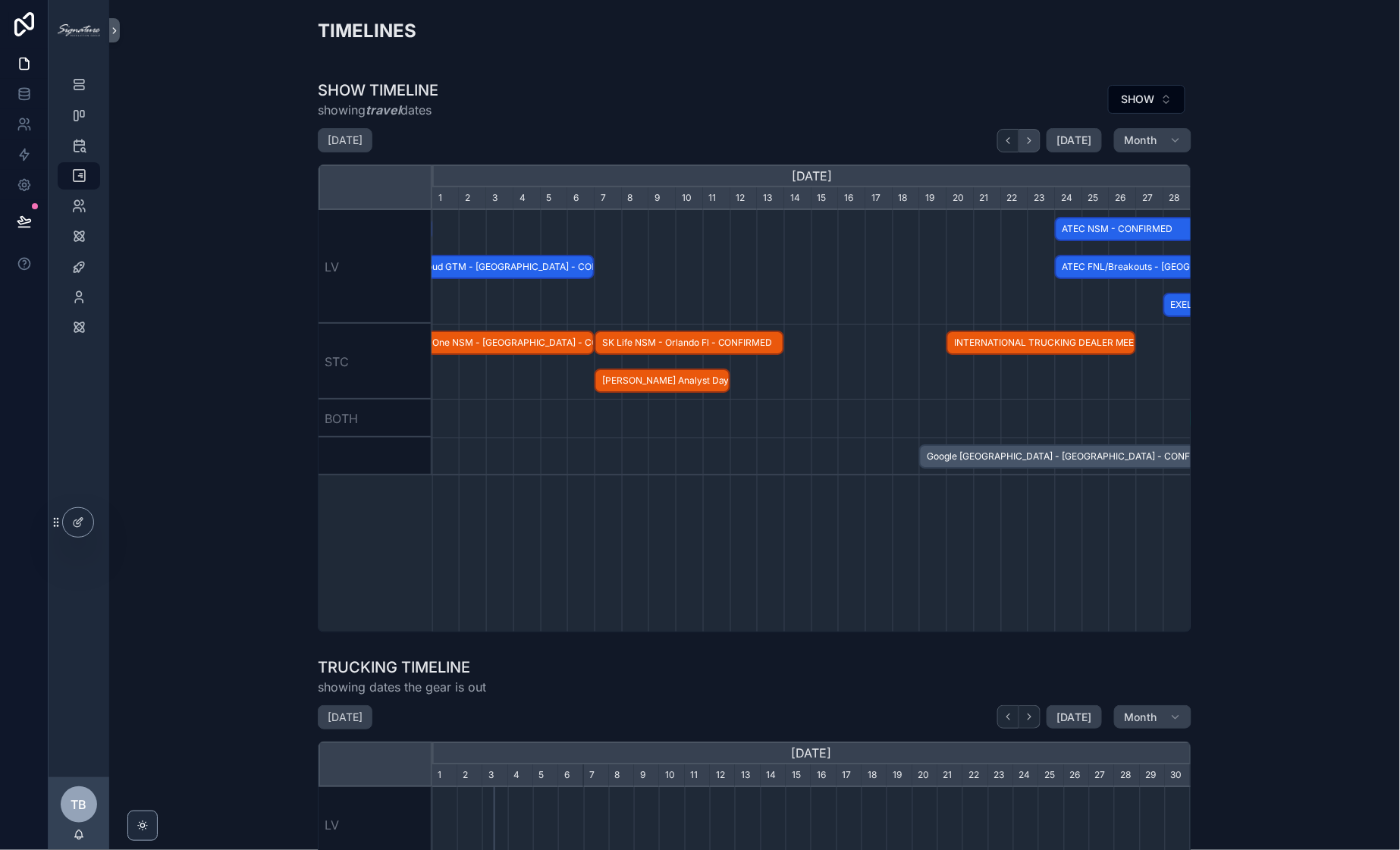
click at [1035, 147] on button "scrollable content" at bounding box center [1030, 140] width 21 height 23
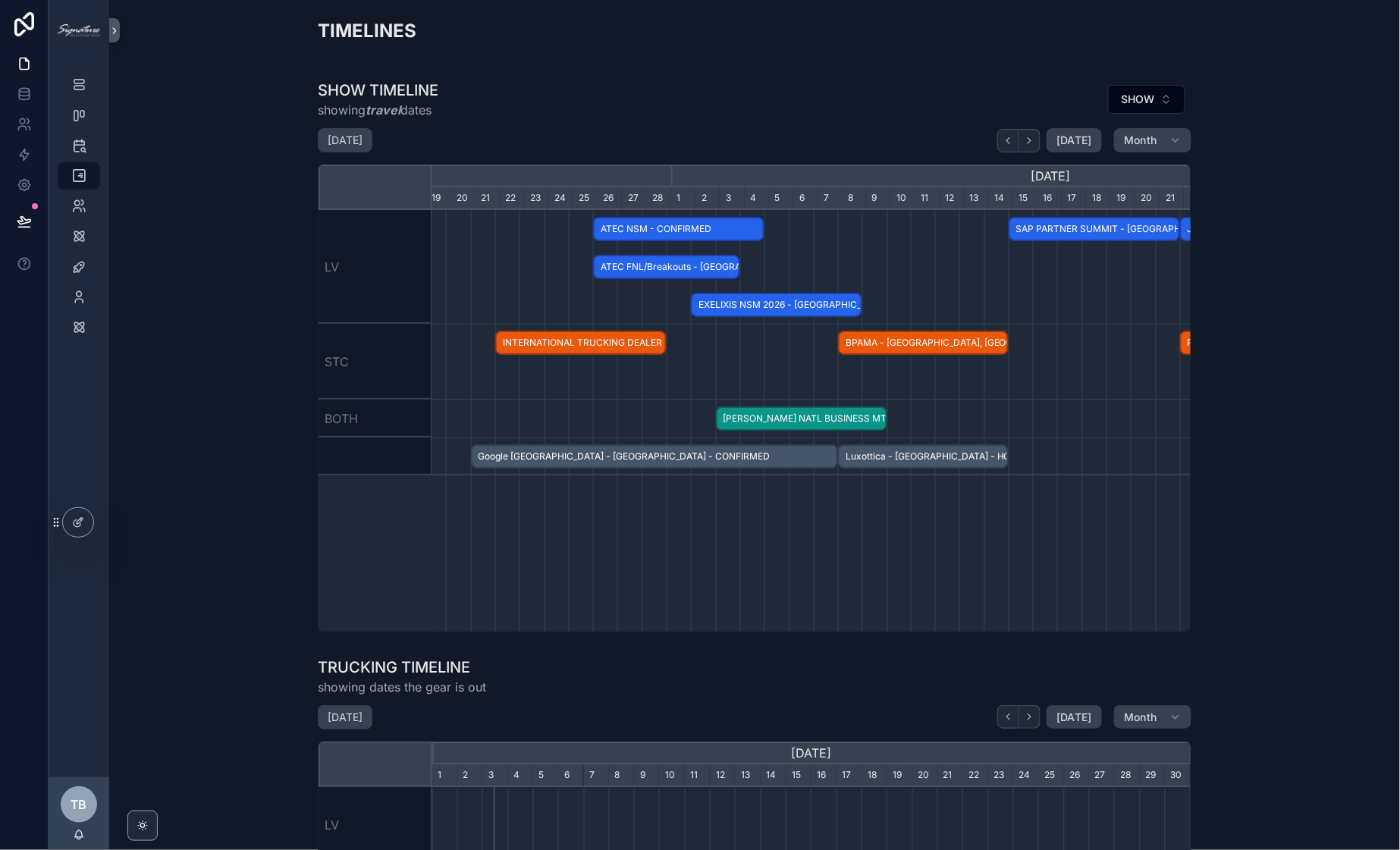
scroll to position [0, 707]
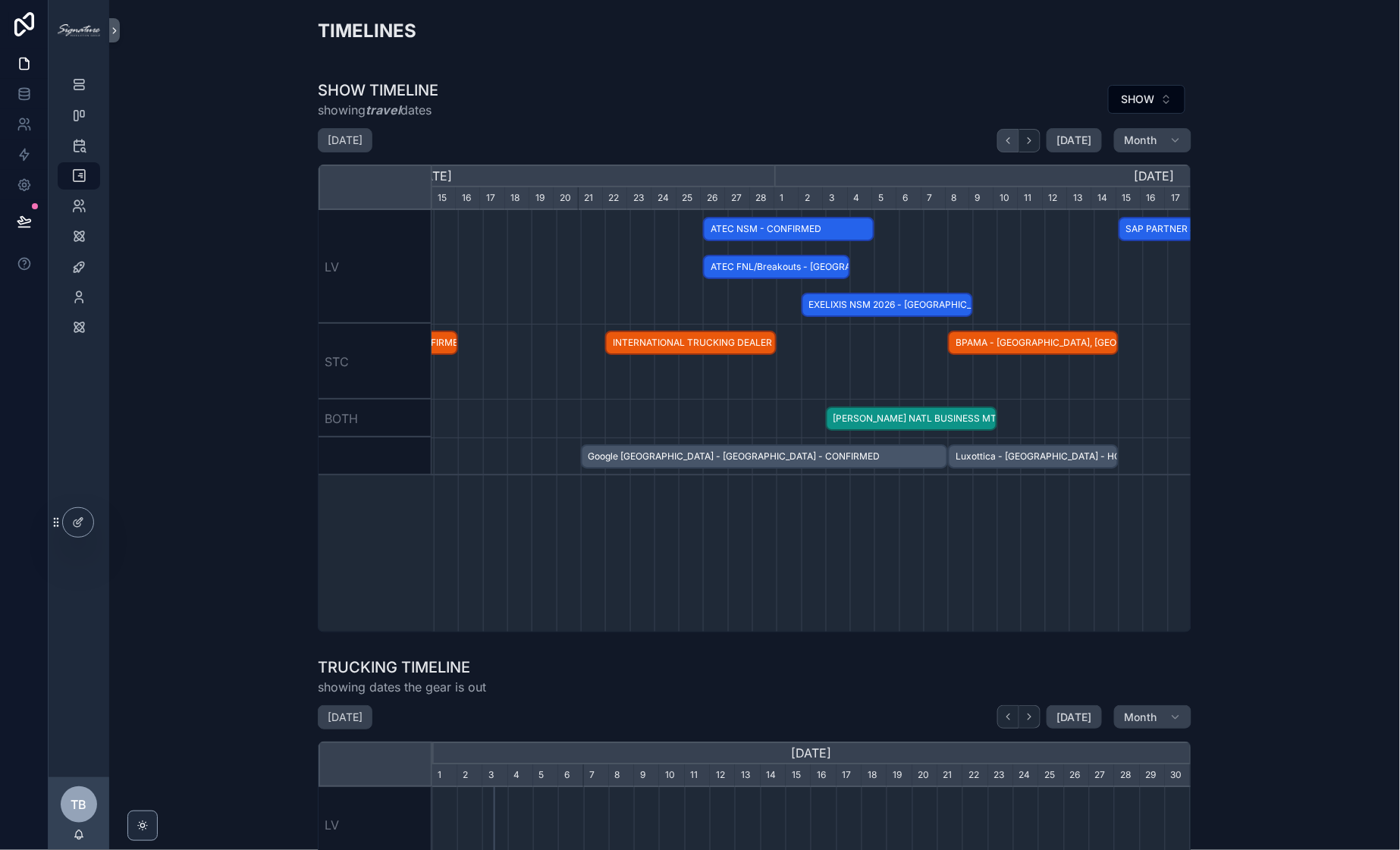
click at [1003, 140] on icon "scrollable content" at bounding box center [1008, 141] width 11 height 11
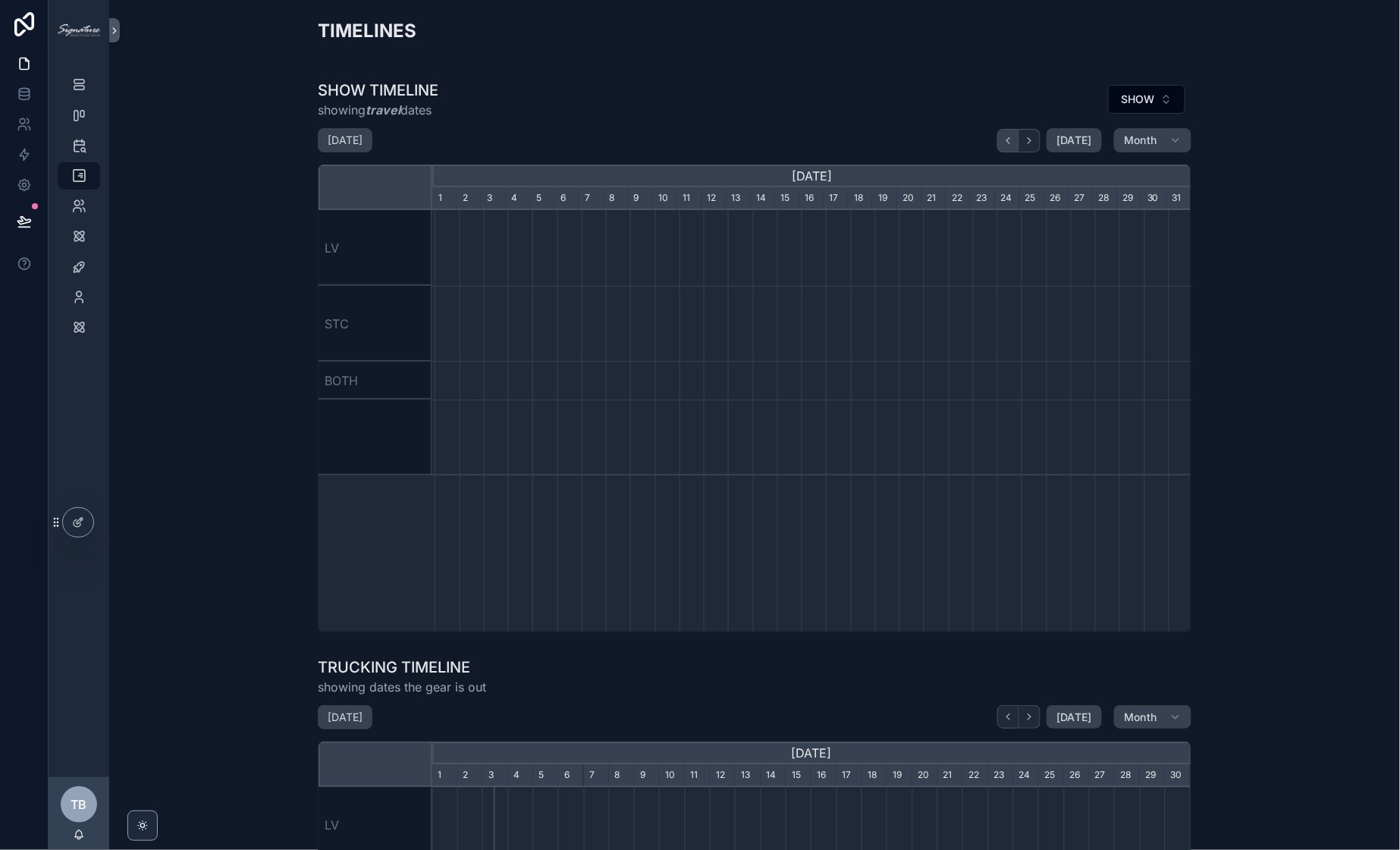
click at [1003, 140] on icon "scrollable content" at bounding box center [1008, 141] width 11 height 11
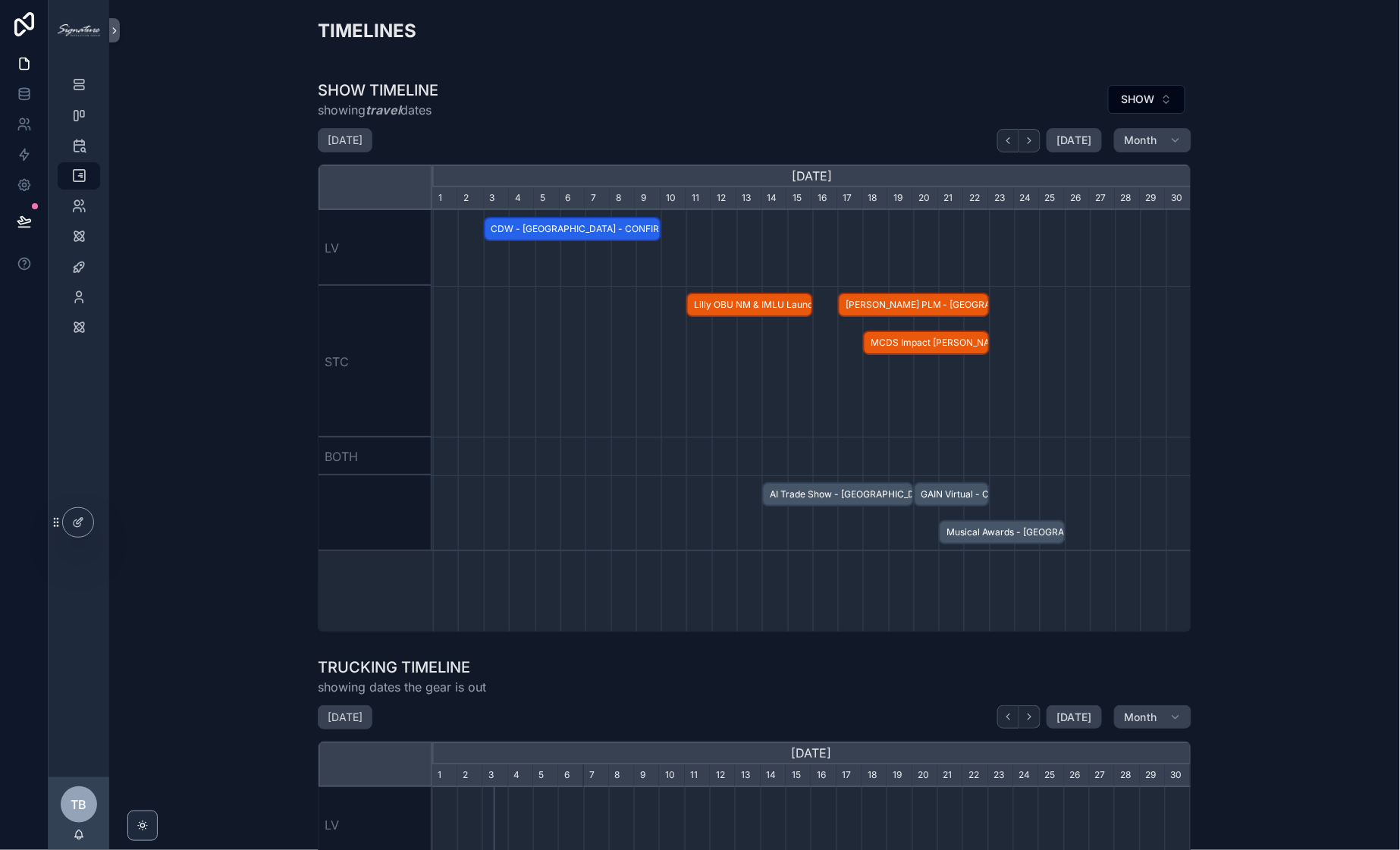
click at [484, 303] on div "CYLSKI SAP CONNECT 2025 - AZURE BALLROOM - LAS VEGAS - CONFIRMED CYLSKI SAP CON…" at bounding box center [105, 421] width 758 height 422
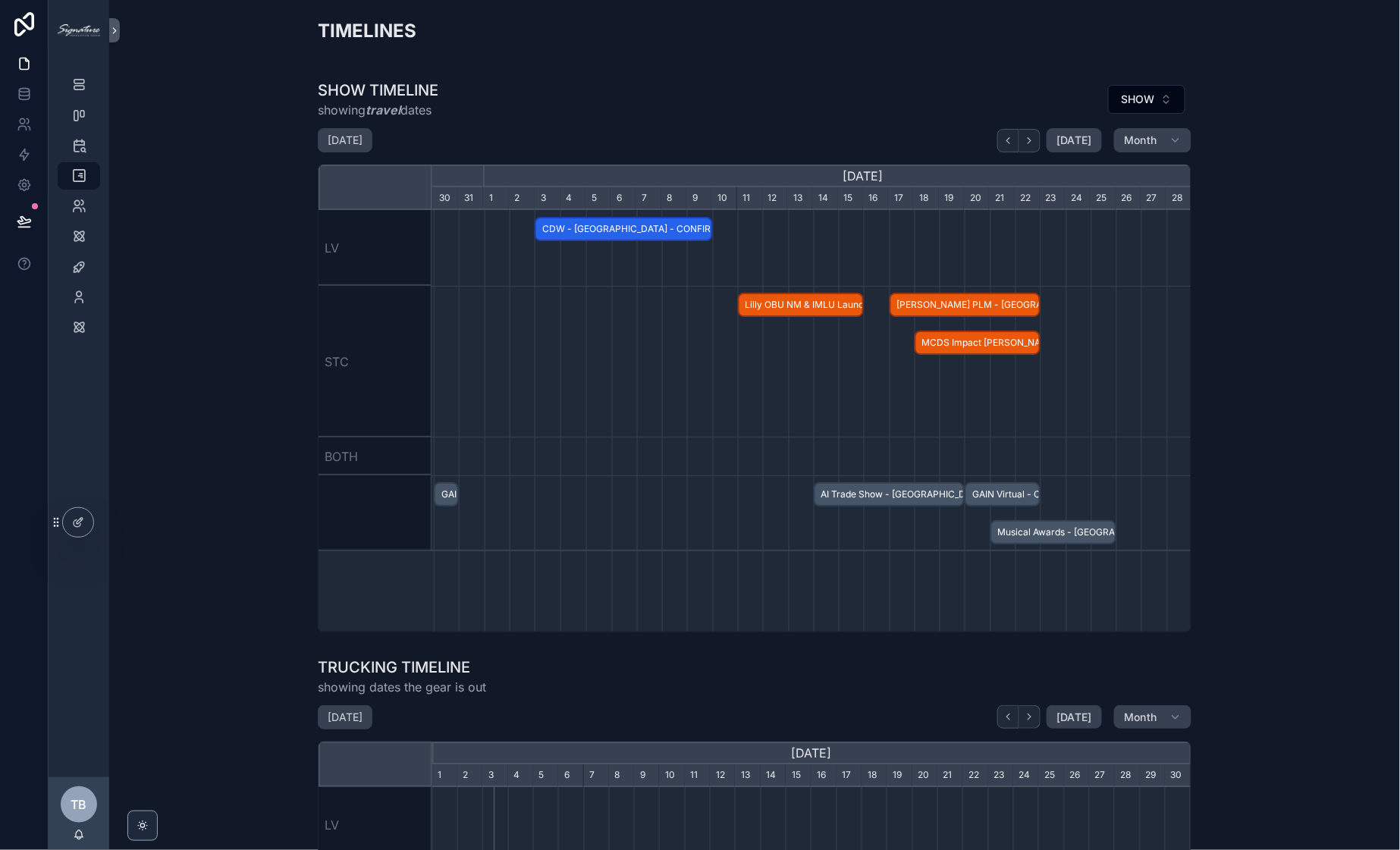
click at [986, 304] on span "[PERSON_NAME] PLM - [GEOGRAPHIC_DATA] - CONFIRMED" at bounding box center [965, 305] width 149 height 25
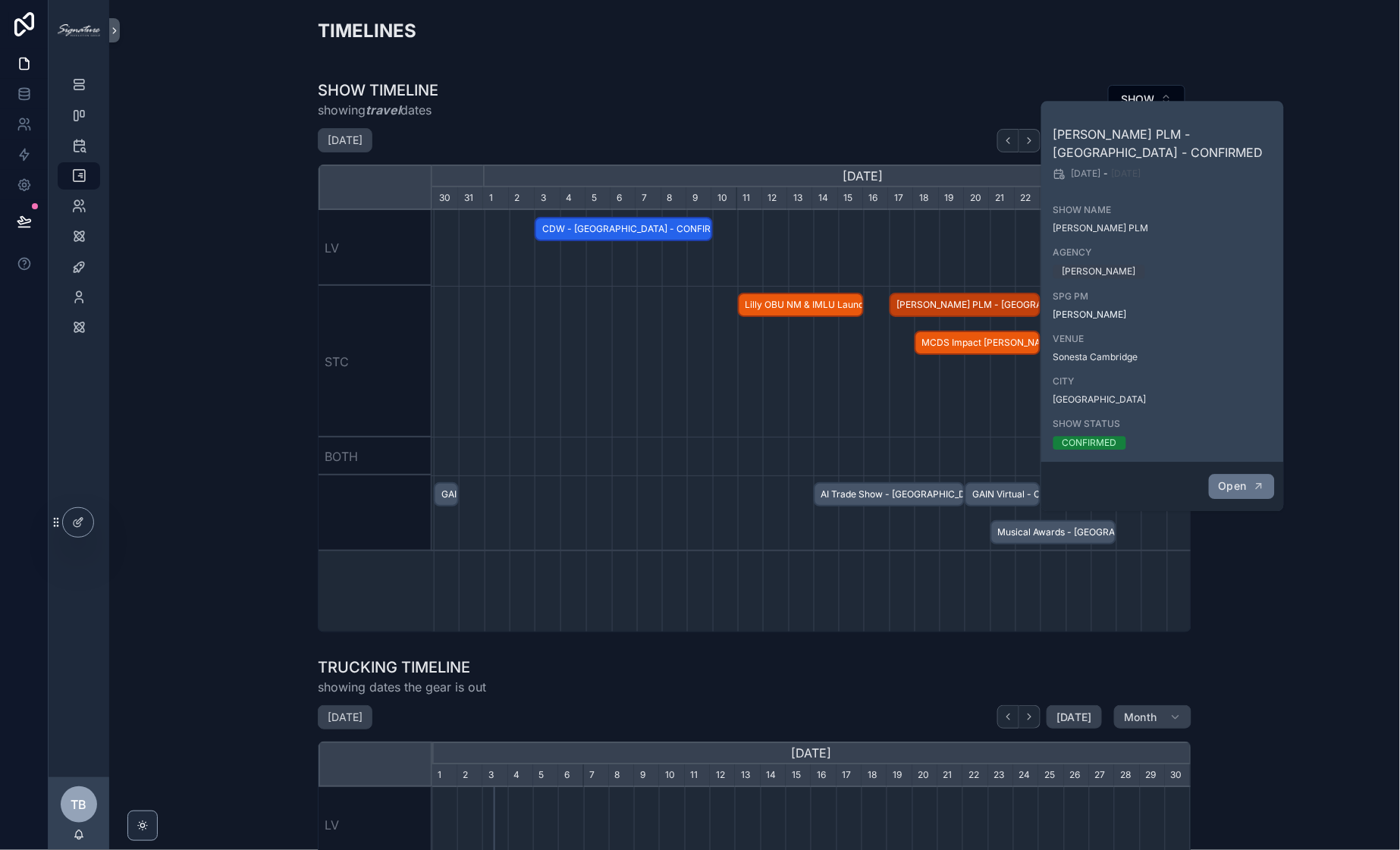
click at [1244, 479] on span "Open" at bounding box center [1232, 485] width 28 height 14
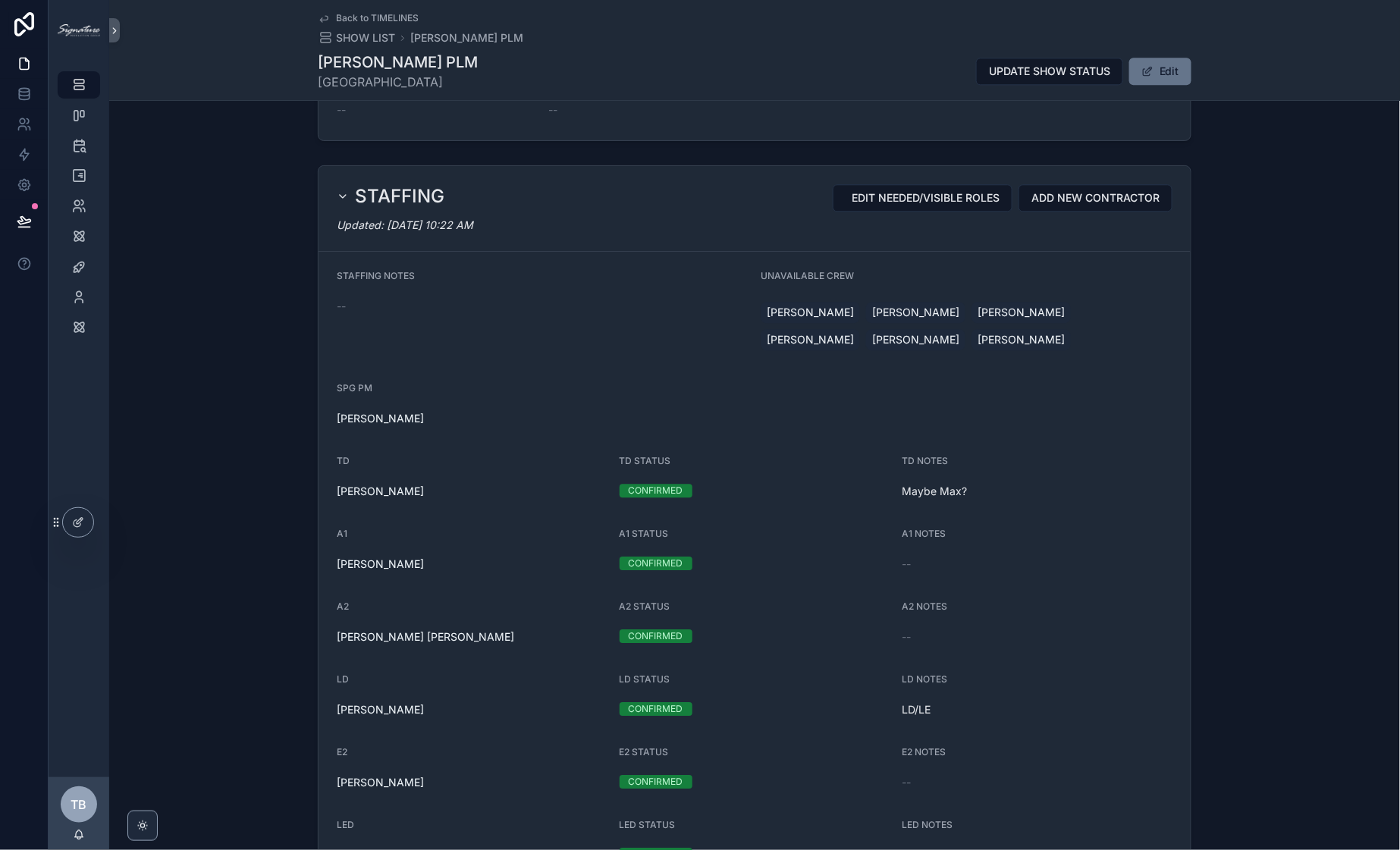
scroll to position [1543, 0]
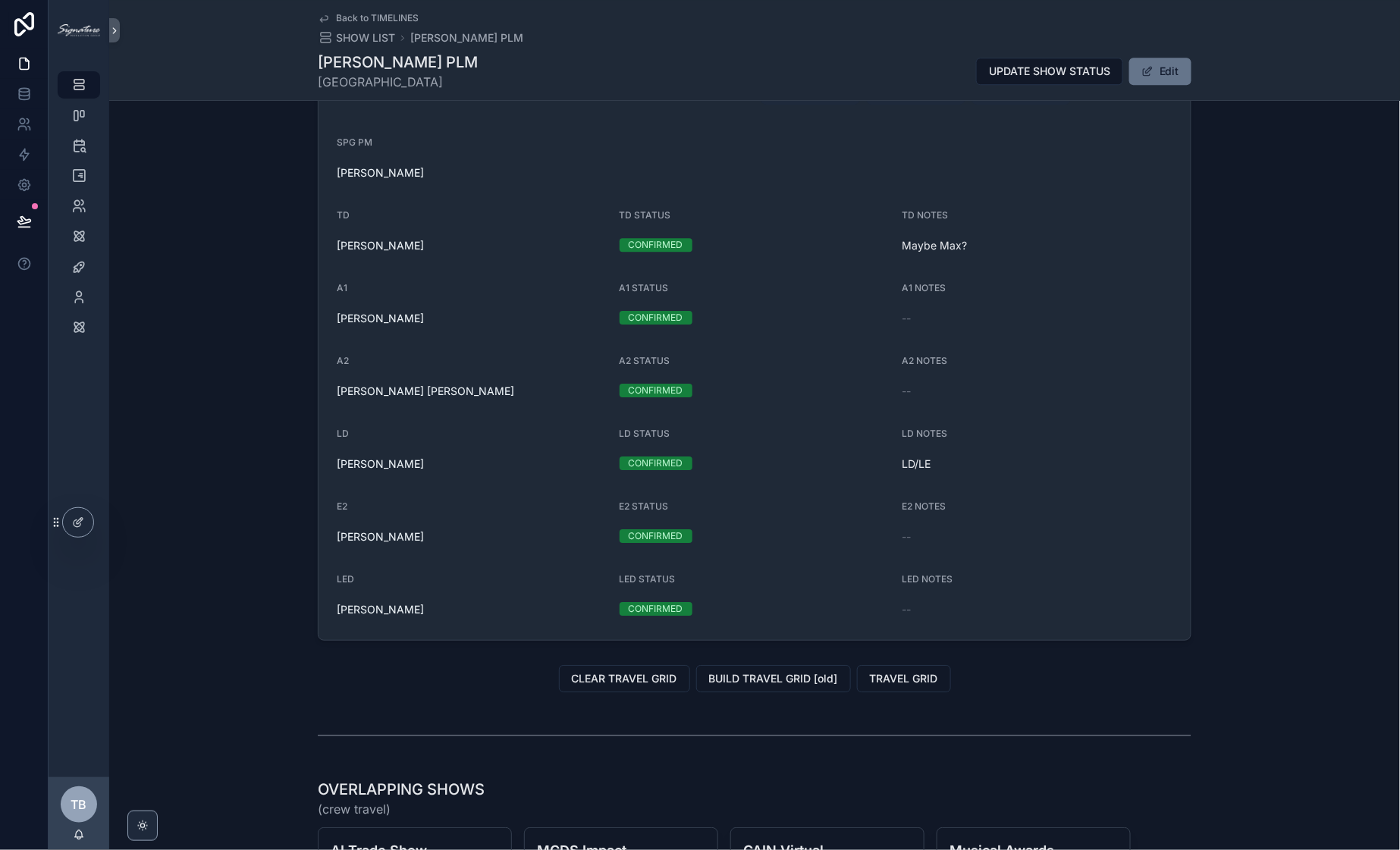
click at [358, 46] on div "Back to TIMELINES SHOW LIST Madrigal PLM Madrigal PLM Boston UPDATE SHOW STATUS…" at bounding box center [754, 50] width 873 height 100
click at [359, 41] on span "SHOW LIST" at bounding box center [365, 38] width 59 height 15
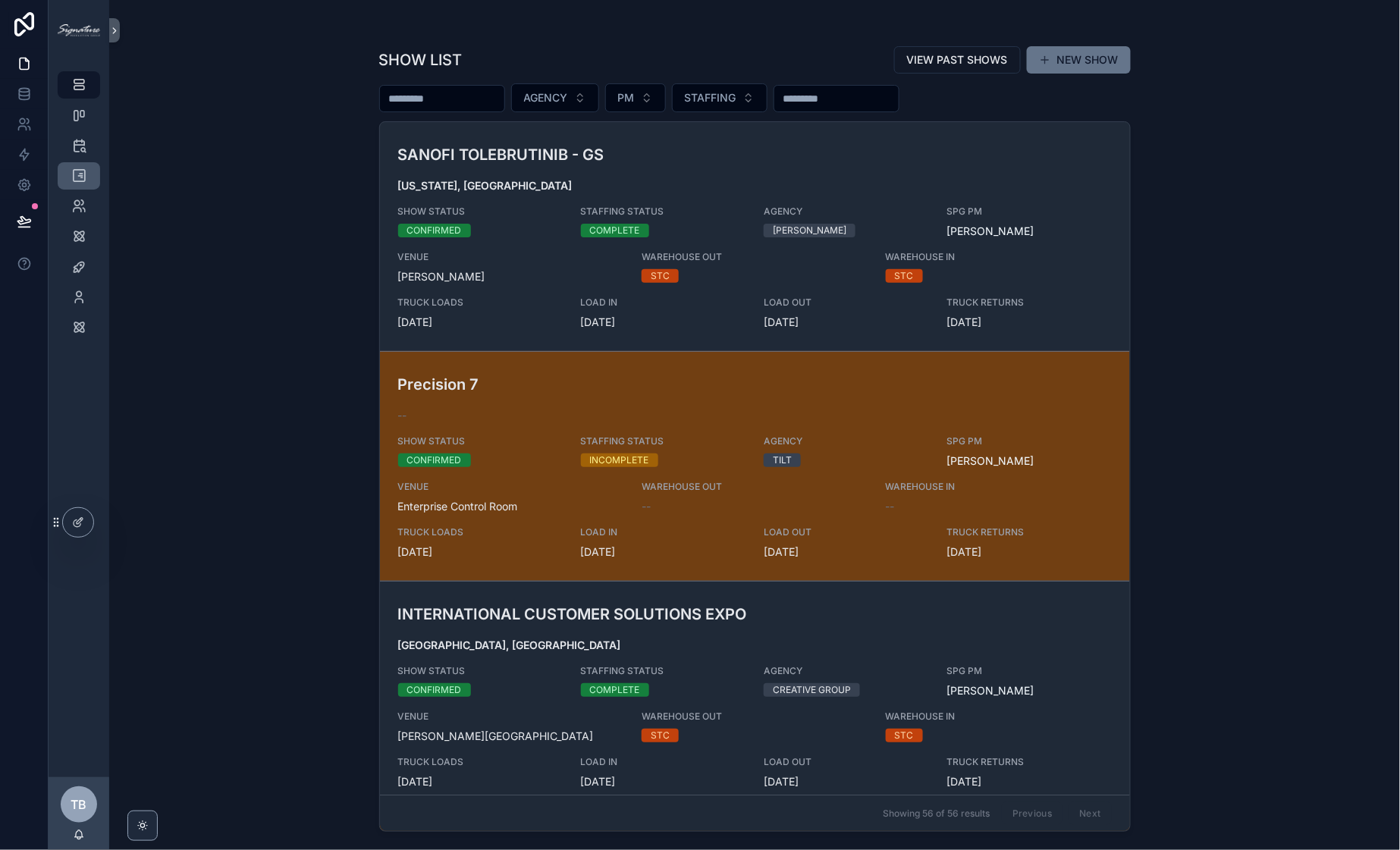
click at [83, 168] on icon "scrollable content" at bounding box center [79, 175] width 15 height 15
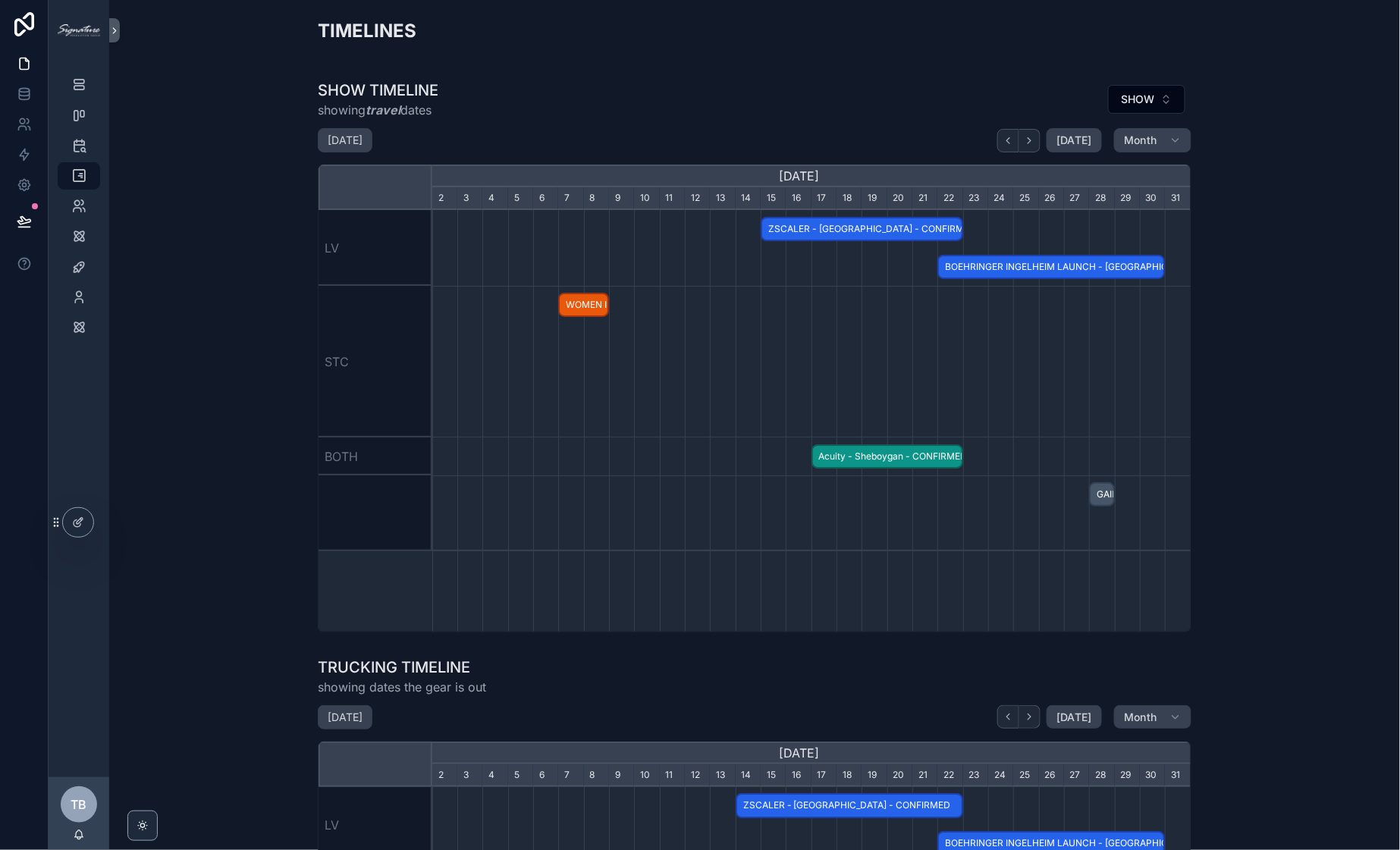
scroll to position [0, 758]
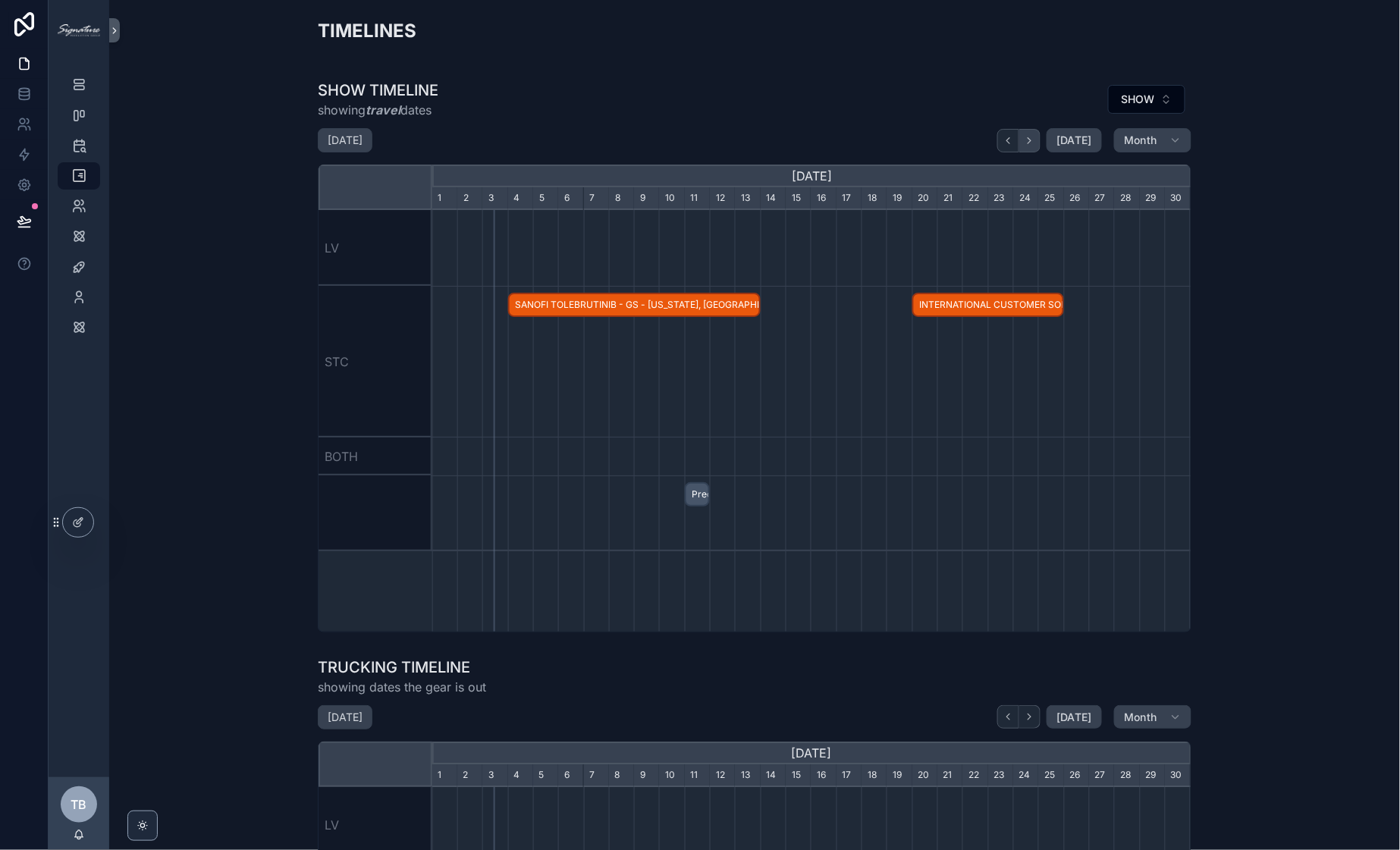
click at [1029, 136] on icon "scrollable content" at bounding box center [1030, 141] width 11 height 11
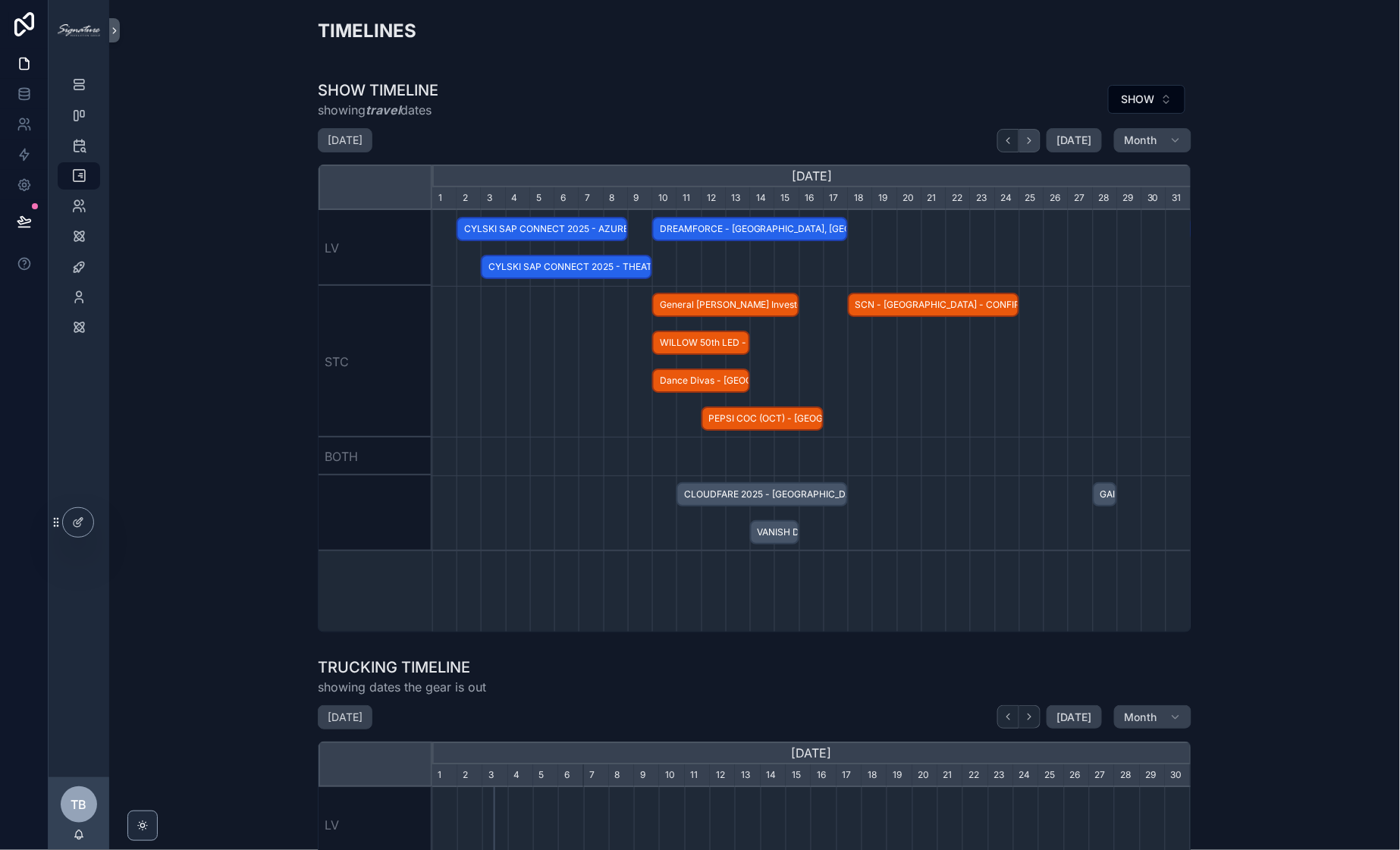
click at [1029, 136] on icon "scrollable content" at bounding box center [1030, 141] width 11 height 11
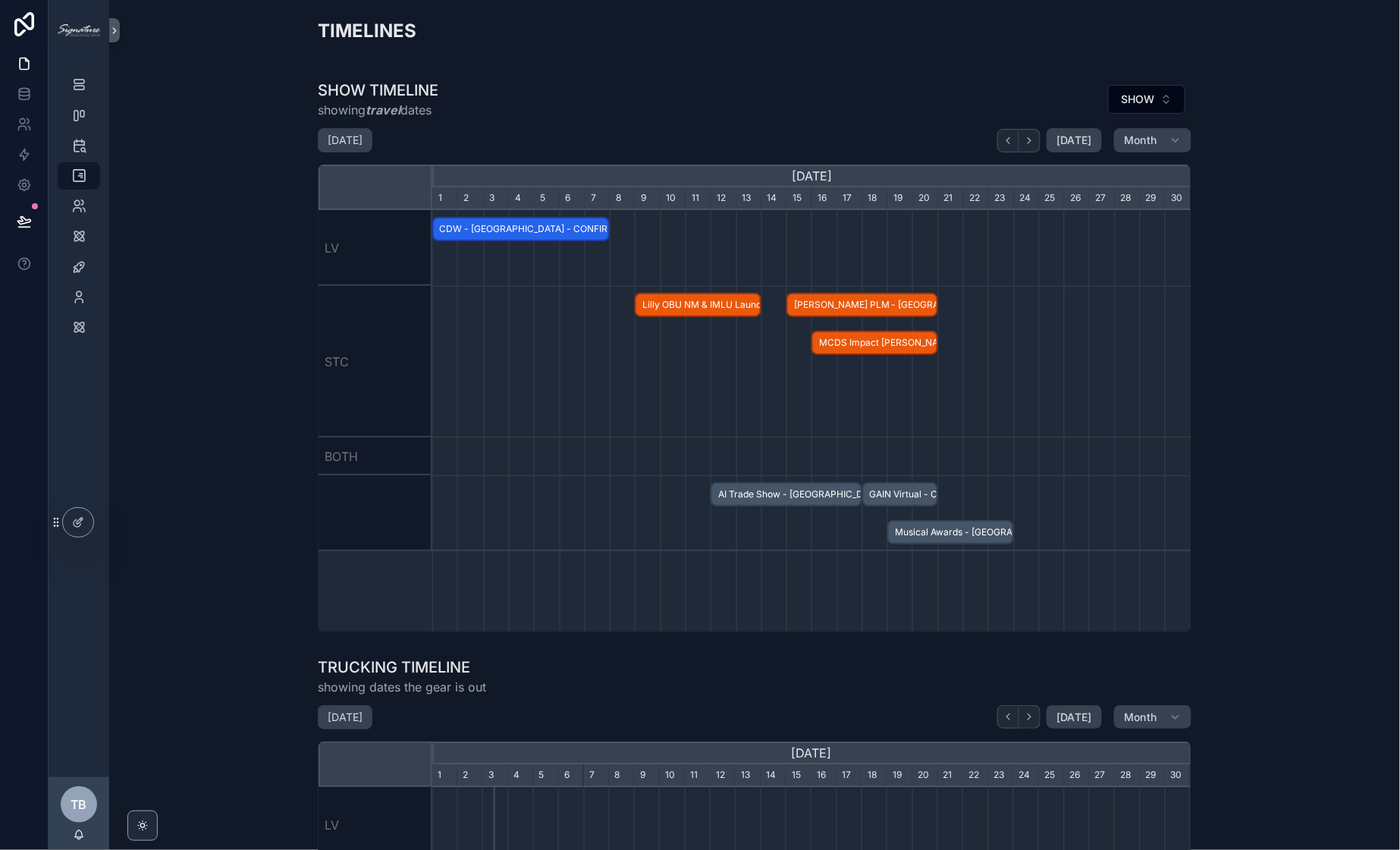
click at [912, 345] on span "MCDS Impact [PERSON_NAME][US_STATE][GEOGRAPHIC_DATA] - HOLD" at bounding box center [874, 343] width 123 height 25
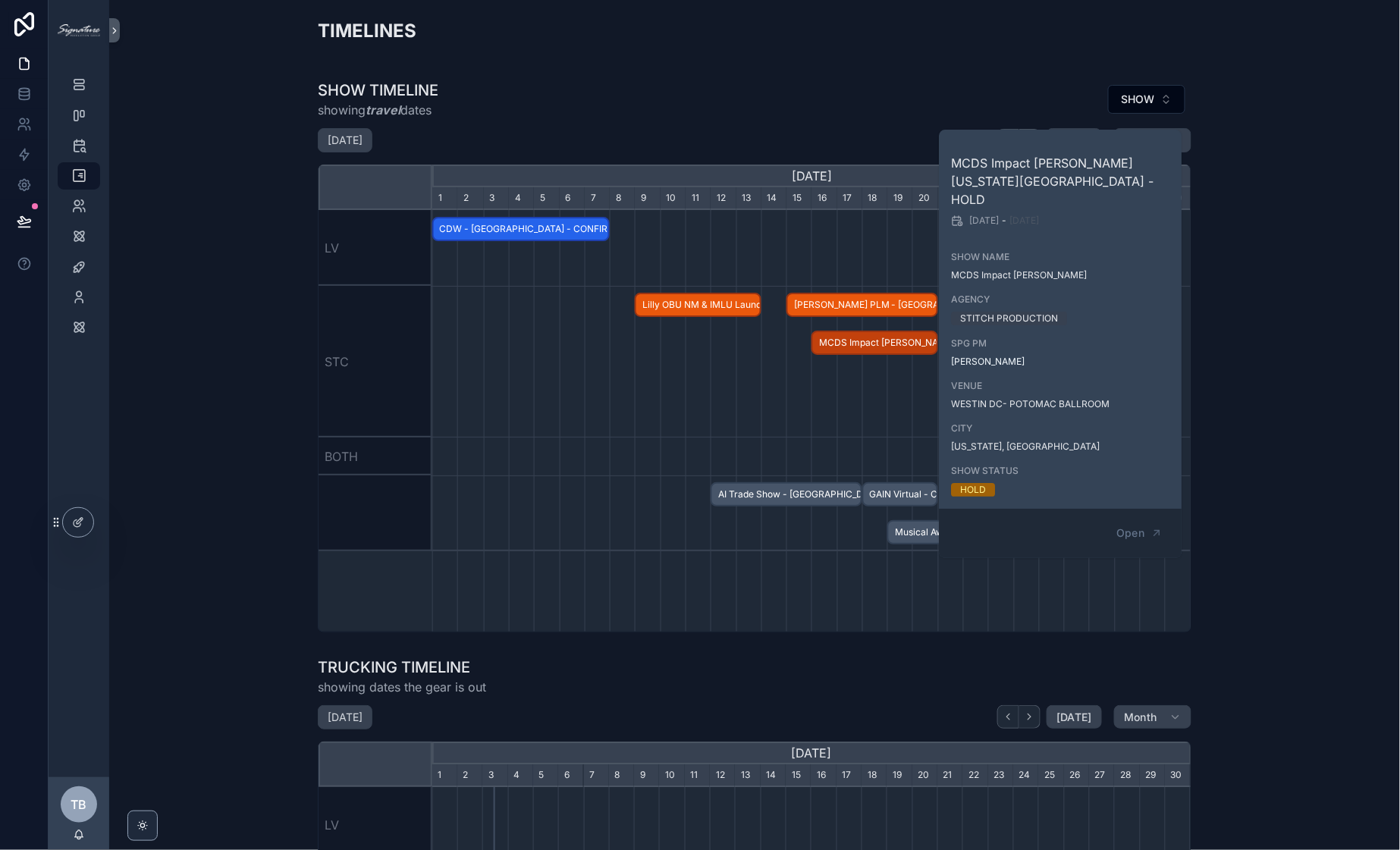
click at [740, 439] on div "scrollable content" at bounding box center [811, 456] width 2274 height 38
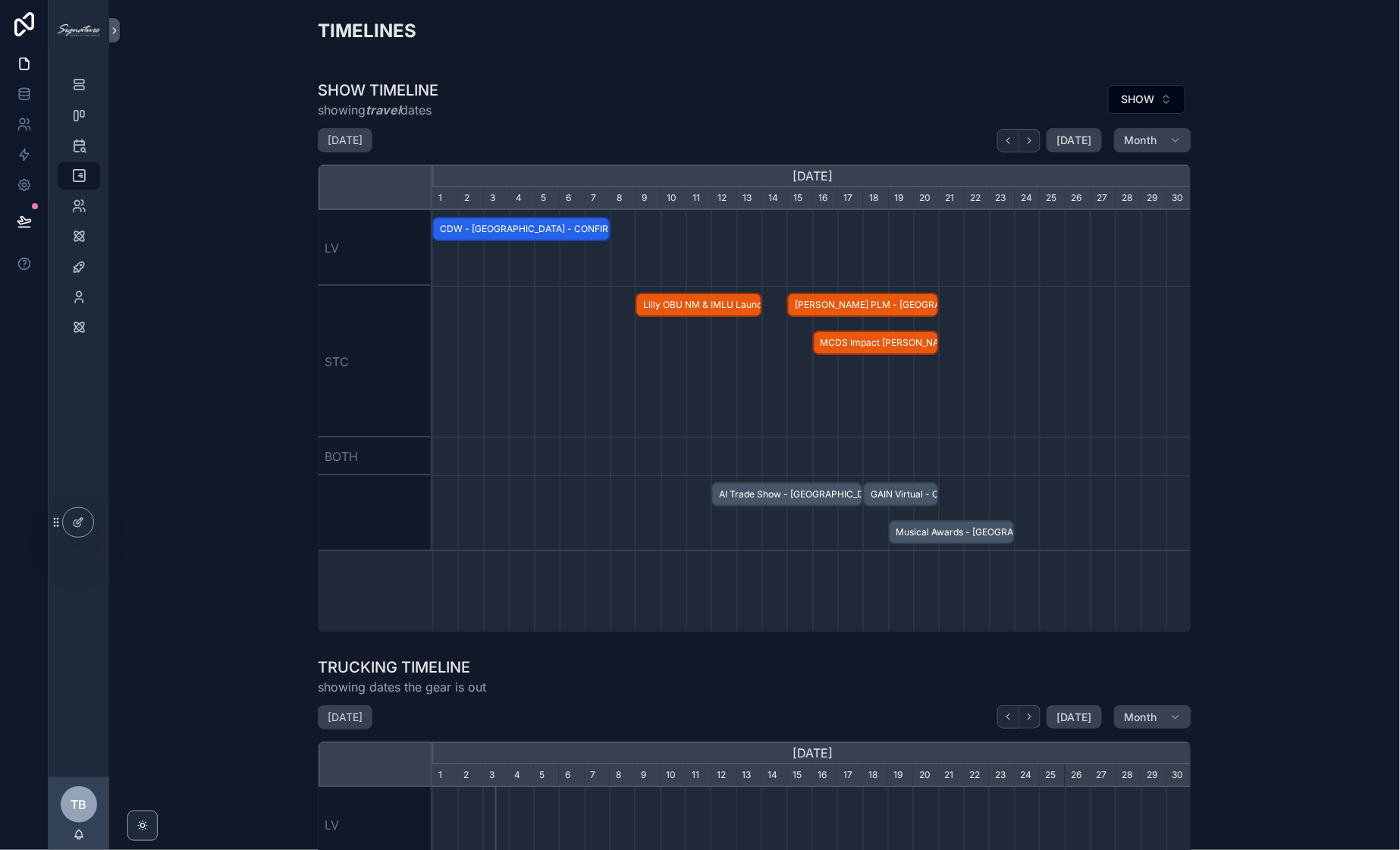
scroll to position [0, 759]
click at [81, 175] on icon "scrollable content" at bounding box center [79, 175] width 15 height 15
click at [82, 85] on icon "scrollable content" at bounding box center [79, 85] width 15 height 15
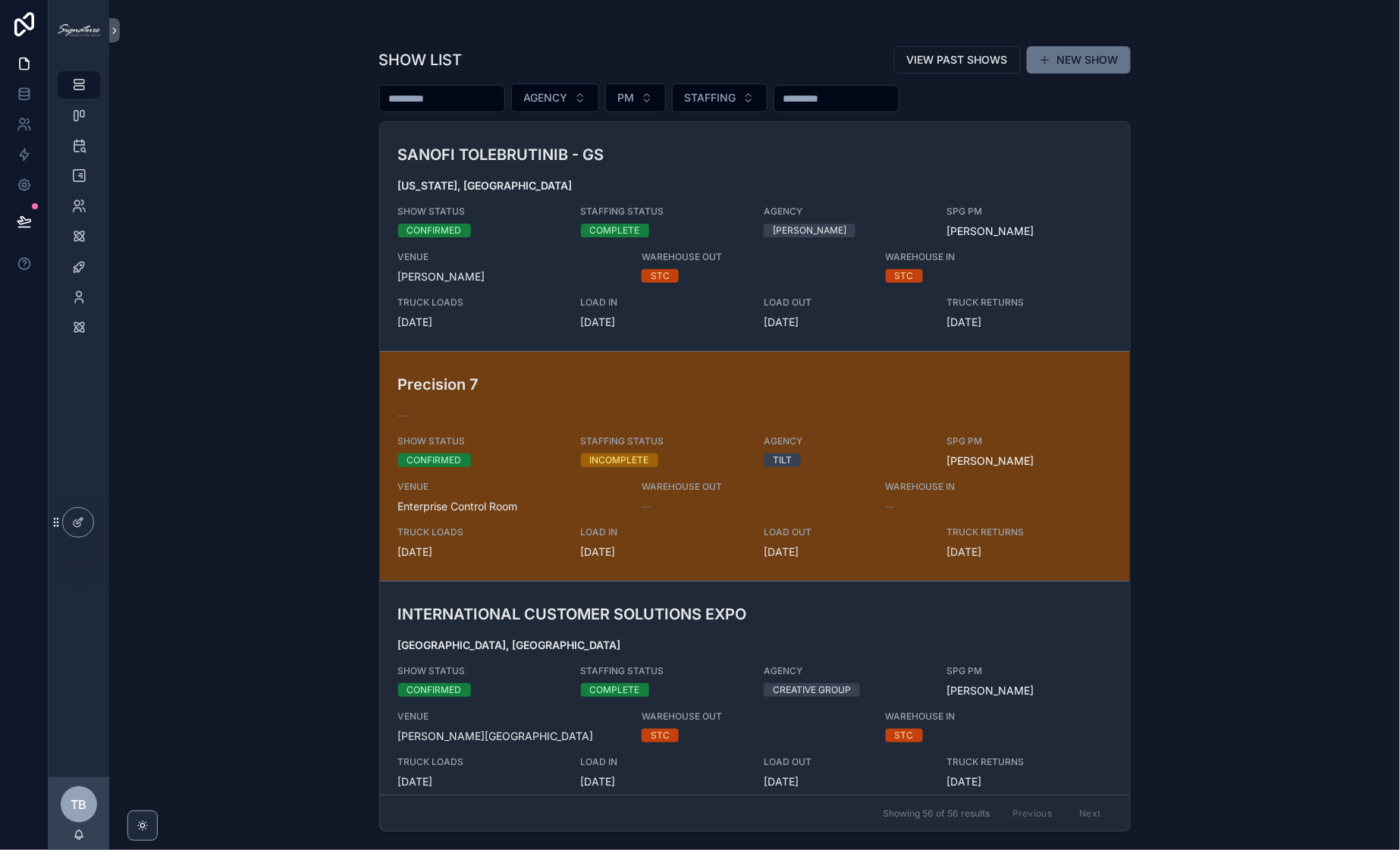
click at [427, 103] on input "scrollable content" at bounding box center [442, 98] width 125 height 21
type input "*********"
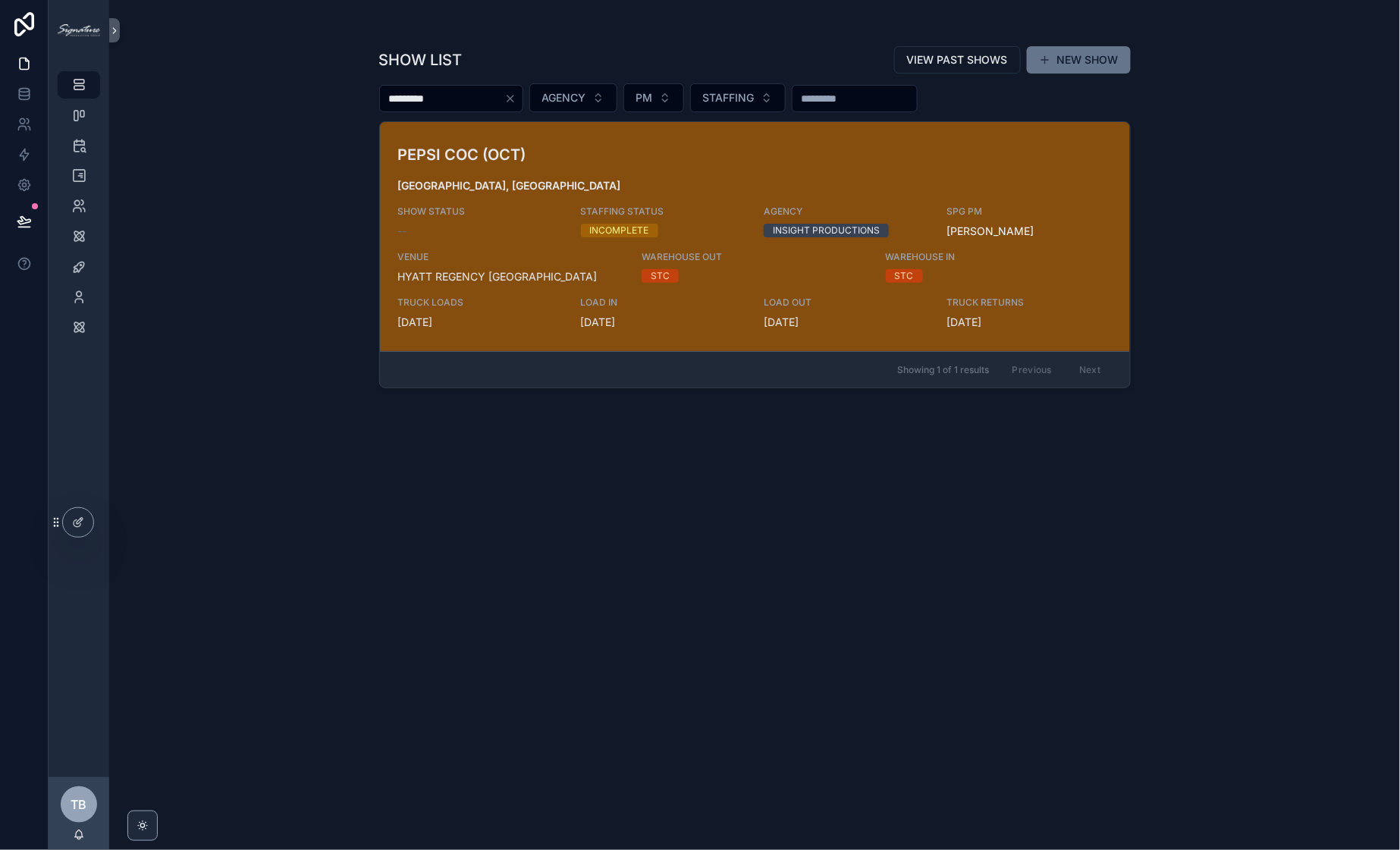
click at [583, 159] on h3 "PEPSI COC (OCT)" at bounding box center [633, 155] width 469 height 23
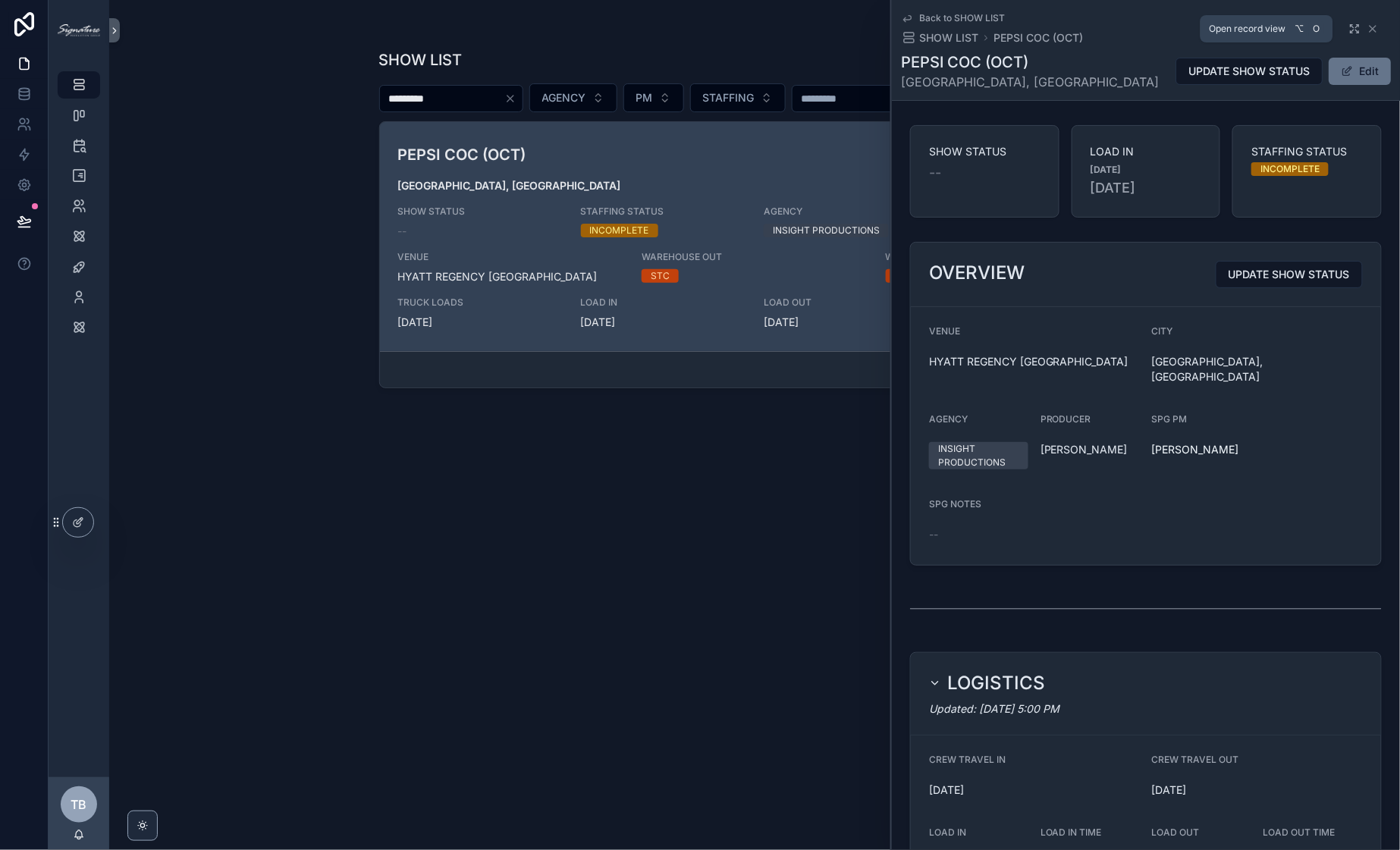
click at [1356, 27] on icon "scrollable content" at bounding box center [1357, 27] width 3 height 3
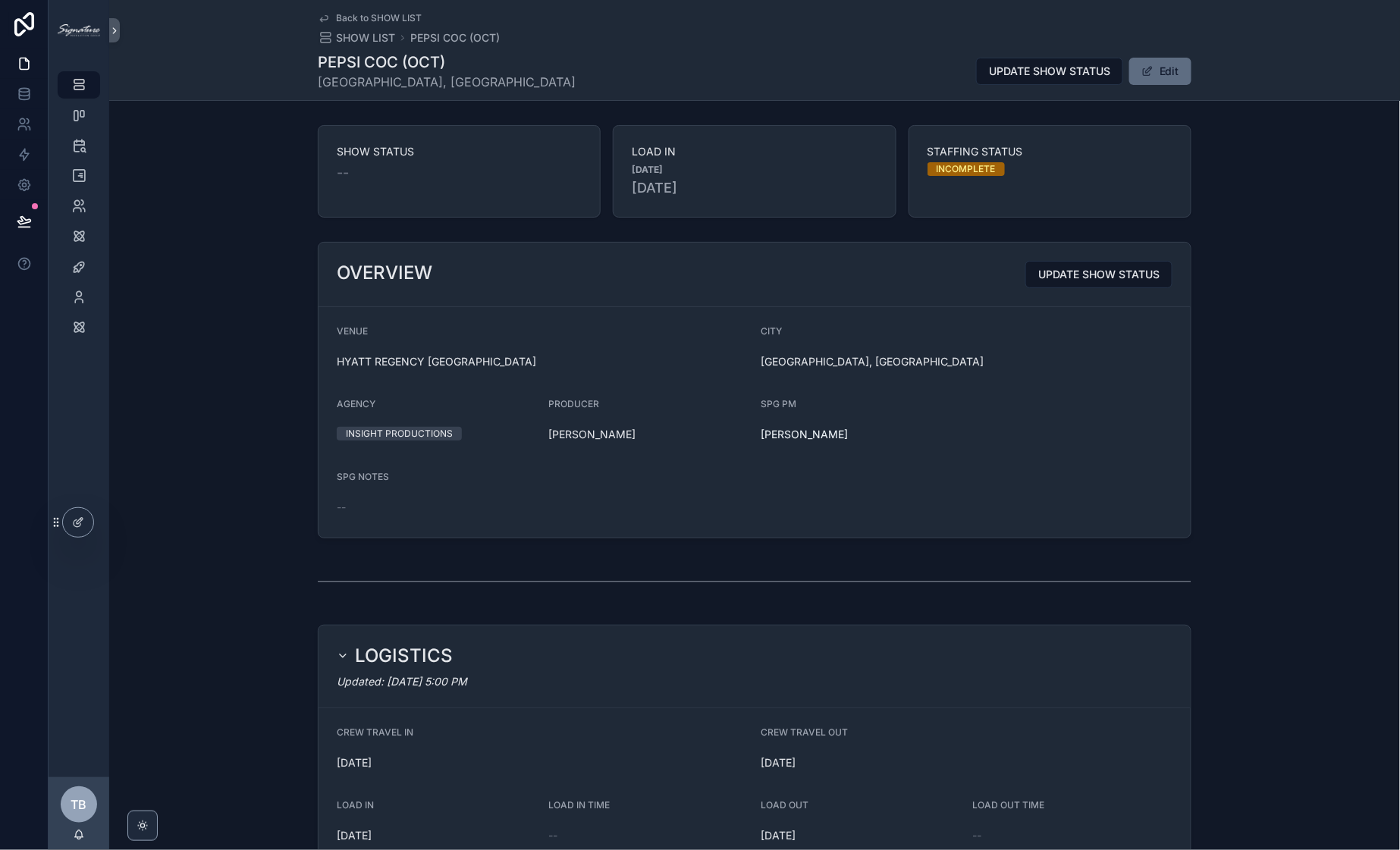
click at [1172, 71] on button "Edit" at bounding box center [1160, 72] width 62 height 27
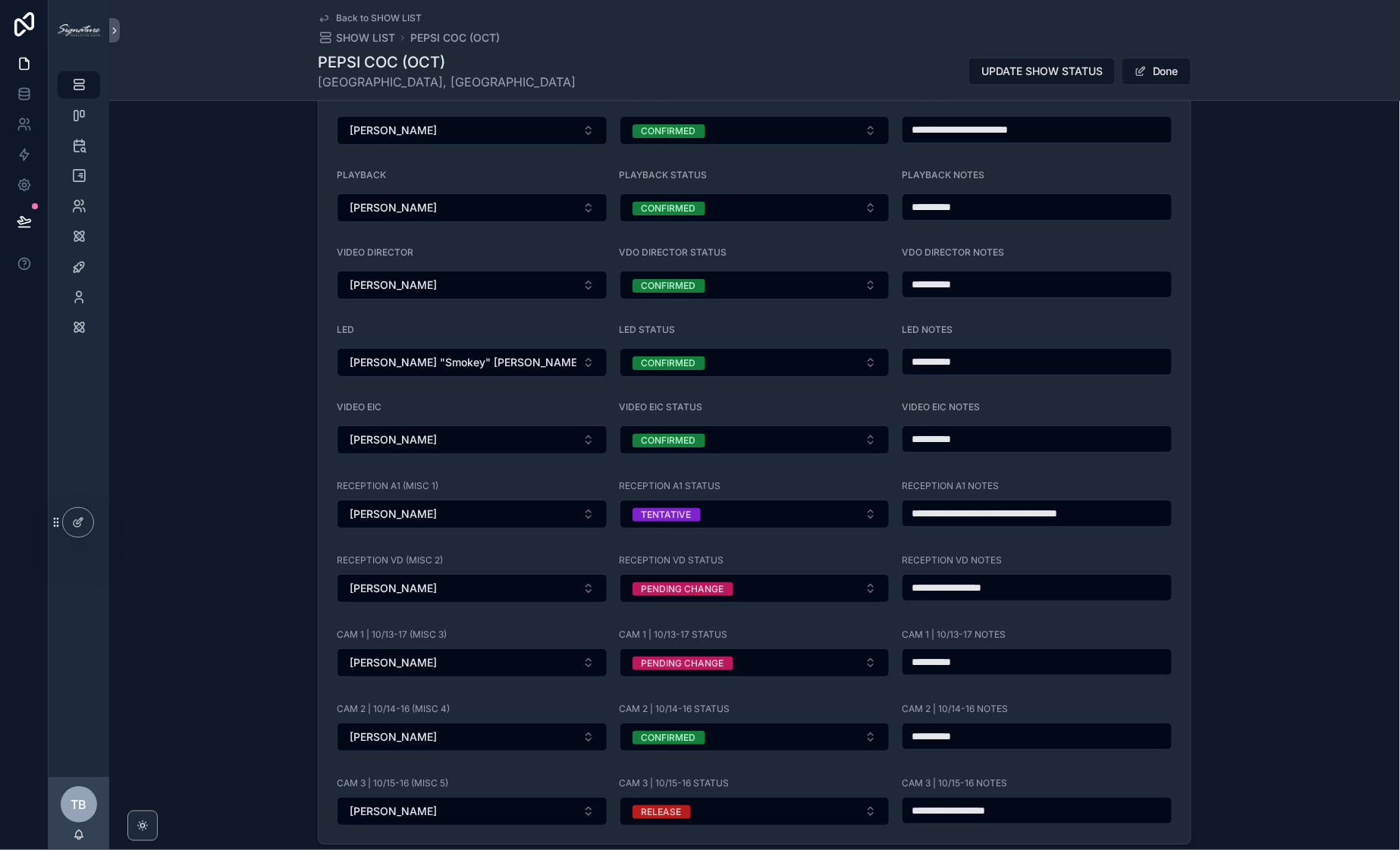
scroll to position [1937, 0]
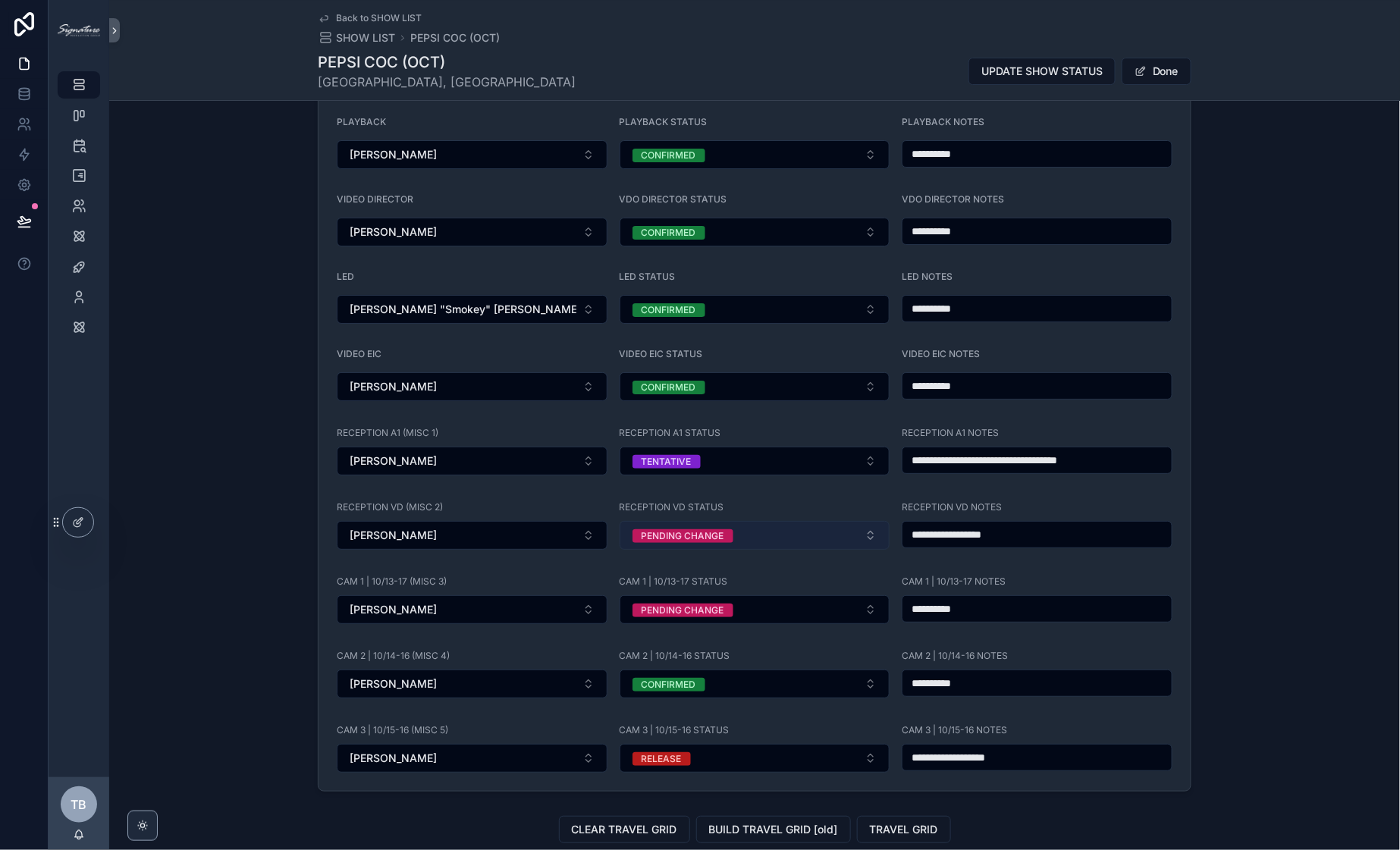
click at [863, 521] on button "PENDING CHANGE" at bounding box center [755, 535] width 271 height 29
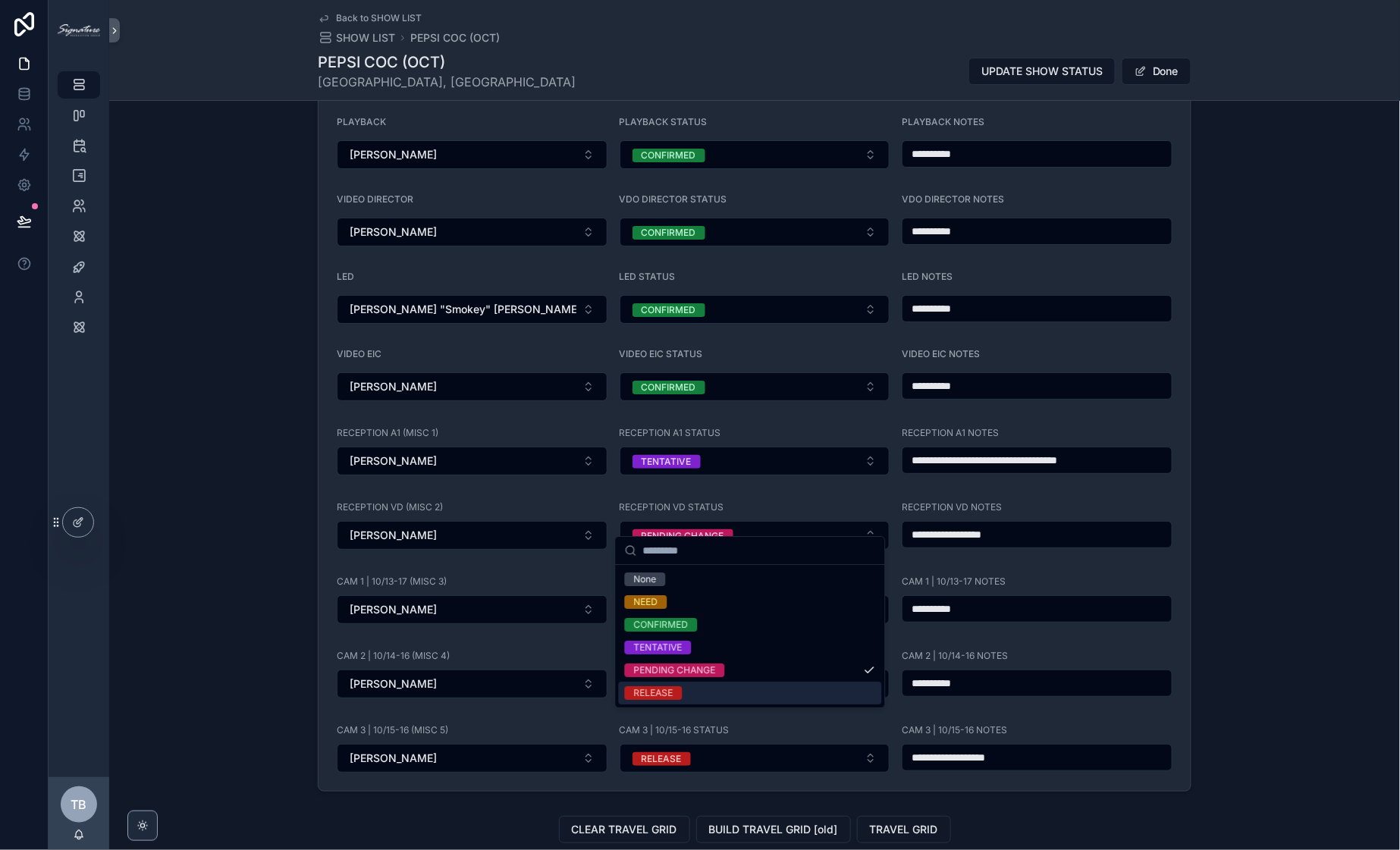
click at [634, 695] on div "RELEASE" at bounding box center [654, 693] width 39 height 14
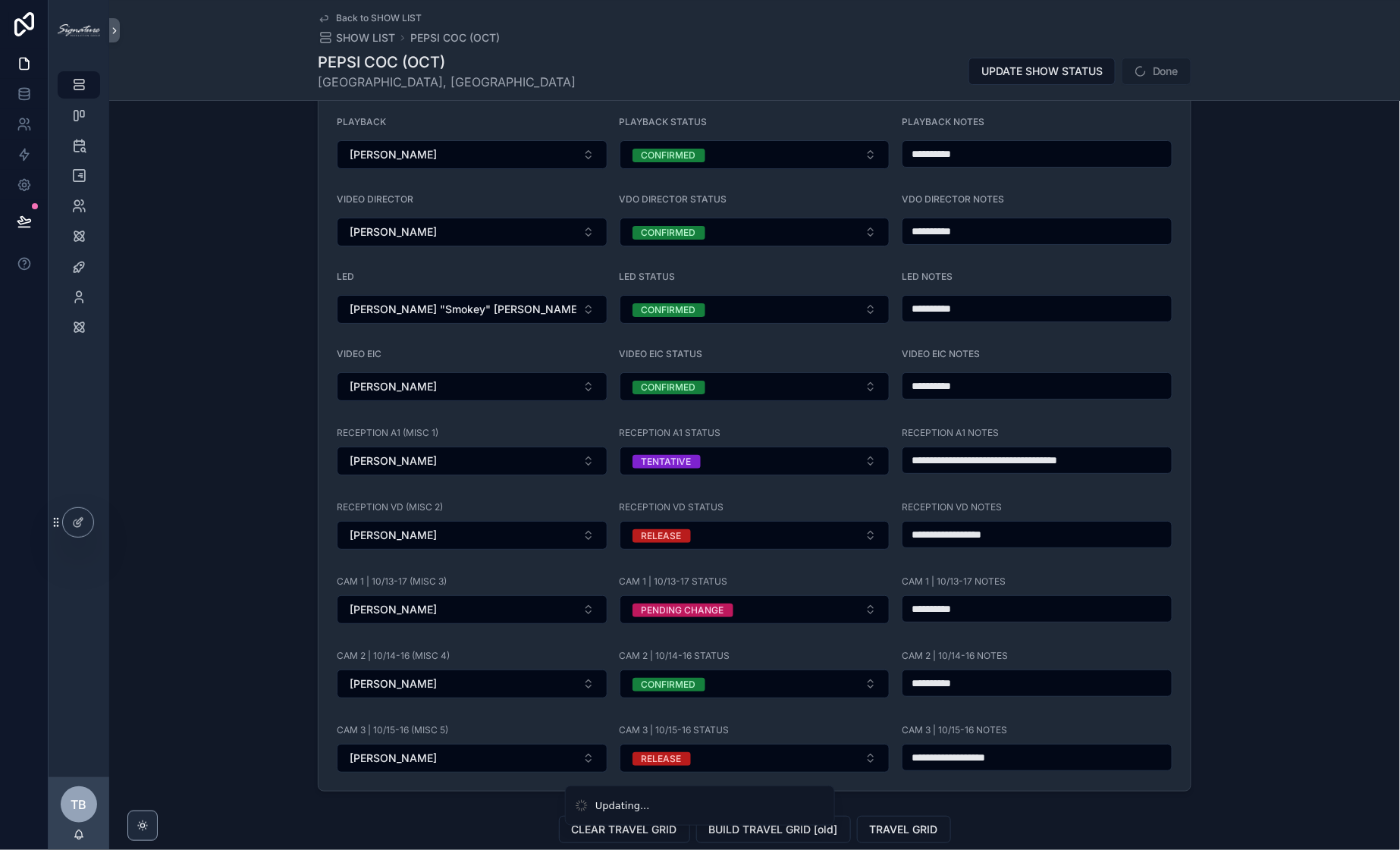
drag, startPoint x: 1002, startPoint y: 515, endPoint x: 952, endPoint y: 518, distance: 50.1
click at [1003, 524] on input "**********" at bounding box center [1037, 534] width 269 height 21
click at [950, 524] on input "**********" at bounding box center [1037, 534] width 269 height 21
type input "**********"
click at [1160, 47] on div "Back to SHOW LIST SHOW LIST PEPSI COC (OCT) PEPSI COC (OCT) GREENWICH, CT UPDAT…" at bounding box center [754, 50] width 873 height 100
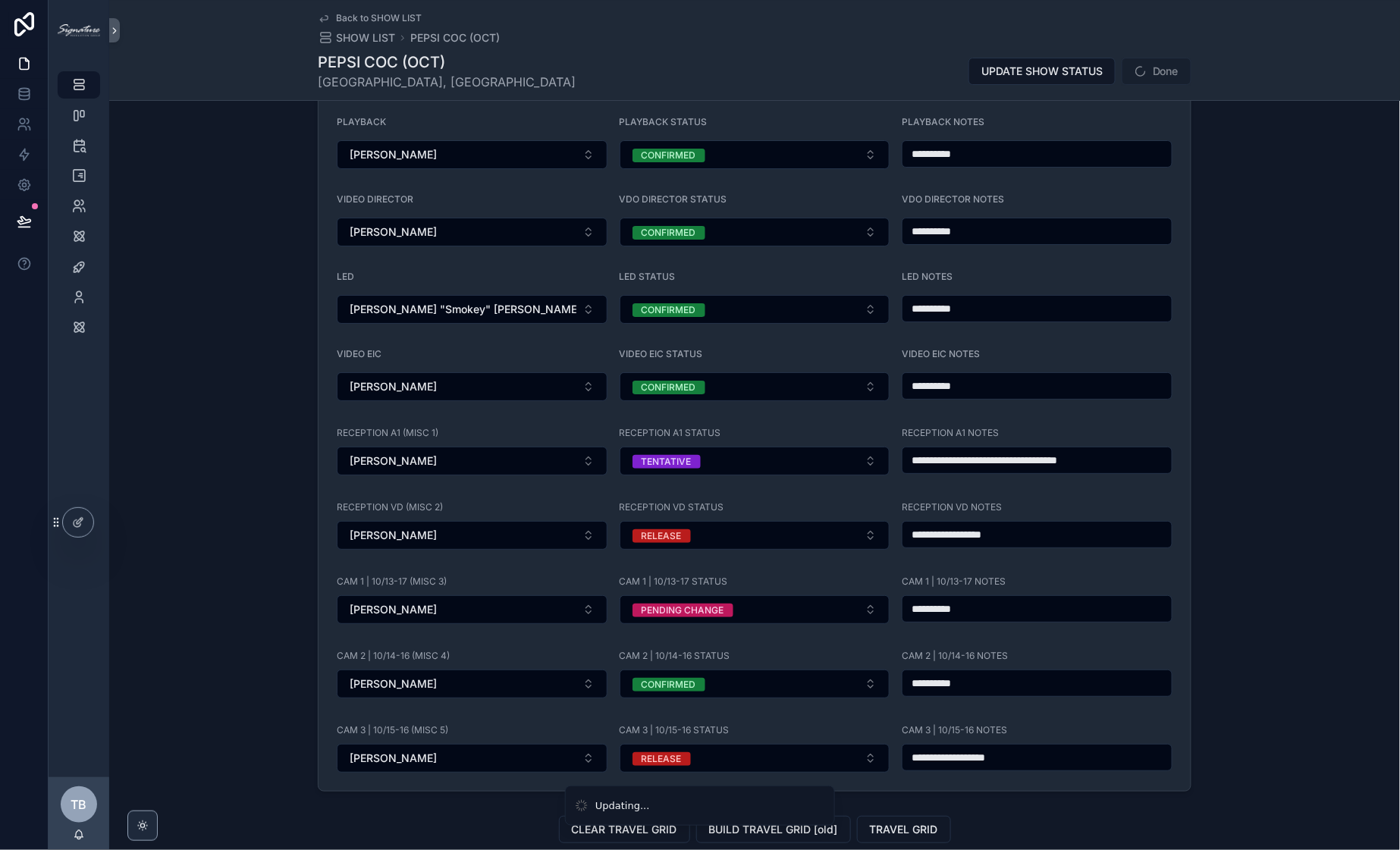
click at [1159, 59] on span "Done" at bounding box center [1156, 72] width 70 height 27
click at [1220, 131] on div "**********" at bounding box center [754, 150] width 1291 height 1296
click at [1173, 72] on button "Done" at bounding box center [1156, 72] width 70 height 27
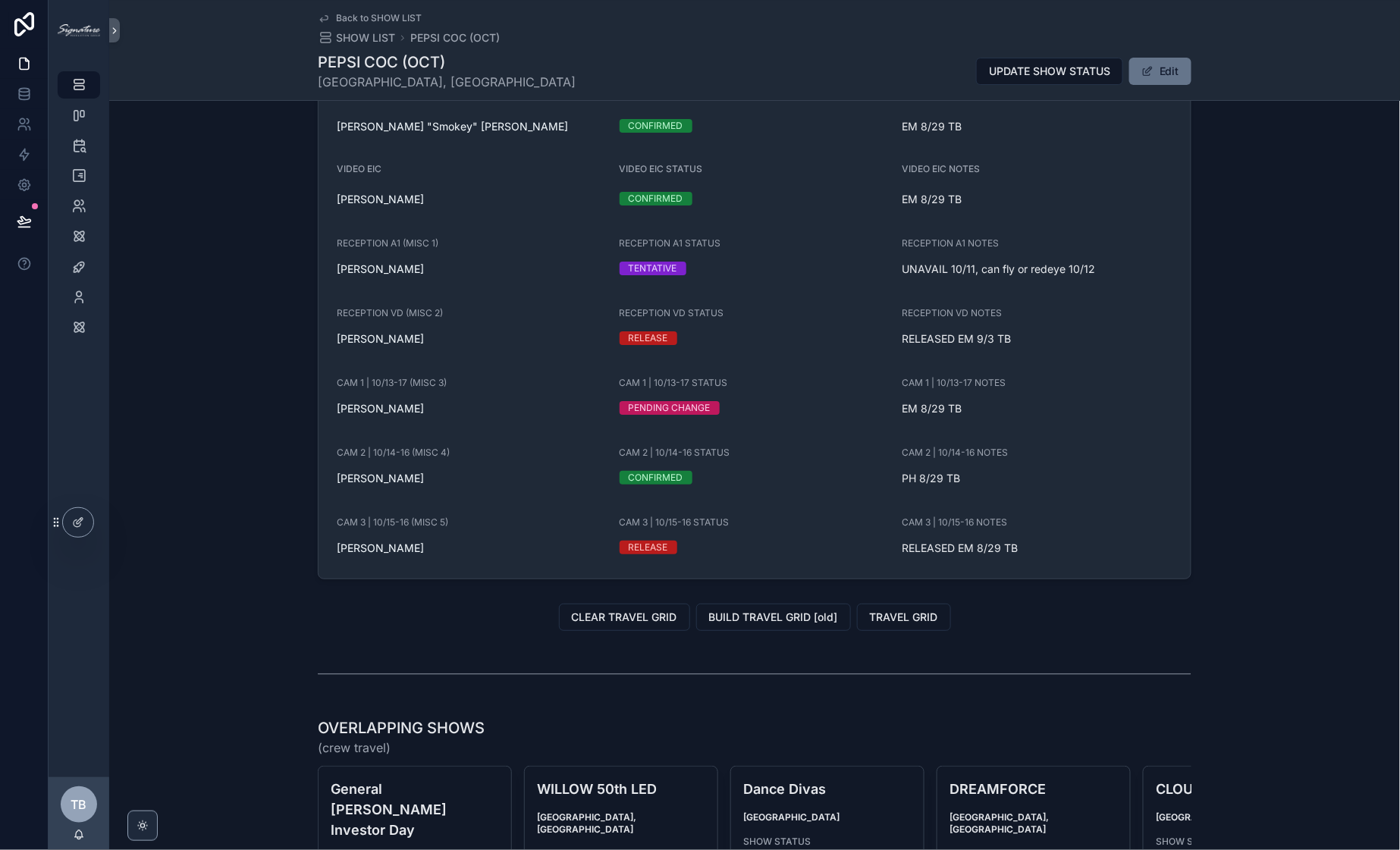
scroll to position [1780, 0]
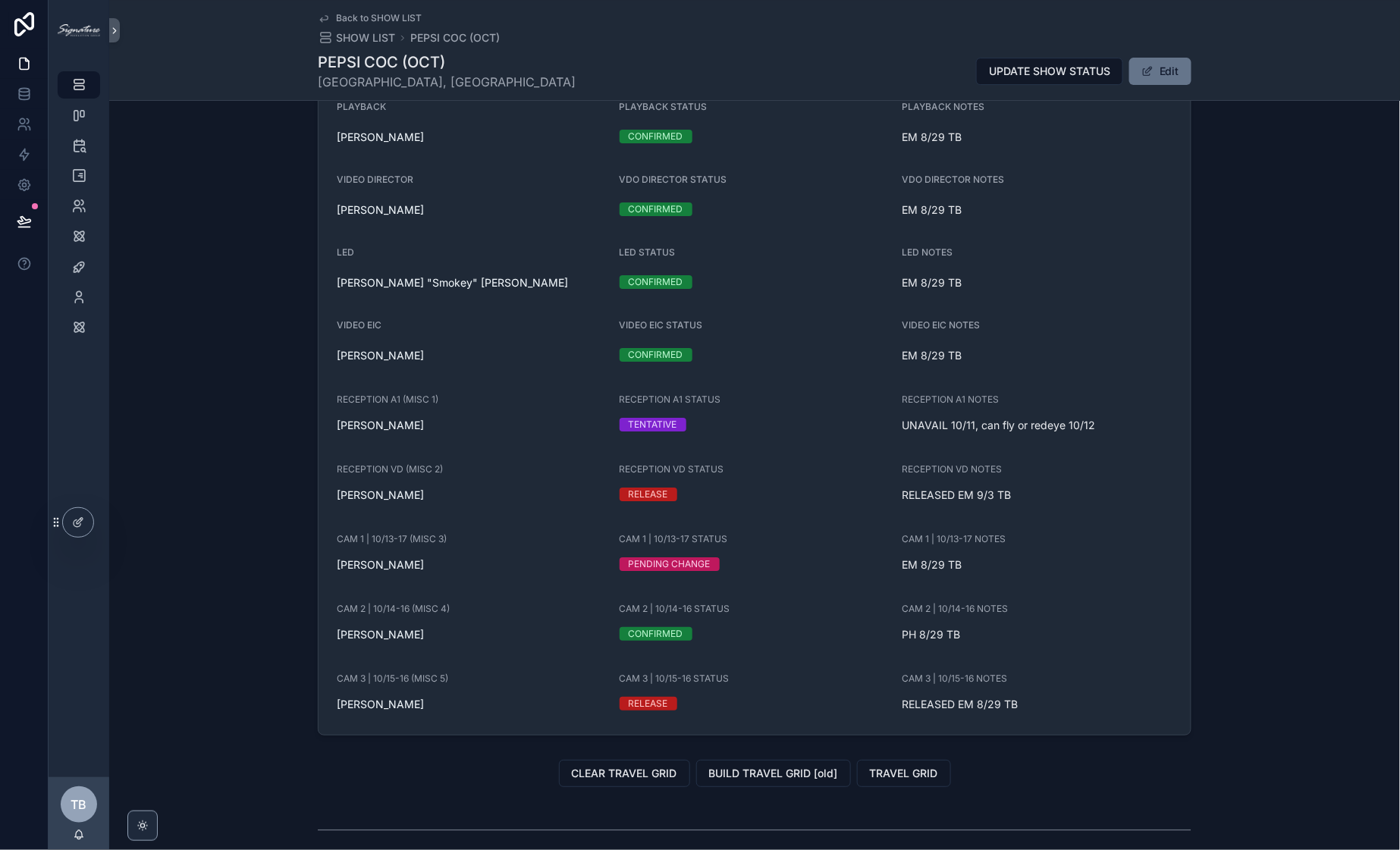
click at [1224, 303] on div "STAFFING EDIT NEEDED/VISIBLE ROLES ADD NEW CONTRACTOR Updated: 9/3/2025 11:08 A…" at bounding box center [754, 141] width 1291 height 1200
